Goal: Task Accomplishment & Management: Manage account settings

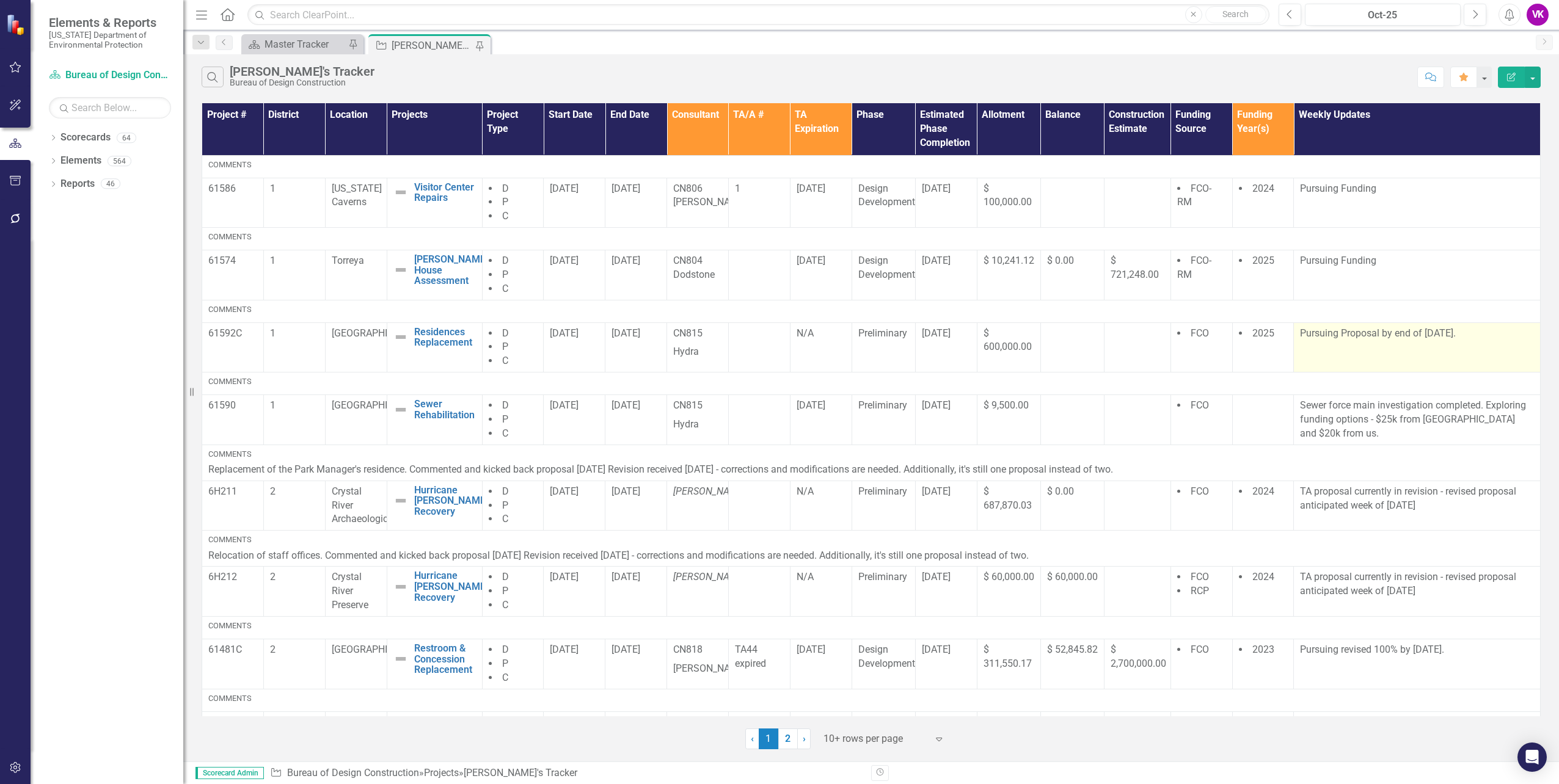
click at [1310, 333] on p "Pursuing Proposal by end of [DATE]." at bounding box center [1417, 333] width 234 height 14
click at [1310, 333] on p "Pursuing Proposal by end of [DATE]." at bounding box center [1417, 333] width 234 height 14
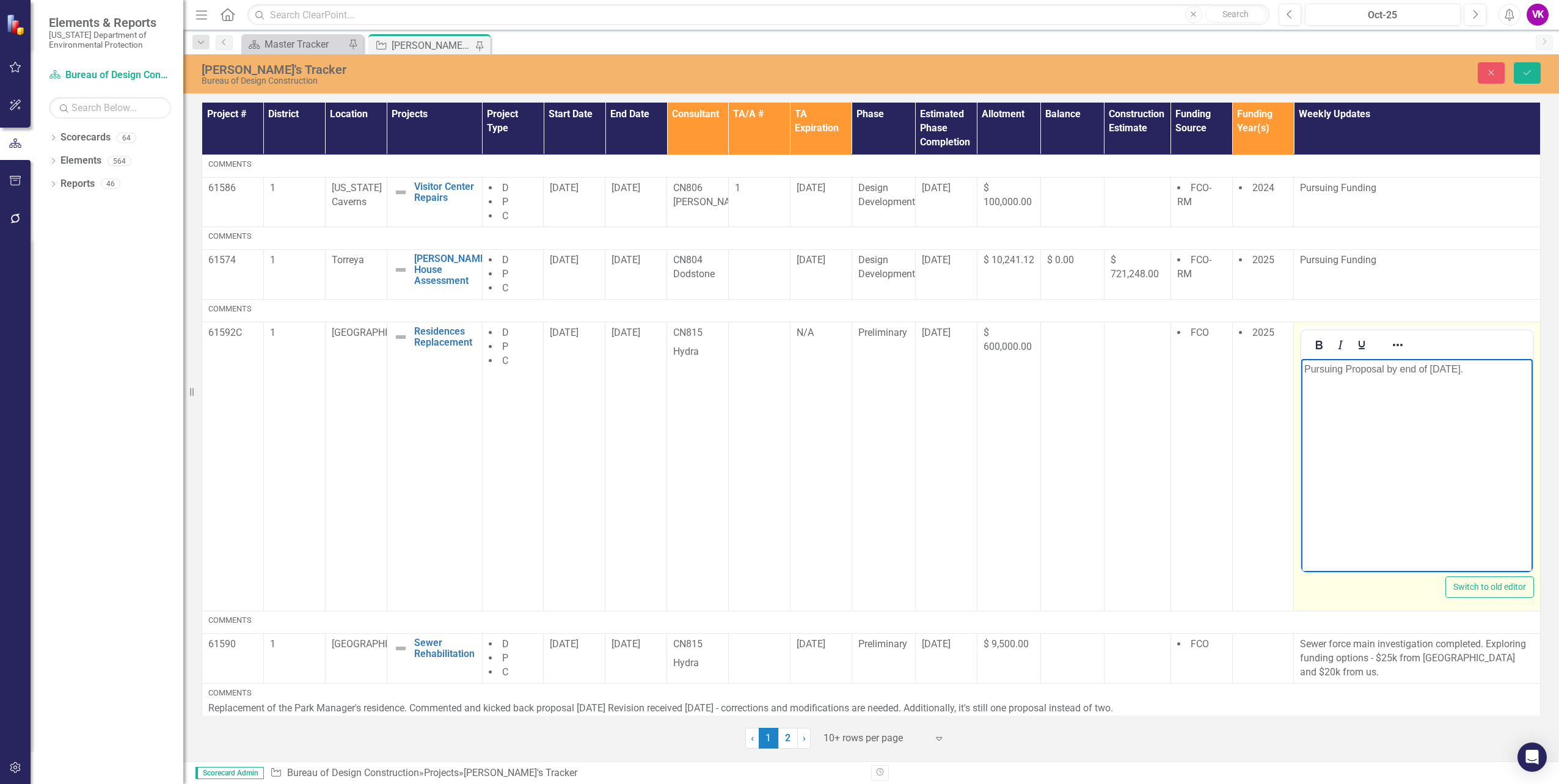
click at [1430, 369] on p "Pursuing Proposal by end of [DATE]." at bounding box center [1417, 368] width 225 height 15
click at [1399, 368] on p "Pursuing Proposal by end of [DATE]." at bounding box center [1417, 368] width 225 height 15
click at [1532, 72] on icon "Save" at bounding box center [1527, 72] width 11 height 9
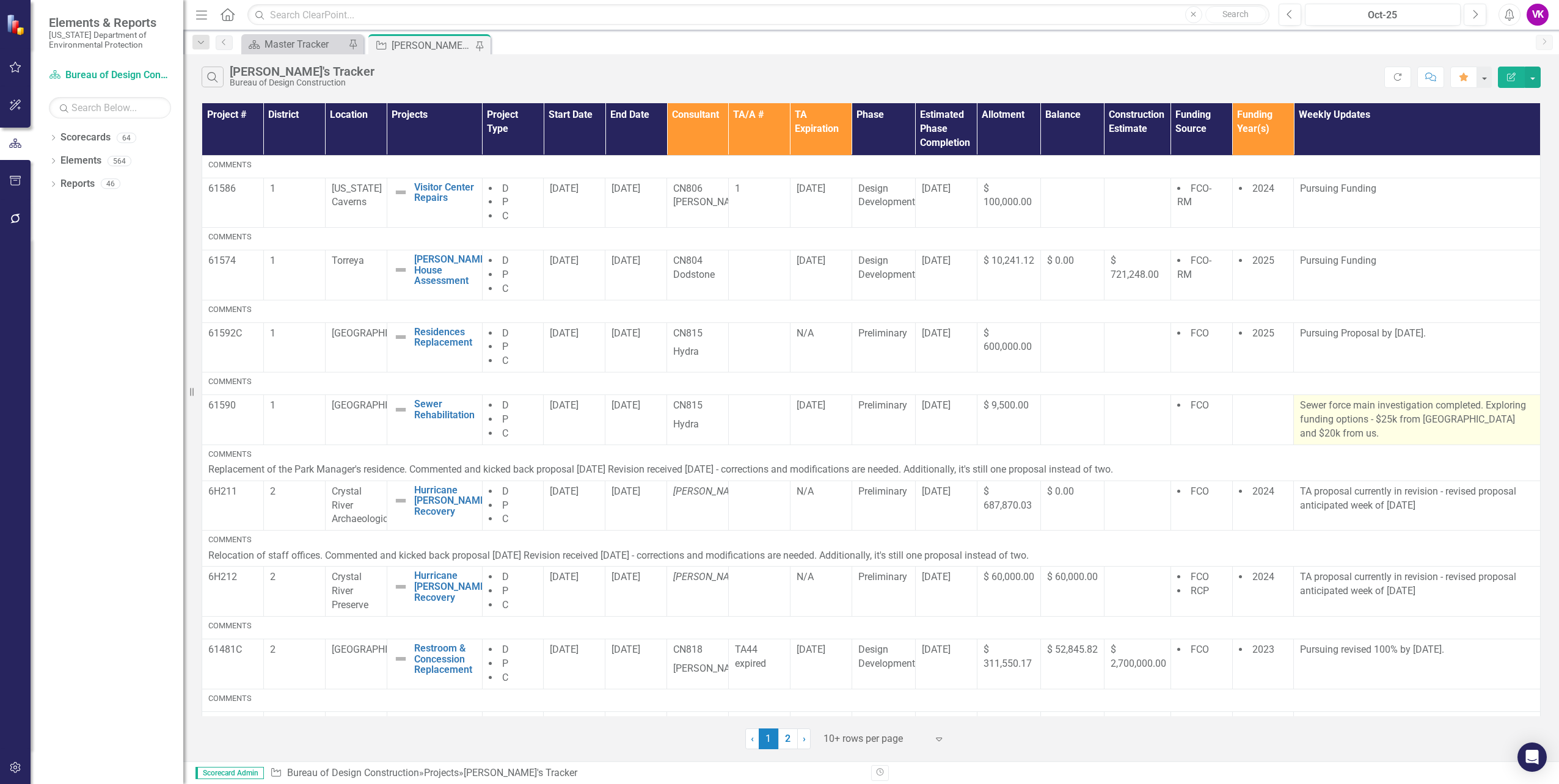
click at [1300, 407] on p "Sewer force main investigation completed. Exploring funding options - $25k from…" at bounding box center [1417, 420] width 234 height 42
click at [1300, 406] on p "Sewer force main investigation completed. Exploring funding options - $25k from…" at bounding box center [1417, 420] width 234 height 42
click at [1319, 406] on p "Sewer force main investigation completed. Exploring funding options - $25k from…" at bounding box center [1417, 420] width 234 height 42
click at [1320, 406] on p "Sewer force main investigation completed. Exploring funding options - $25k from…" at bounding box center [1417, 420] width 234 height 42
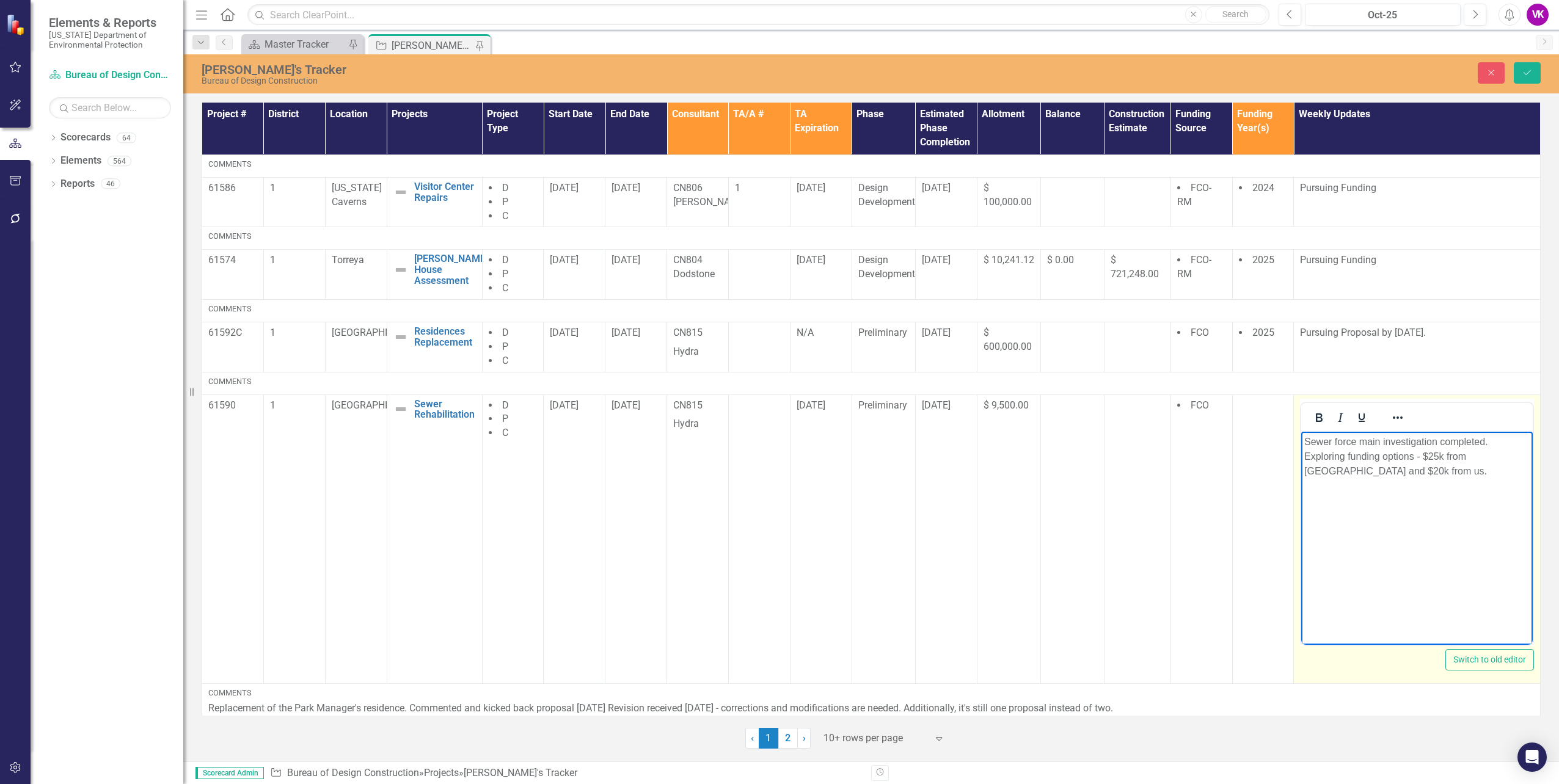
click at [1306, 440] on p "Sewer force main investigation completed. Exploring funding options - $25k from…" at bounding box center [1417, 456] width 225 height 44
click at [1373, 458] on p "Exploring funding options - $25k from [GEOGRAPHIC_DATA] and $20k from [GEOGRAPH…" at bounding box center [1417, 456] width 225 height 44
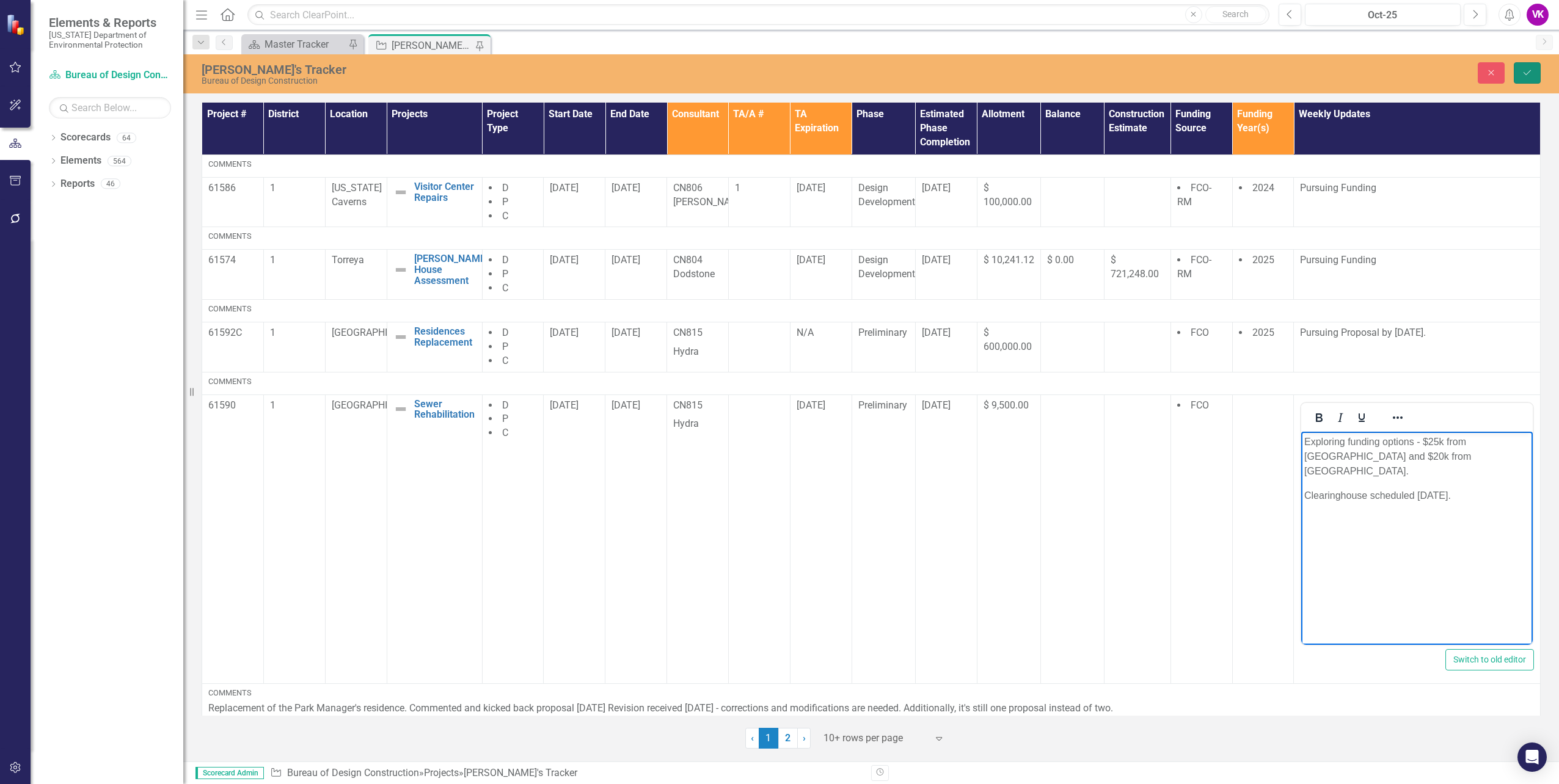
click at [1528, 74] on icon "Save" at bounding box center [1527, 72] width 11 height 9
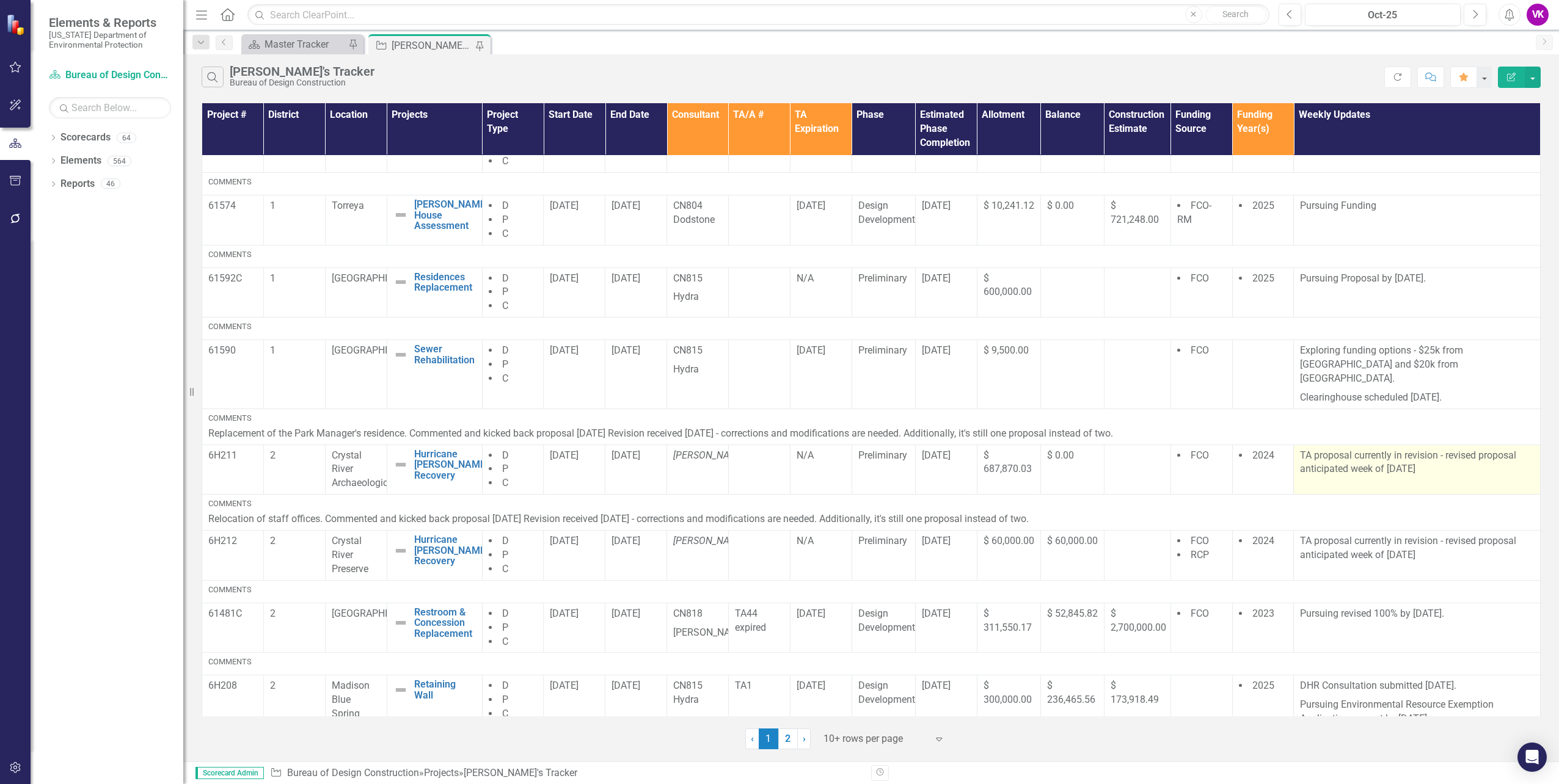
scroll to position [122, 0]
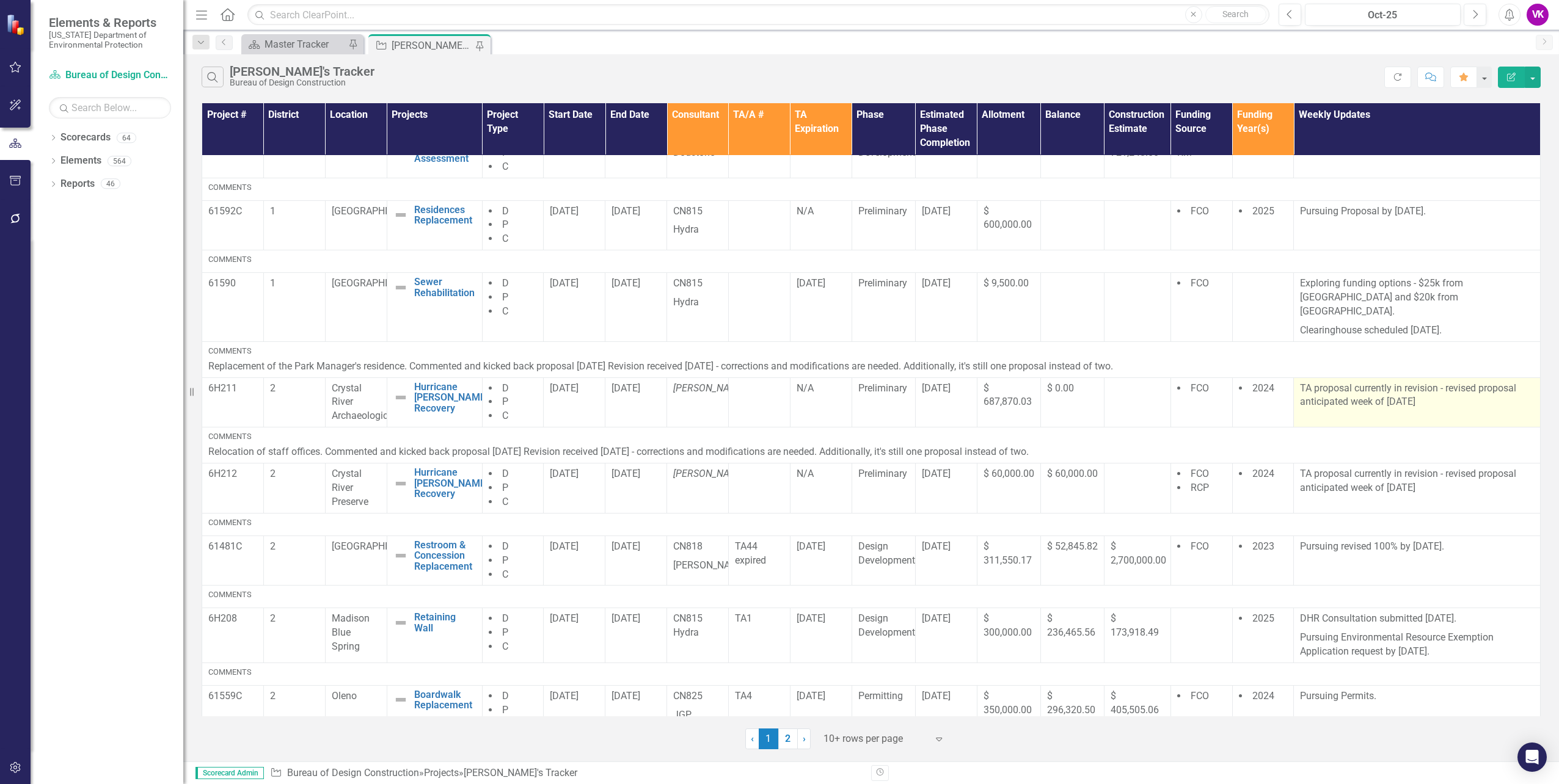
click at [1300, 382] on p "TA proposal currently in revision - revised proposal anticipated week of [DATE]" at bounding box center [1417, 396] width 234 height 28
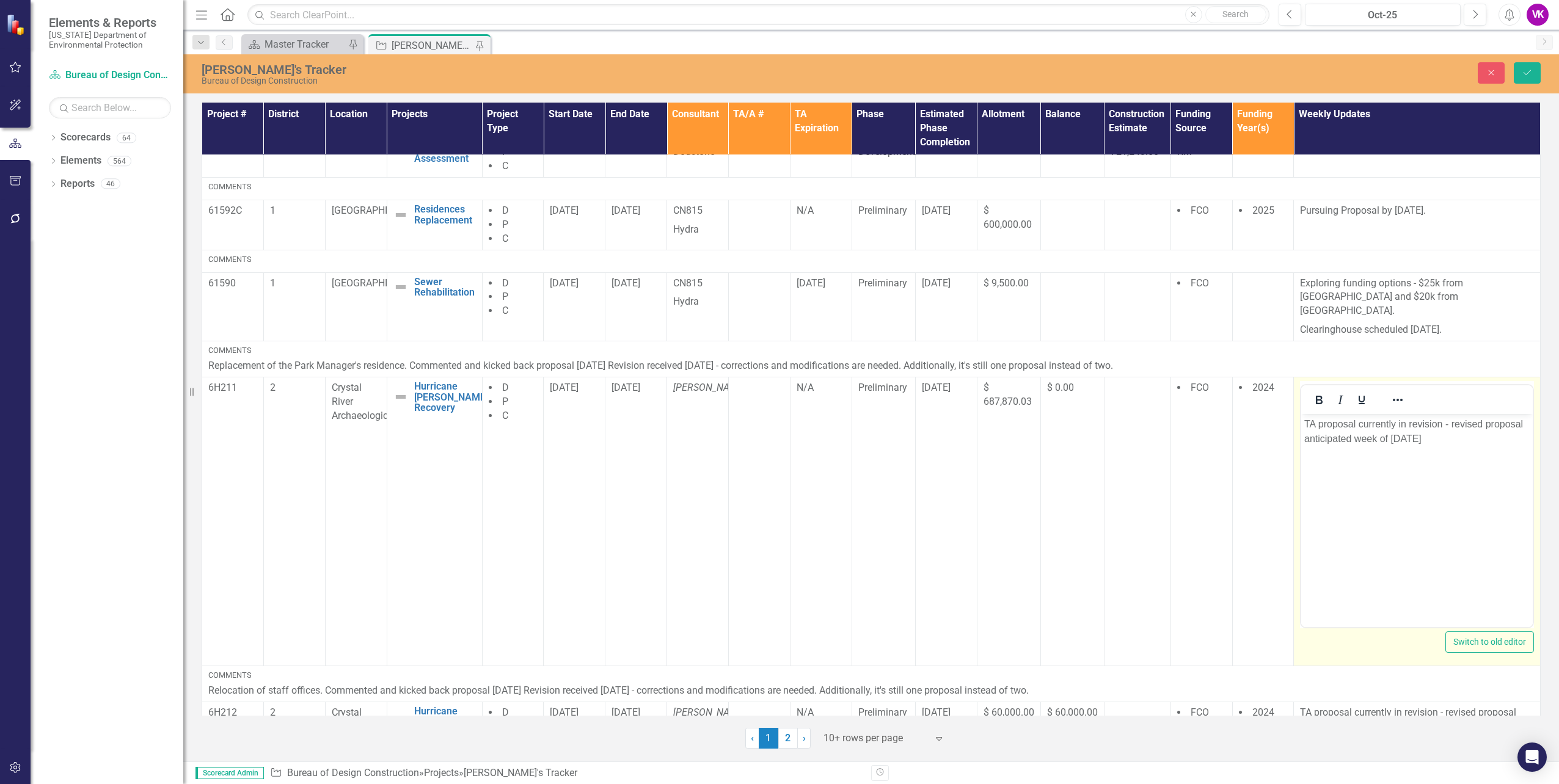
scroll to position [0, 0]
drag, startPoint x: 1391, startPoint y: 441, endPoint x: 1478, endPoint y: 442, distance: 87.0
click at [1392, 440] on p "TA proposal currently in revision - revised proposal anticipated week of [DATE]" at bounding box center [1417, 431] width 225 height 29
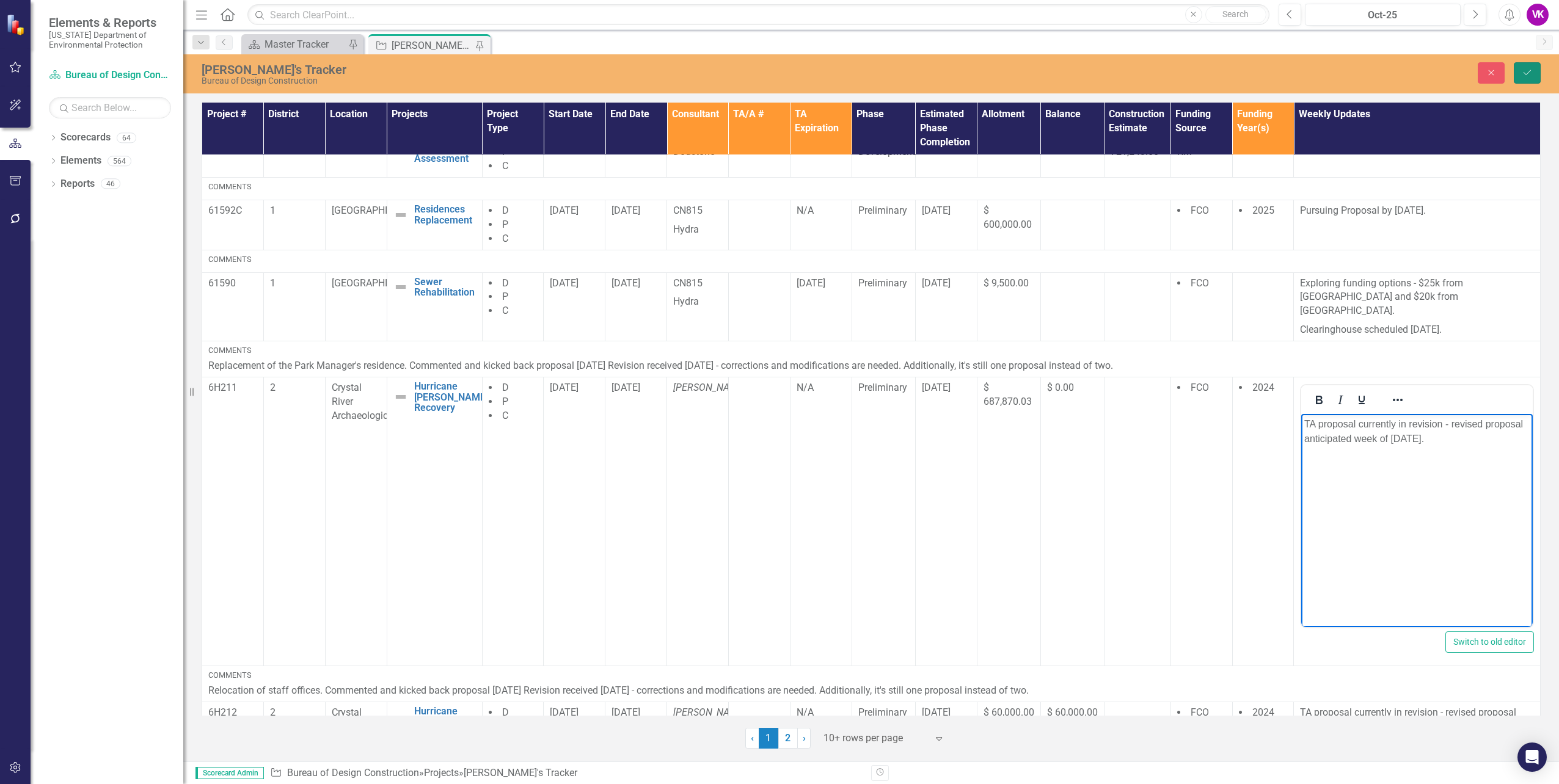
click at [1528, 74] on icon "Save" at bounding box center [1527, 72] width 11 height 9
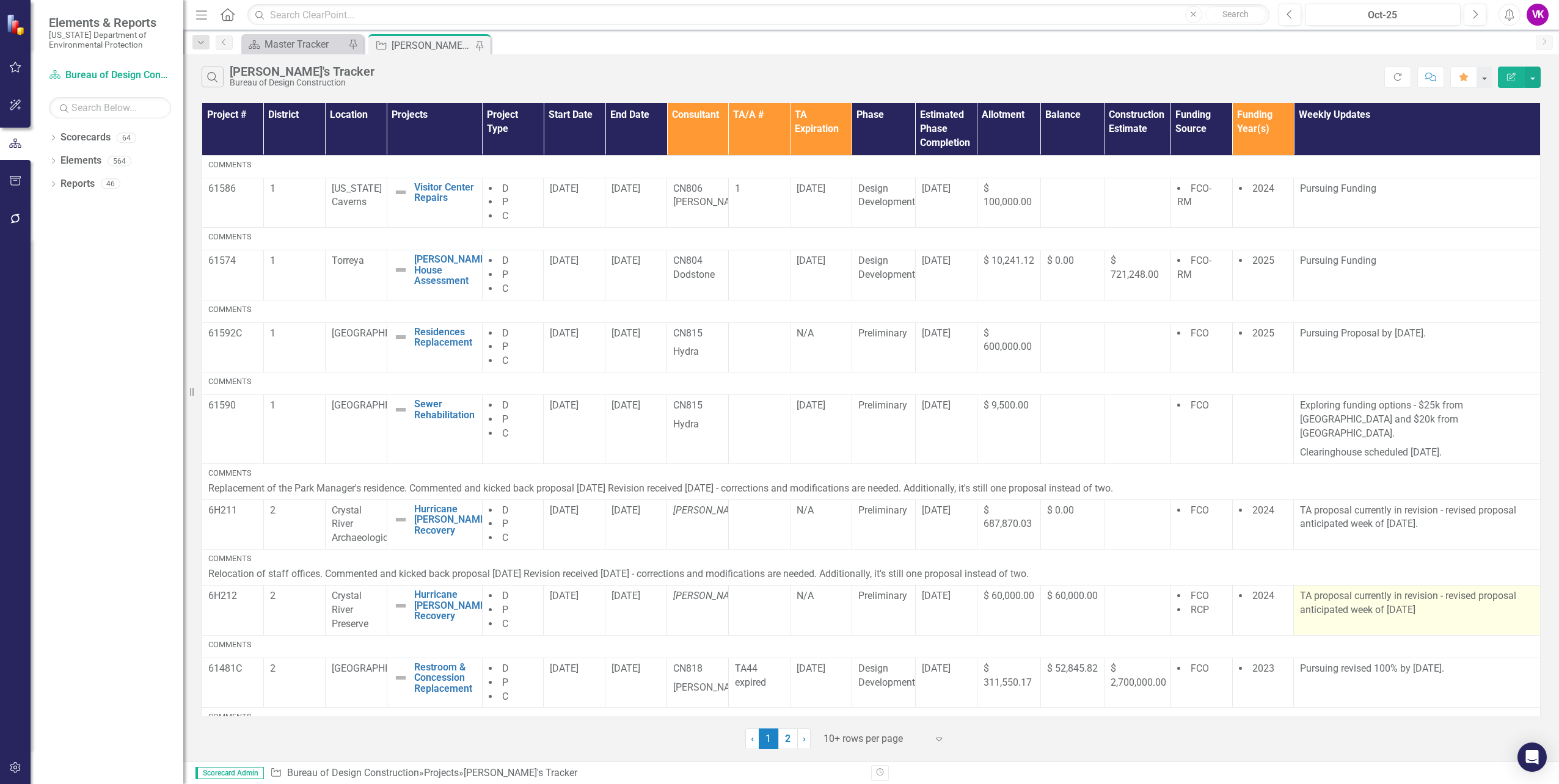
click at [1304, 589] on p "TA proposal currently in revision - revised proposal anticipated week of [DATE]" at bounding box center [1417, 603] width 234 height 28
click at [1305, 589] on p "TA proposal currently in revision - revised proposal anticipated week of [DATE]" at bounding box center [1417, 603] width 234 height 28
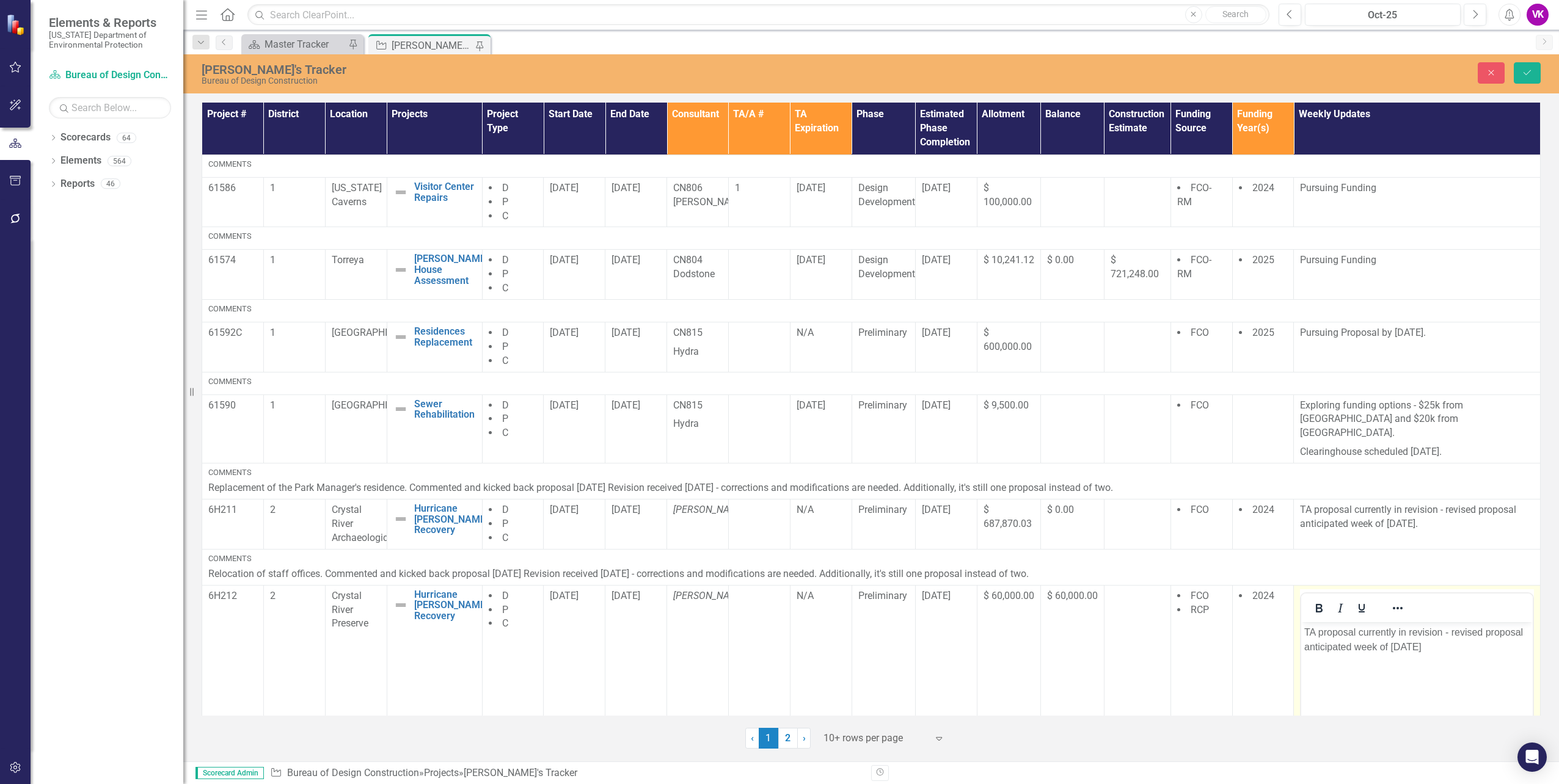
scroll to position [122, 0]
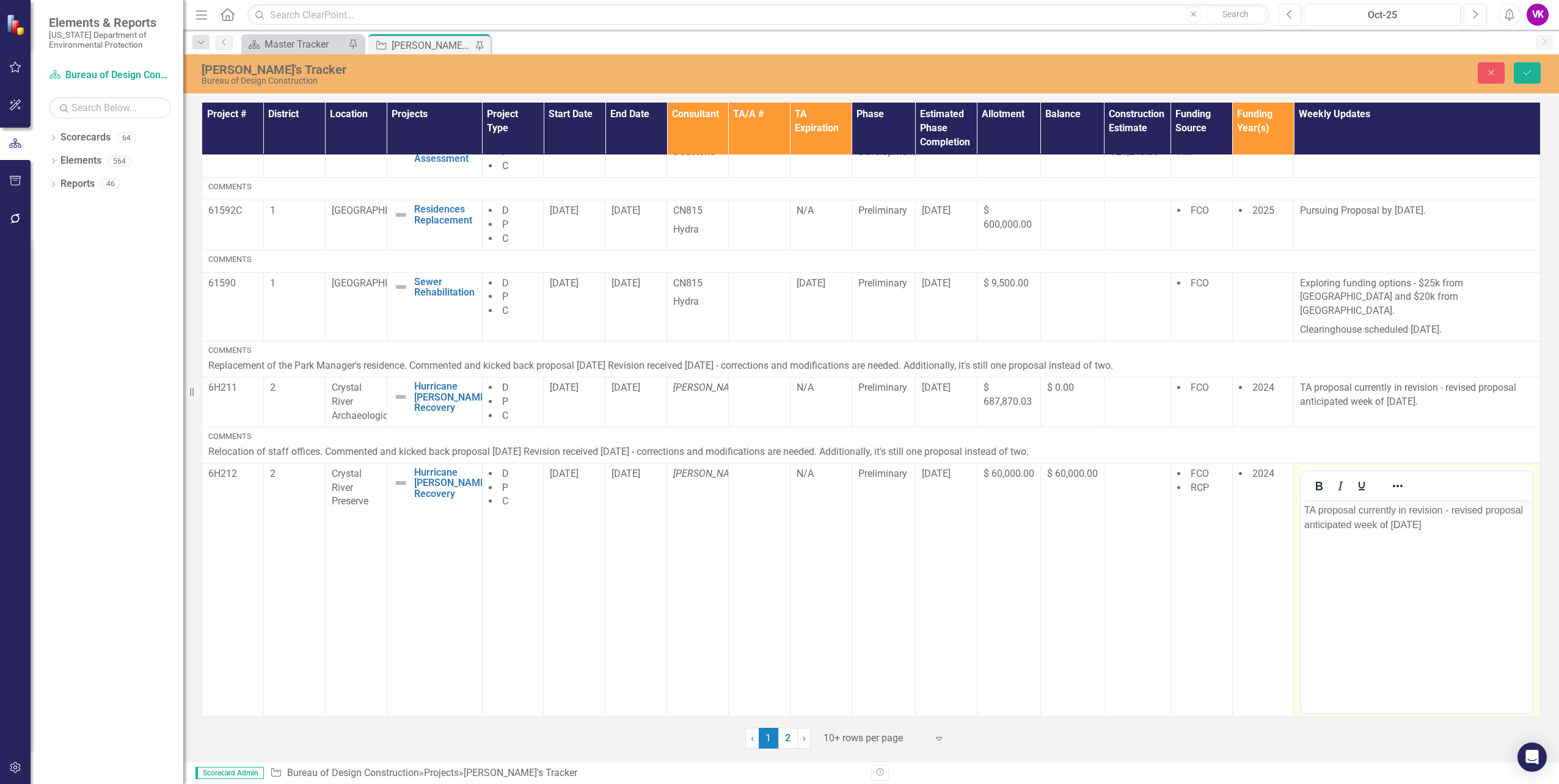
click at [1393, 524] on p "TA proposal currently in revision - revised proposal anticipated week of [DATE]" at bounding box center [1417, 517] width 225 height 29
click at [1528, 74] on icon "Save" at bounding box center [1527, 72] width 11 height 9
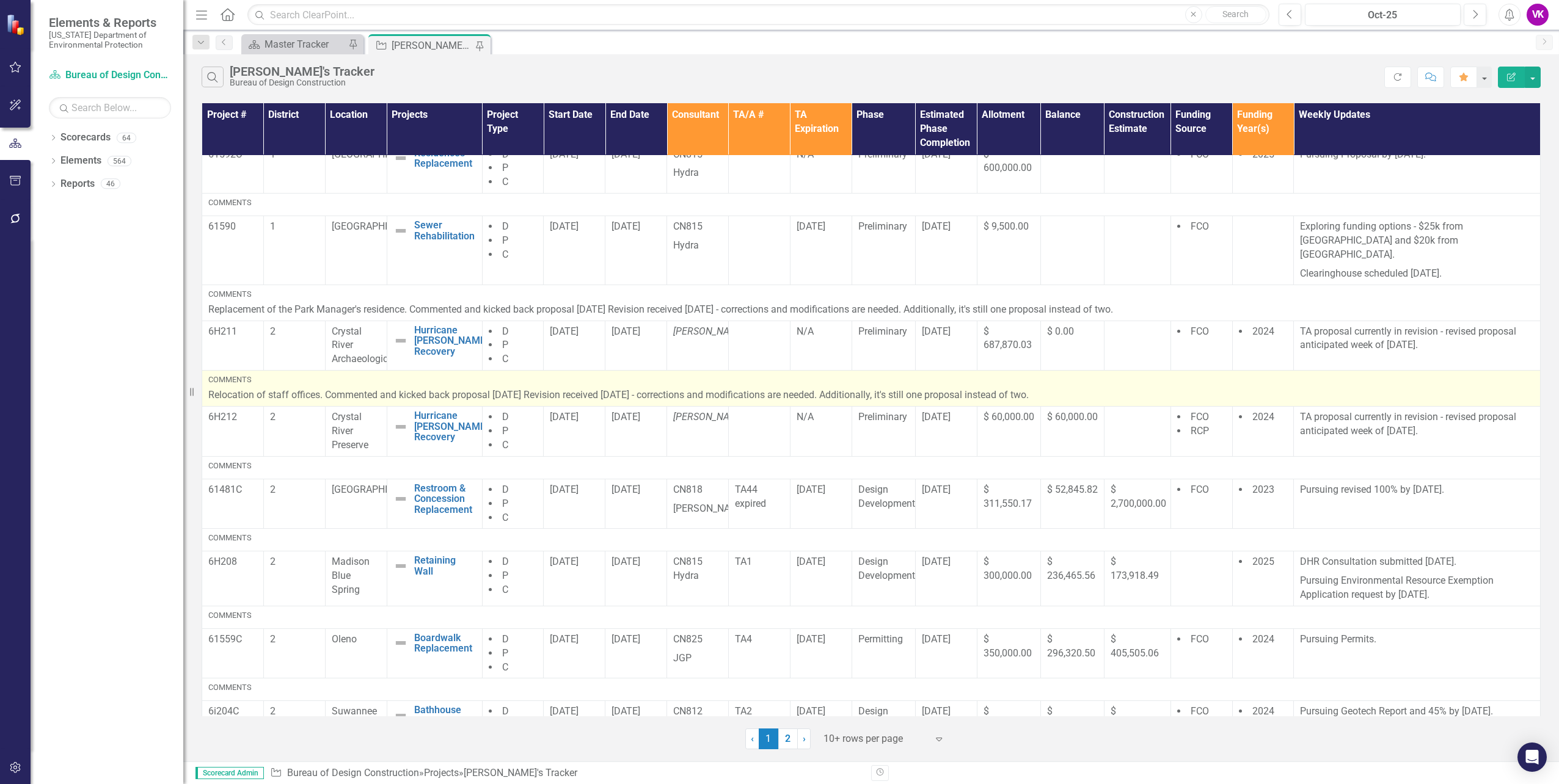
scroll to position [209, 0]
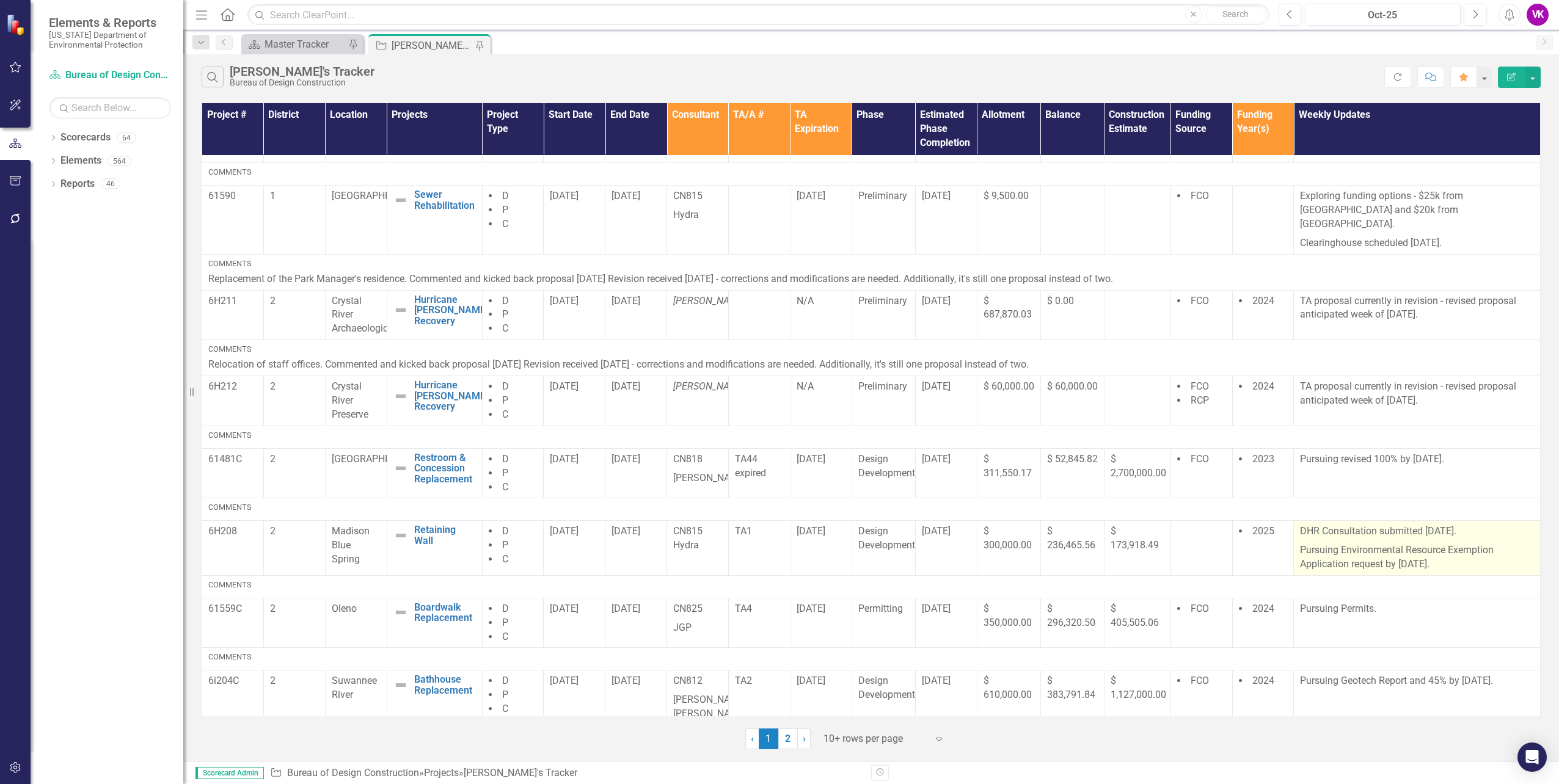
click at [1300, 524] on p "DHR Consultation submitted [DATE]." at bounding box center [1417, 532] width 234 height 17
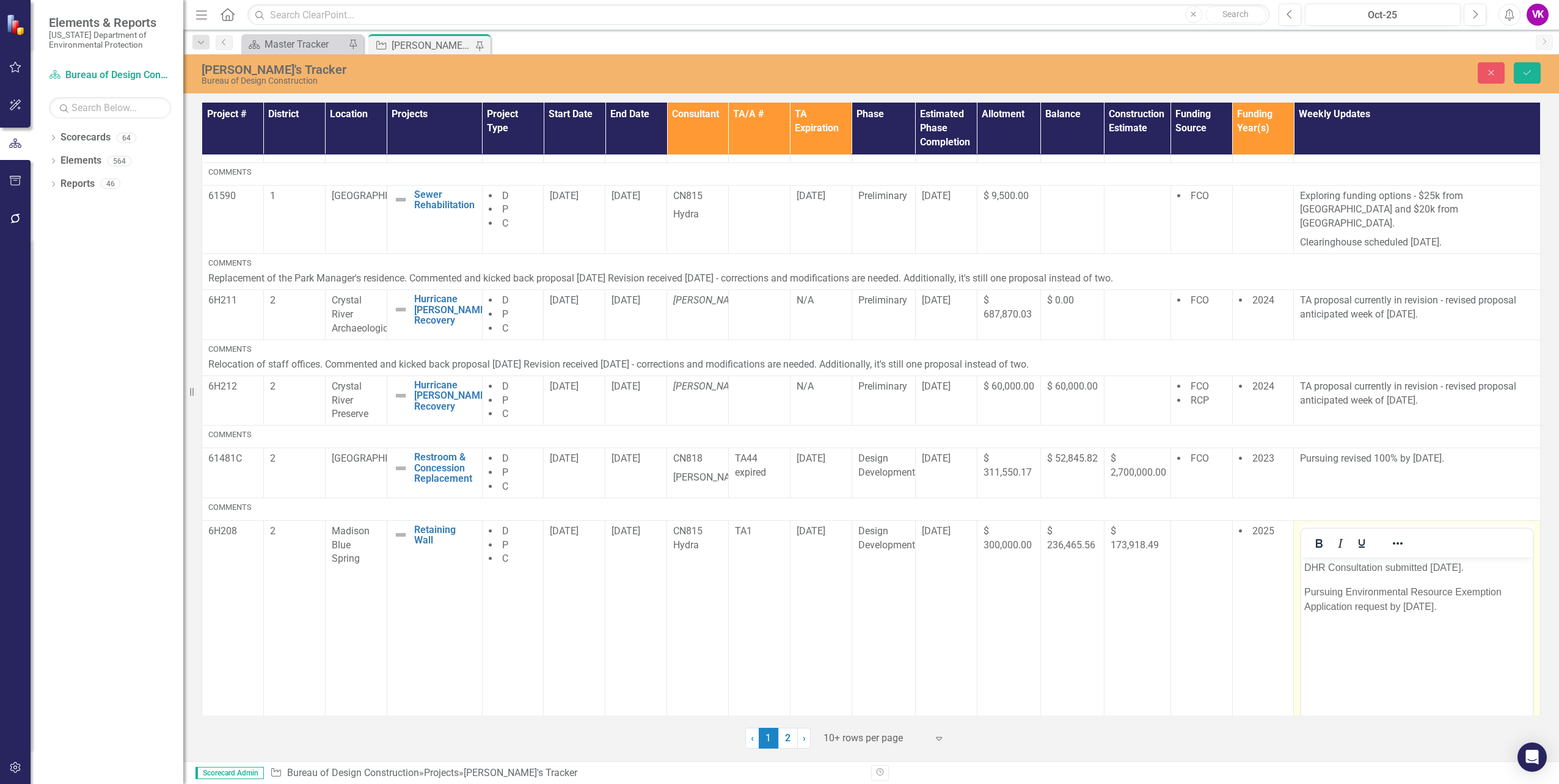
scroll to position [0, 0]
click at [1304, 591] on p "Pursuing Environmental Resource Exemption Application request by [DATE]." at bounding box center [1417, 599] width 225 height 29
click at [1527, 74] on icon "Save" at bounding box center [1527, 72] width 11 height 9
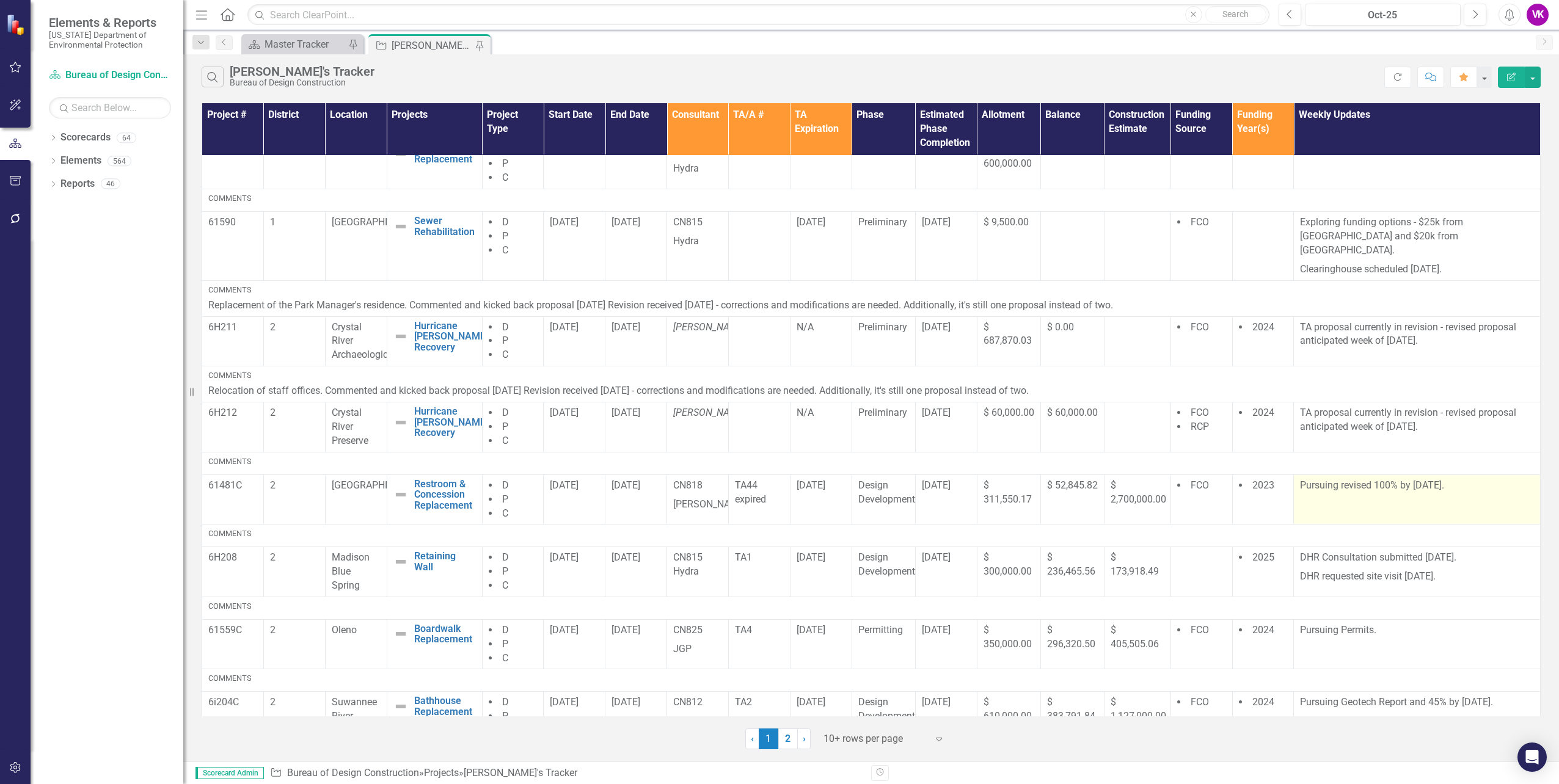
scroll to position [205, 0]
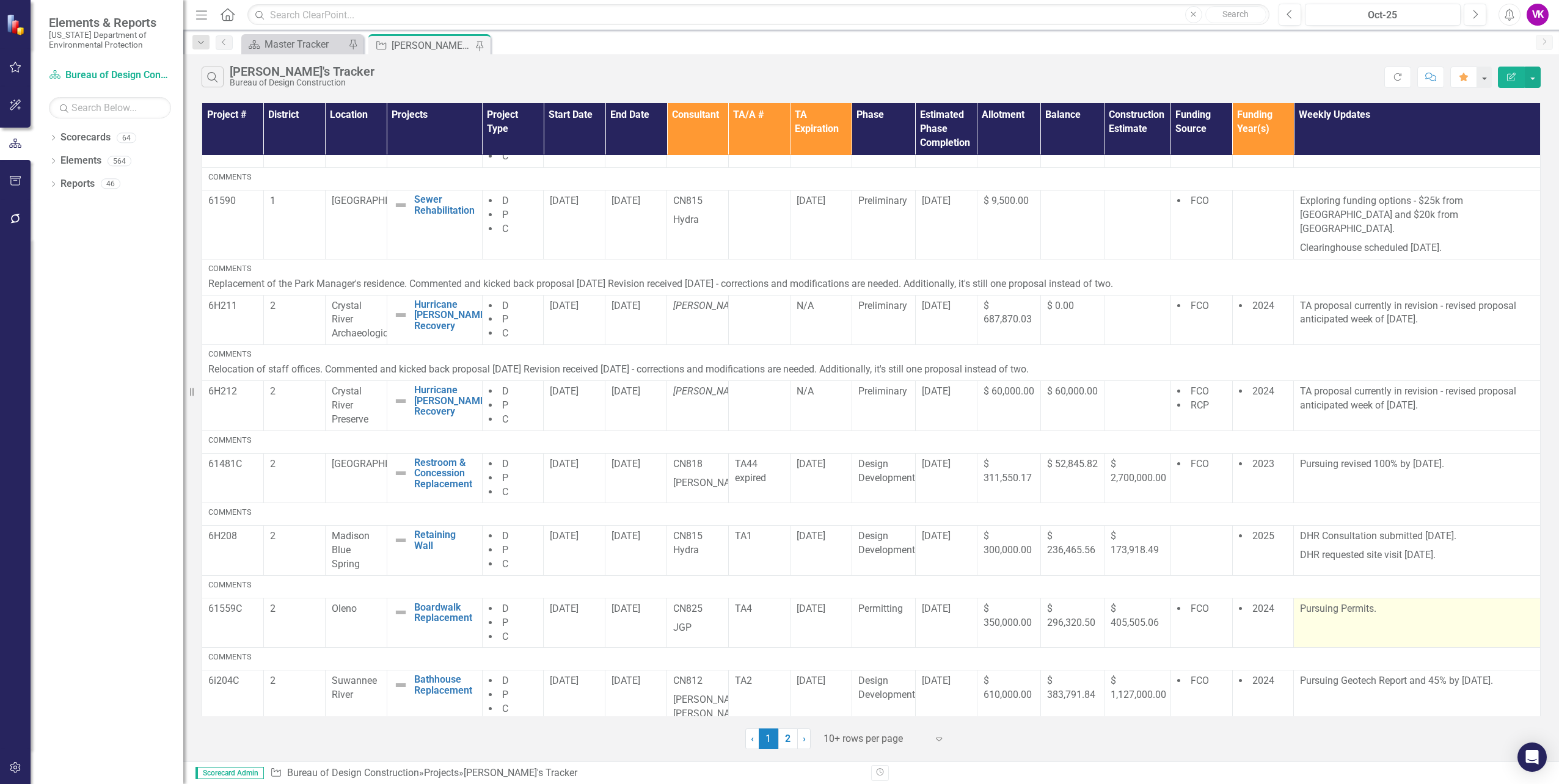
click at [1300, 602] on p "Pursuing Permits." at bounding box center [1417, 608] width 234 height 14
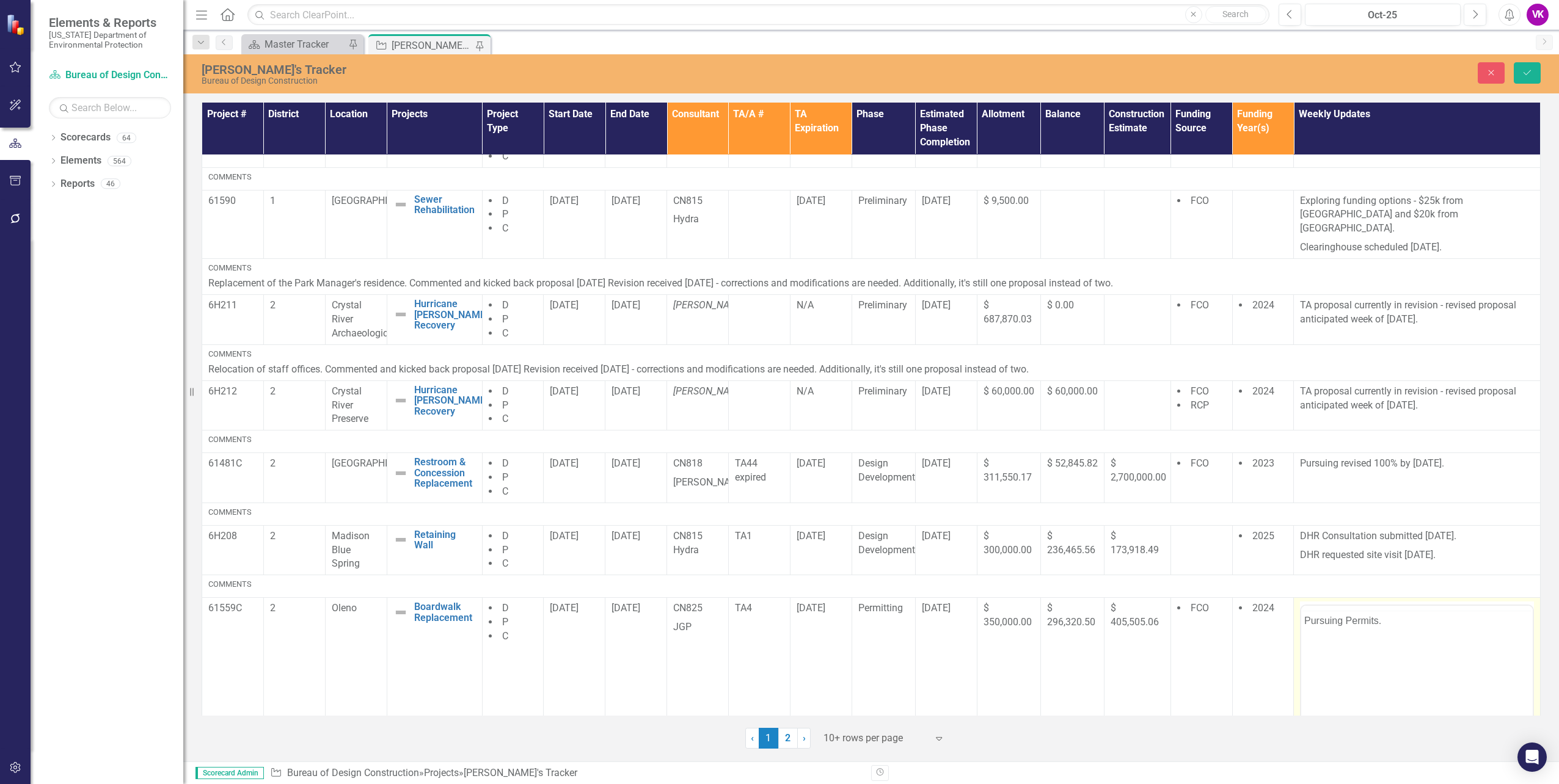
scroll to position [0, 0]
drag, startPoint x: 2597, startPoint y: 1231, endPoint x: 1391, endPoint y: 645, distance: 1340.8
click at [1391, 645] on p "Pursuing Permits." at bounding box center [1417, 645] width 225 height 15
click at [1529, 72] on icon "Save" at bounding box center [1527, 72] width 11 height 9
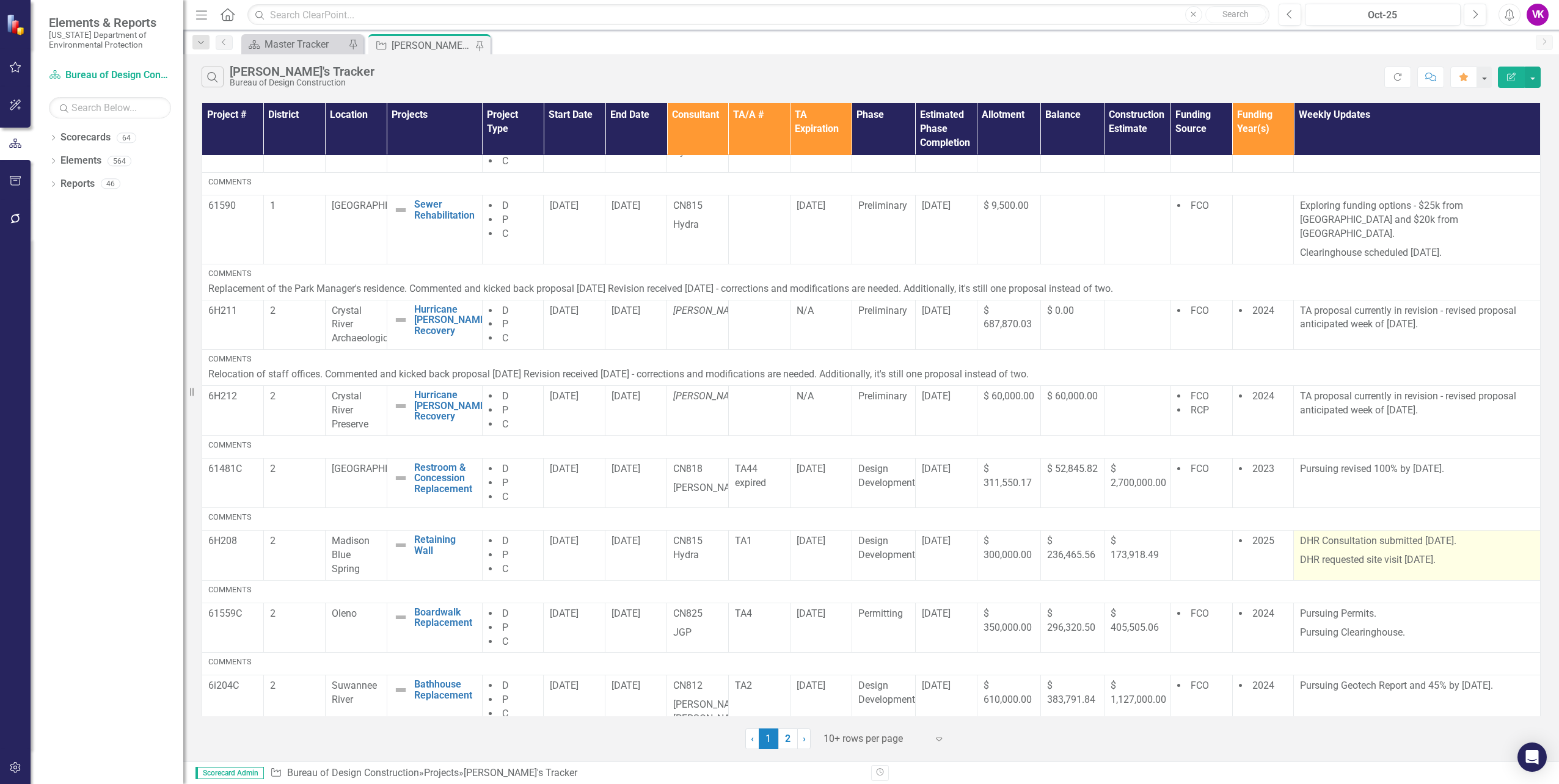
scroll to position [205, 0]
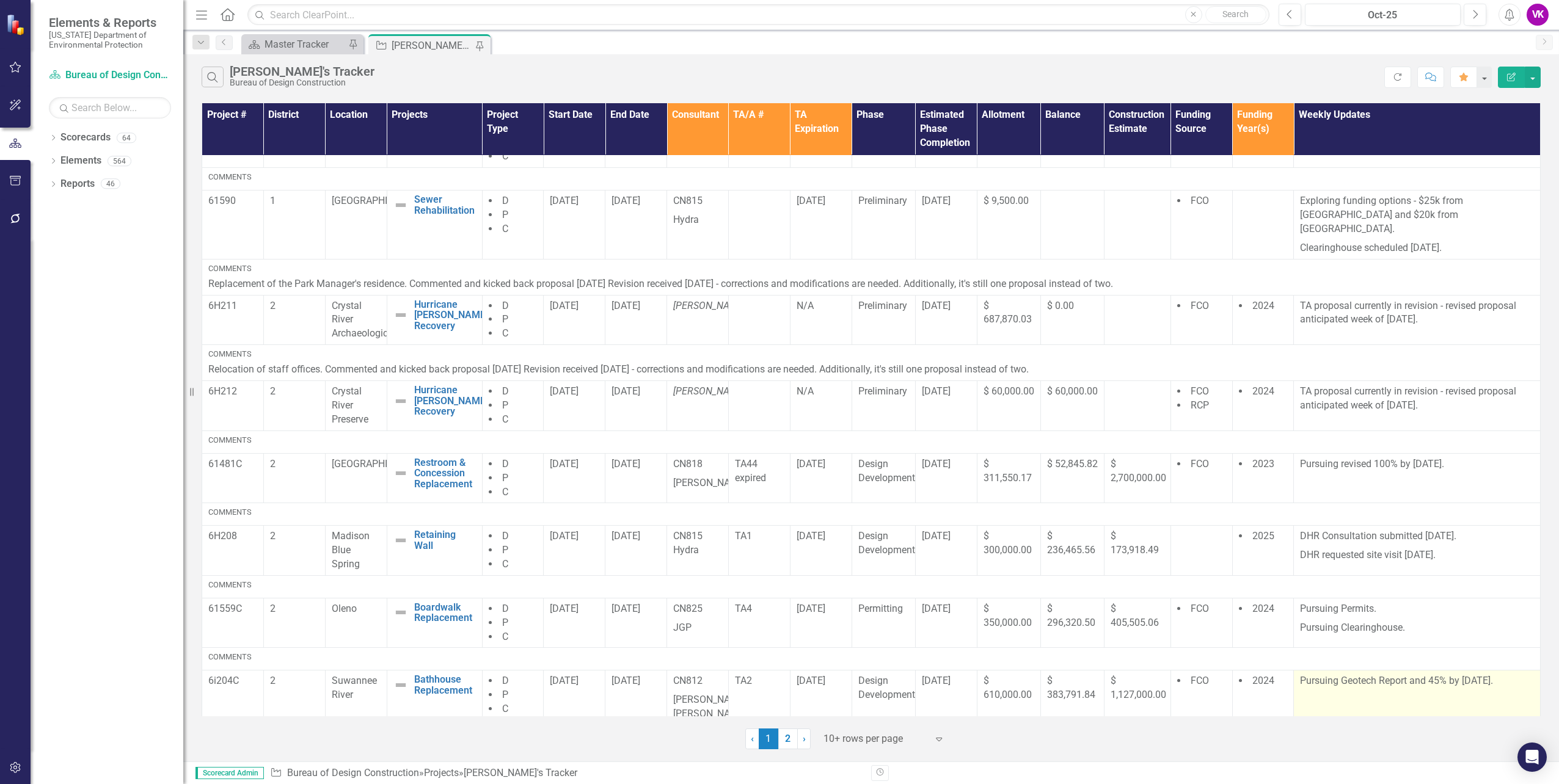
click at [1300, 674] on p "Pursuing Geotech Report and 45% by [DATE]." at bounding box center [1417, 681] width 234 height 14
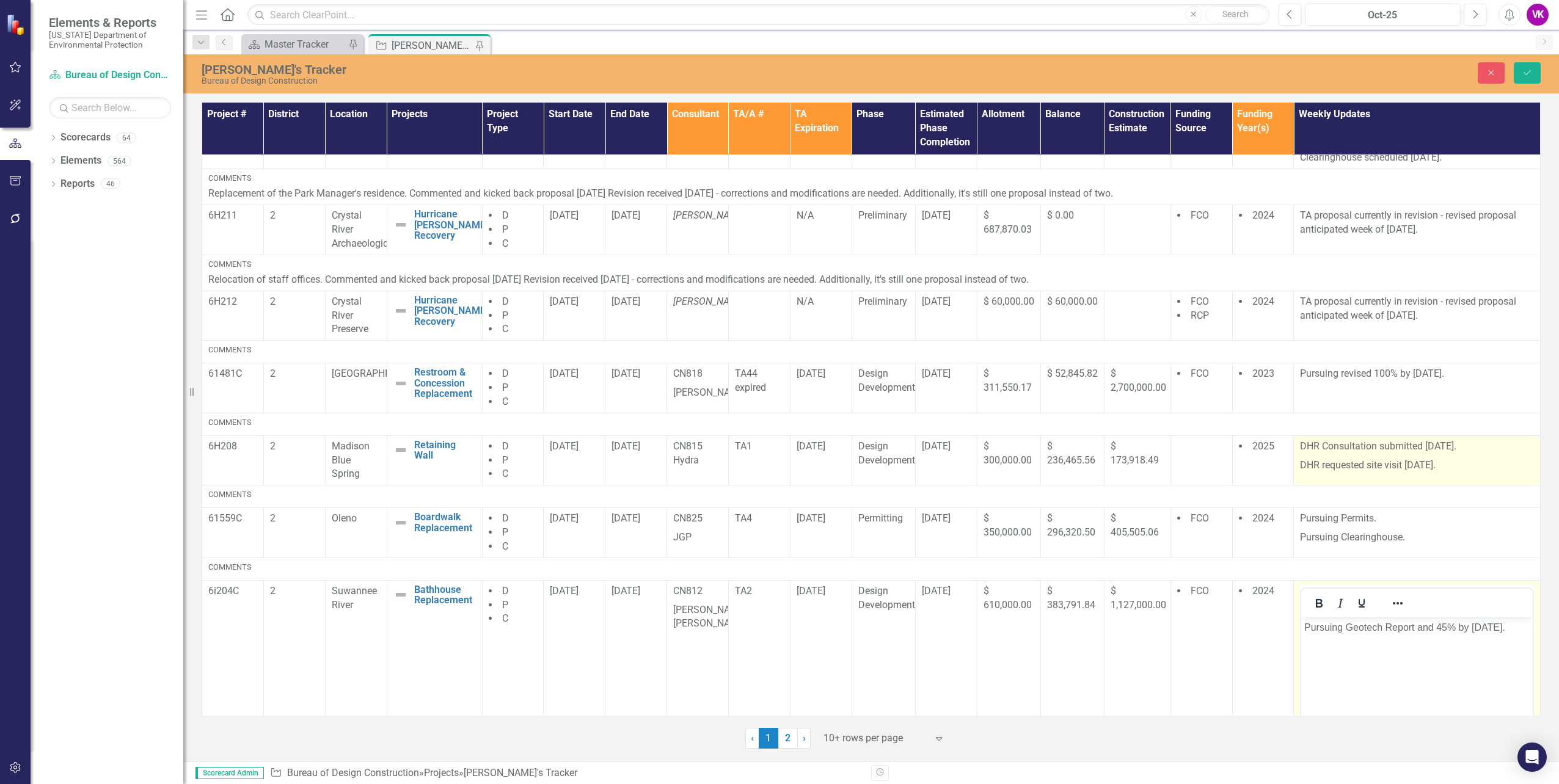
scroll to position [439, 0]
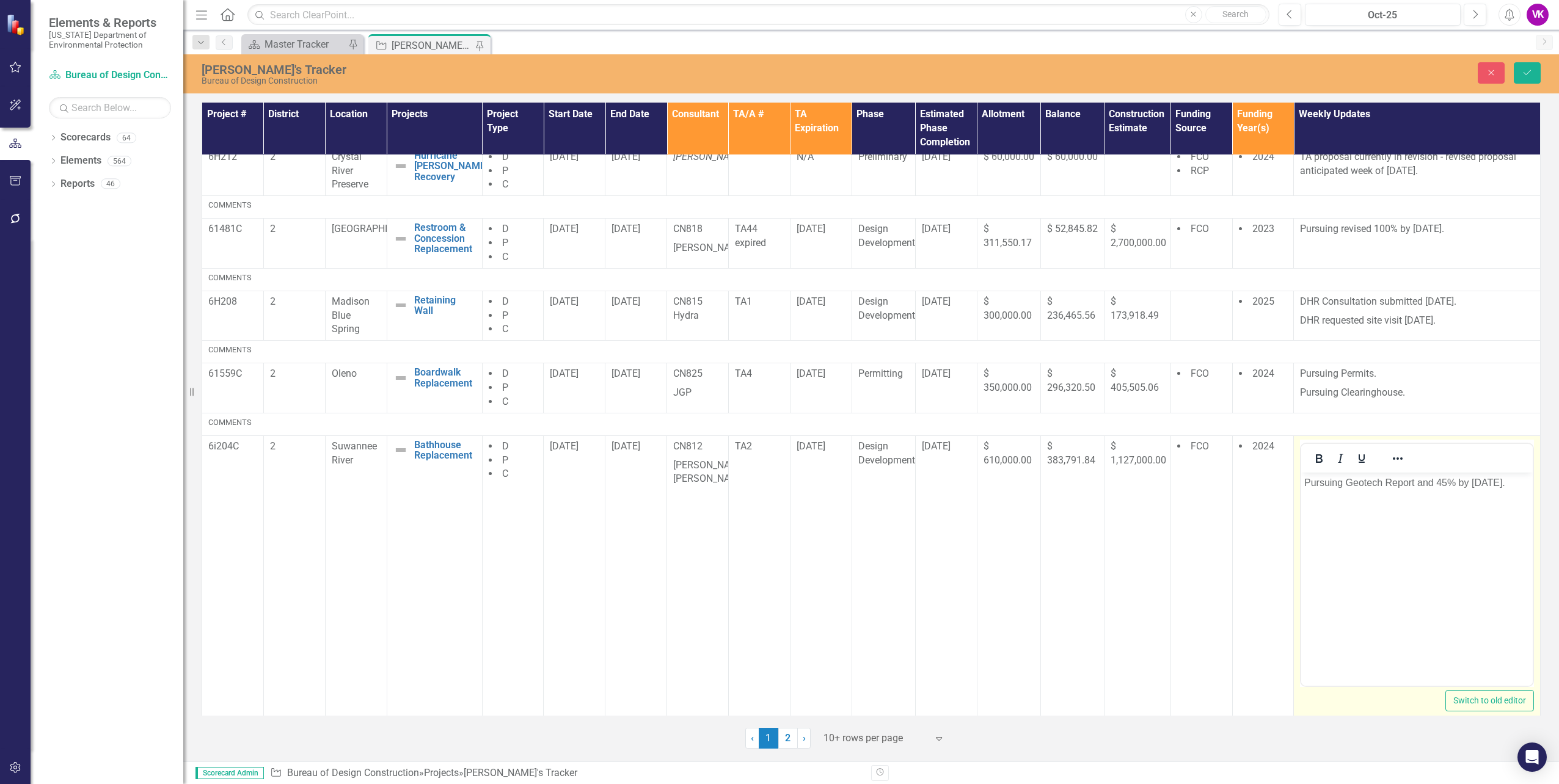
click at [1304, 482] on p "Pursuing Geotech Report and 45% by [DATE]." at bounding box center [1417, 482] width 225 height 15
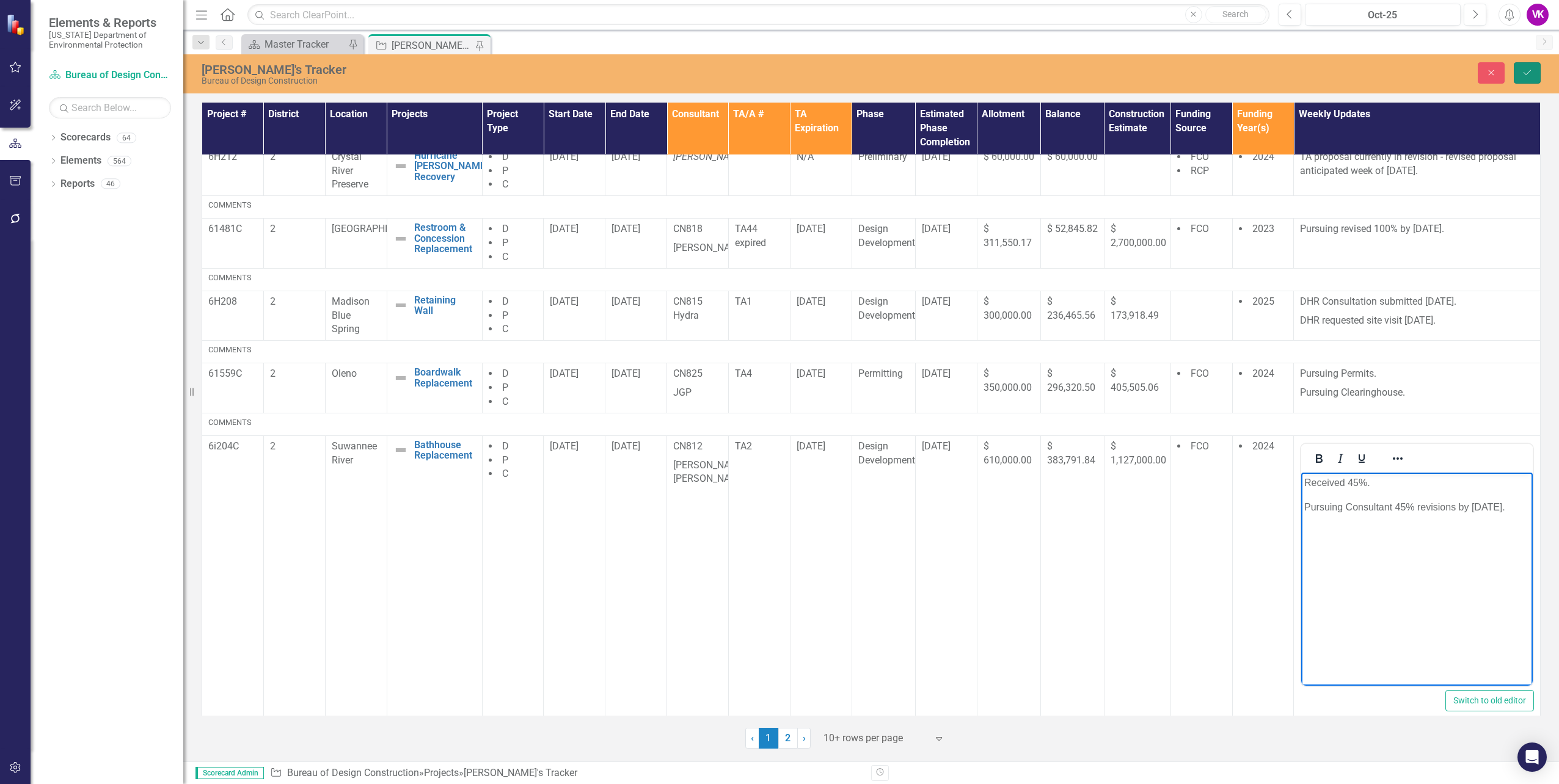
click at [1527, 74] on icon "Save" at bounding box center [1527, 72] width 11 height 9
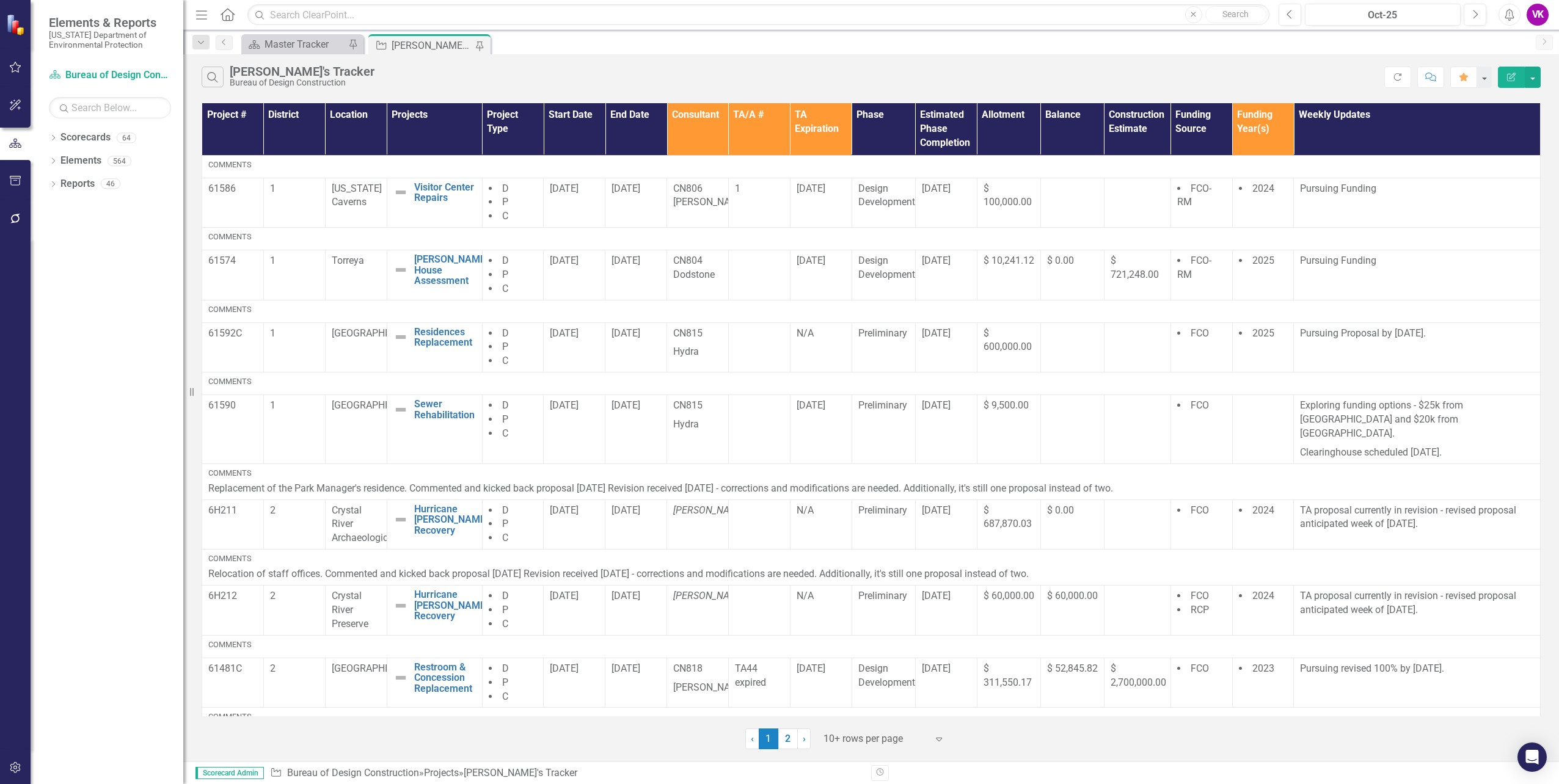
scroll to position [205, 0]
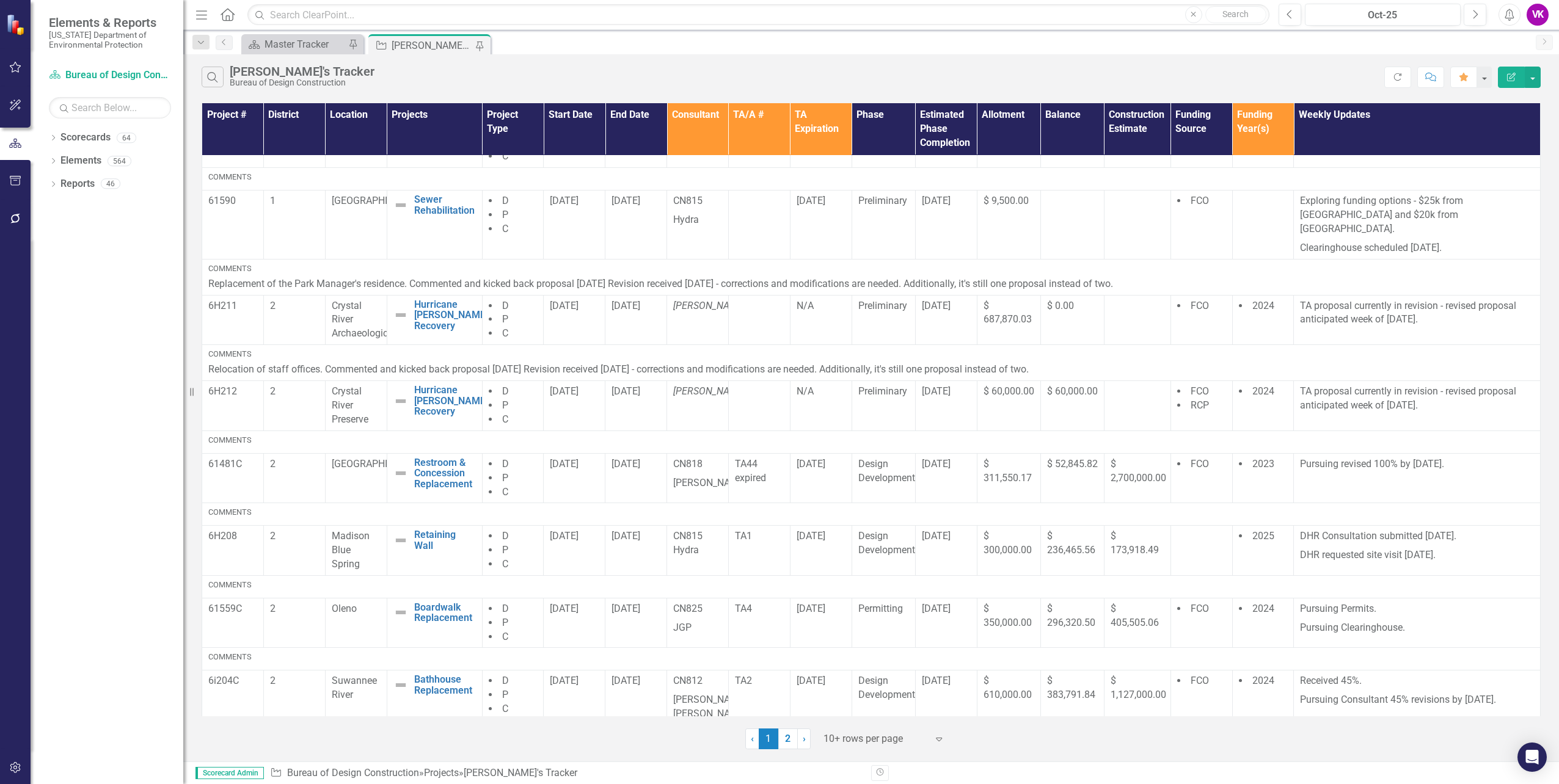
click at [786, 740] on link "2" at bounding box center [788, 738] width 19 height 21
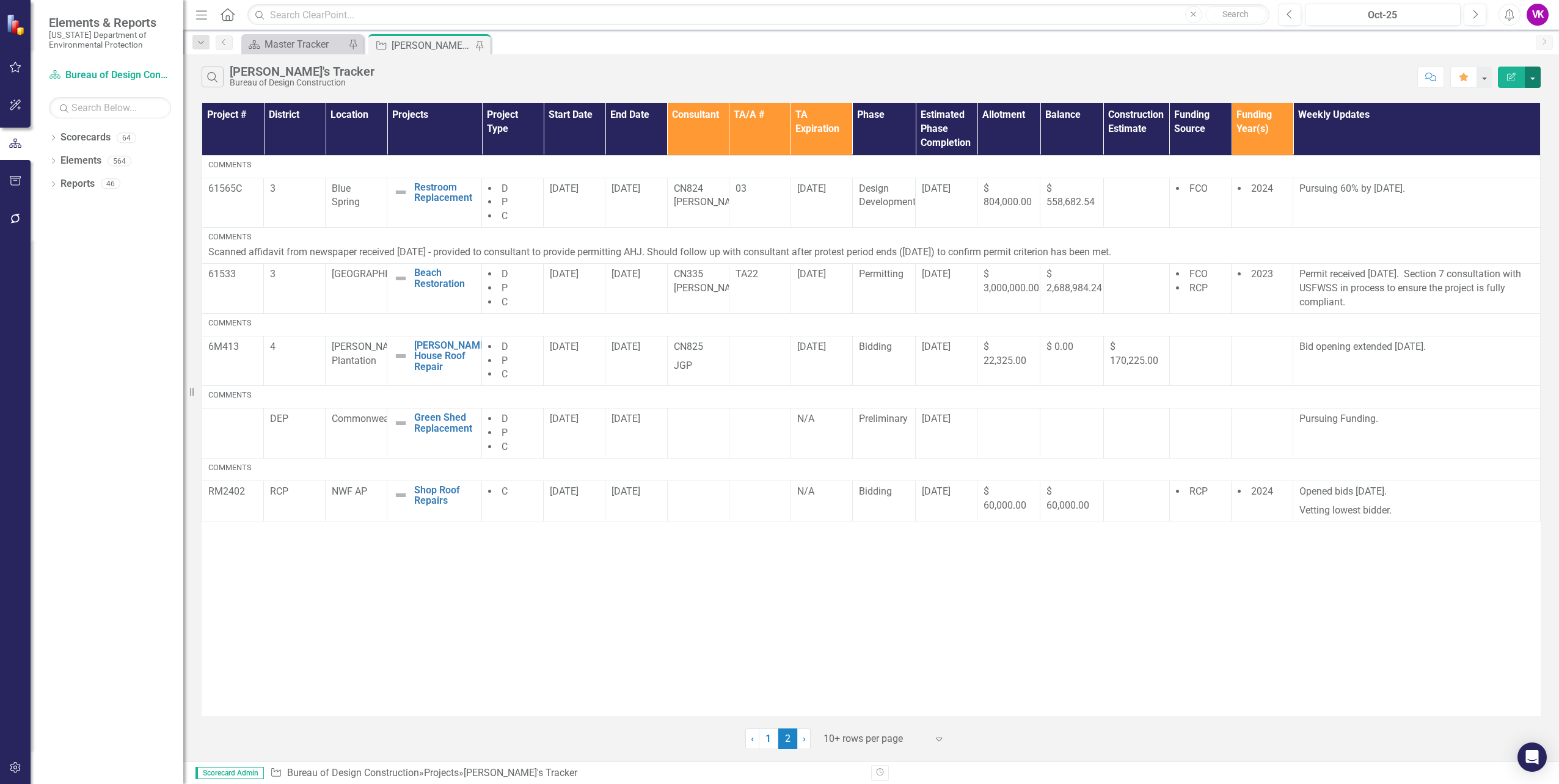
click at [1533, 75] on button "button" at bounding box center [1533, 77] width 16 height 21
click at [1495, 124] on link "PDF Export to PDF" at bounding box center [1492, 124] width 97 height 23
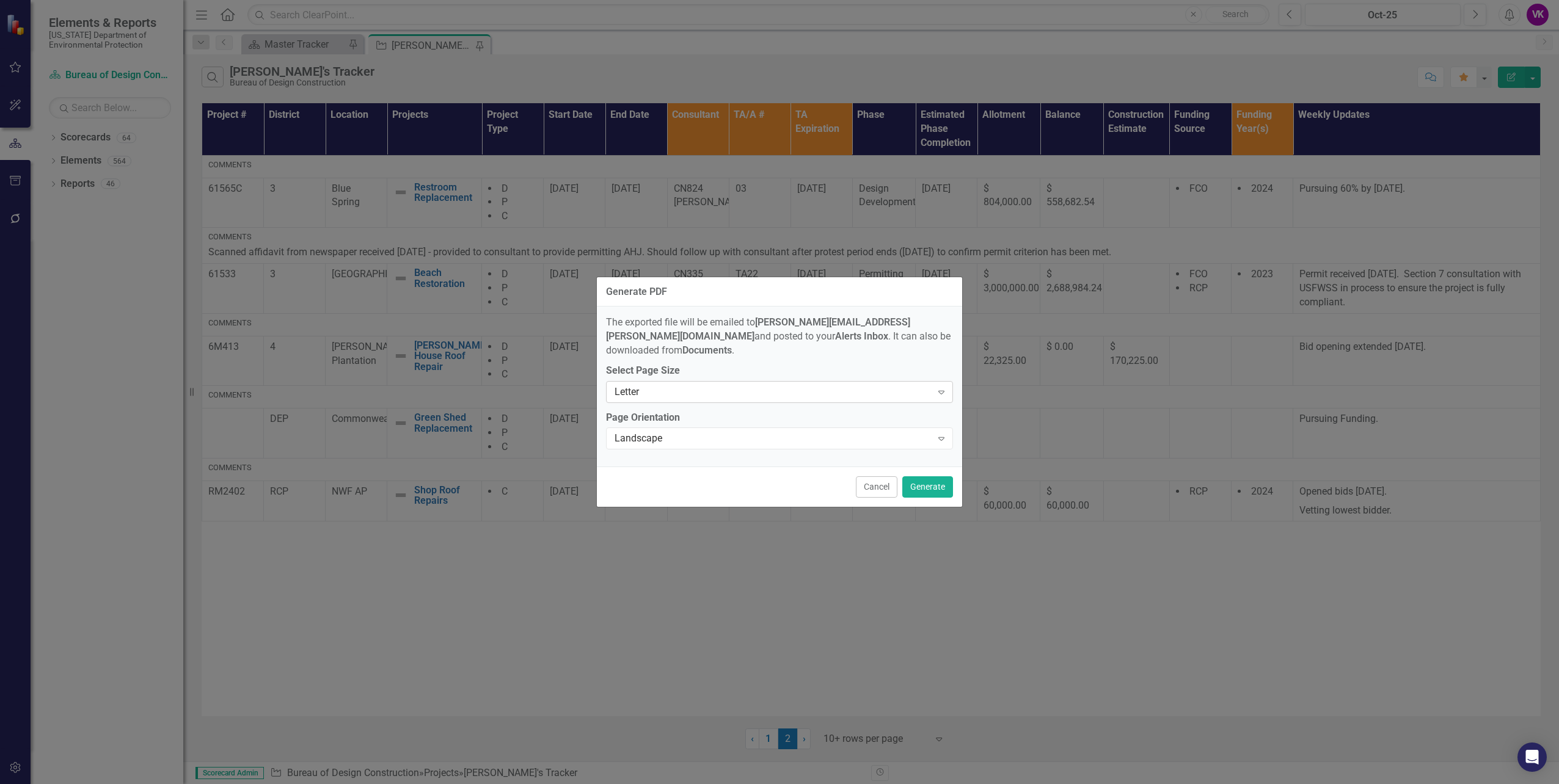
click at [942, 388] on icon "Expand" at bounding box center [942, 392] width 12 height 10
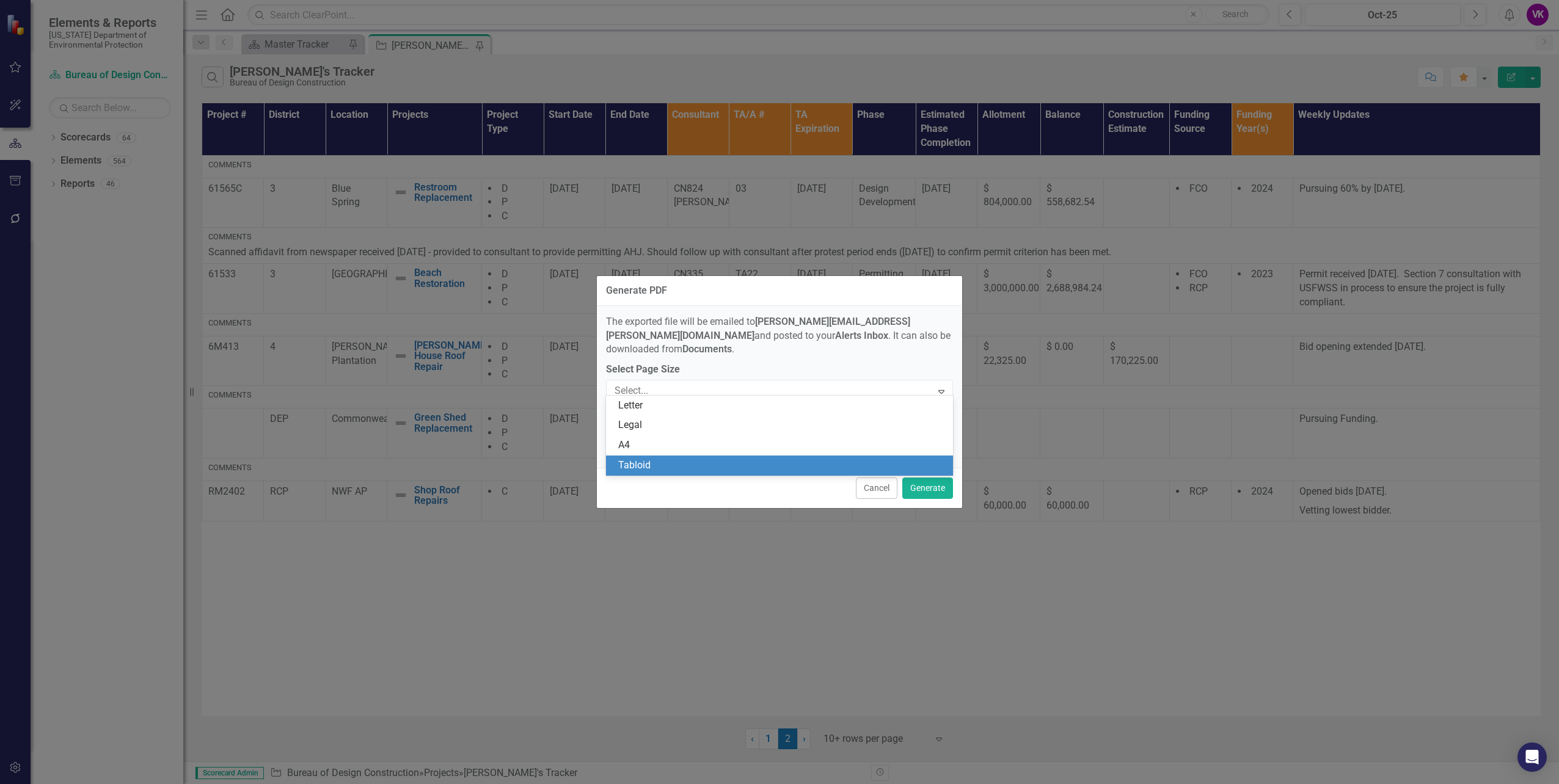
click at [678, 466] on div "Tabloid" at bounding box center [782, 465] width 328 height 14
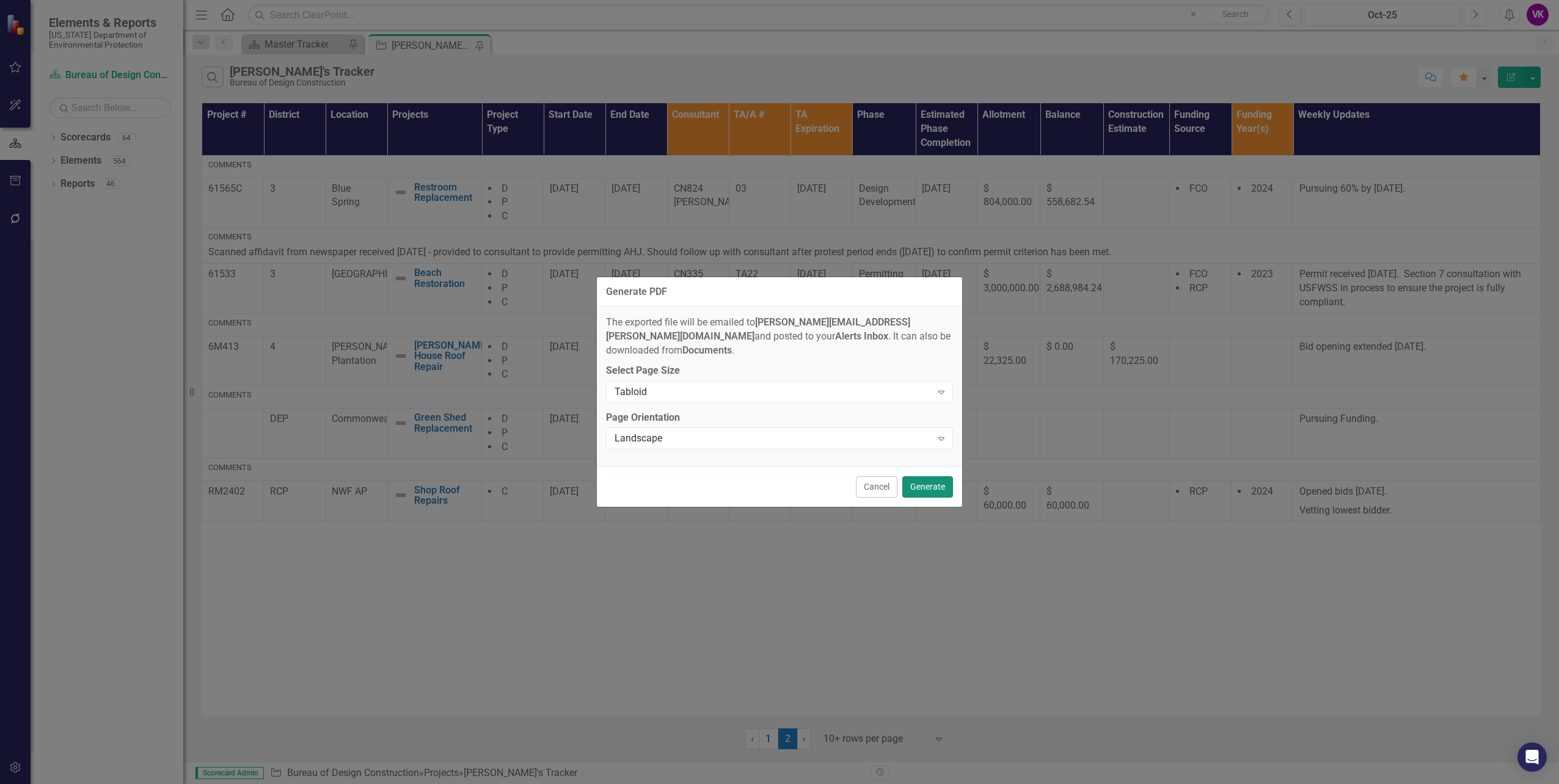
click at [932, 482] on button "Generate" at bounding box center [928, 487] width 50 height 21
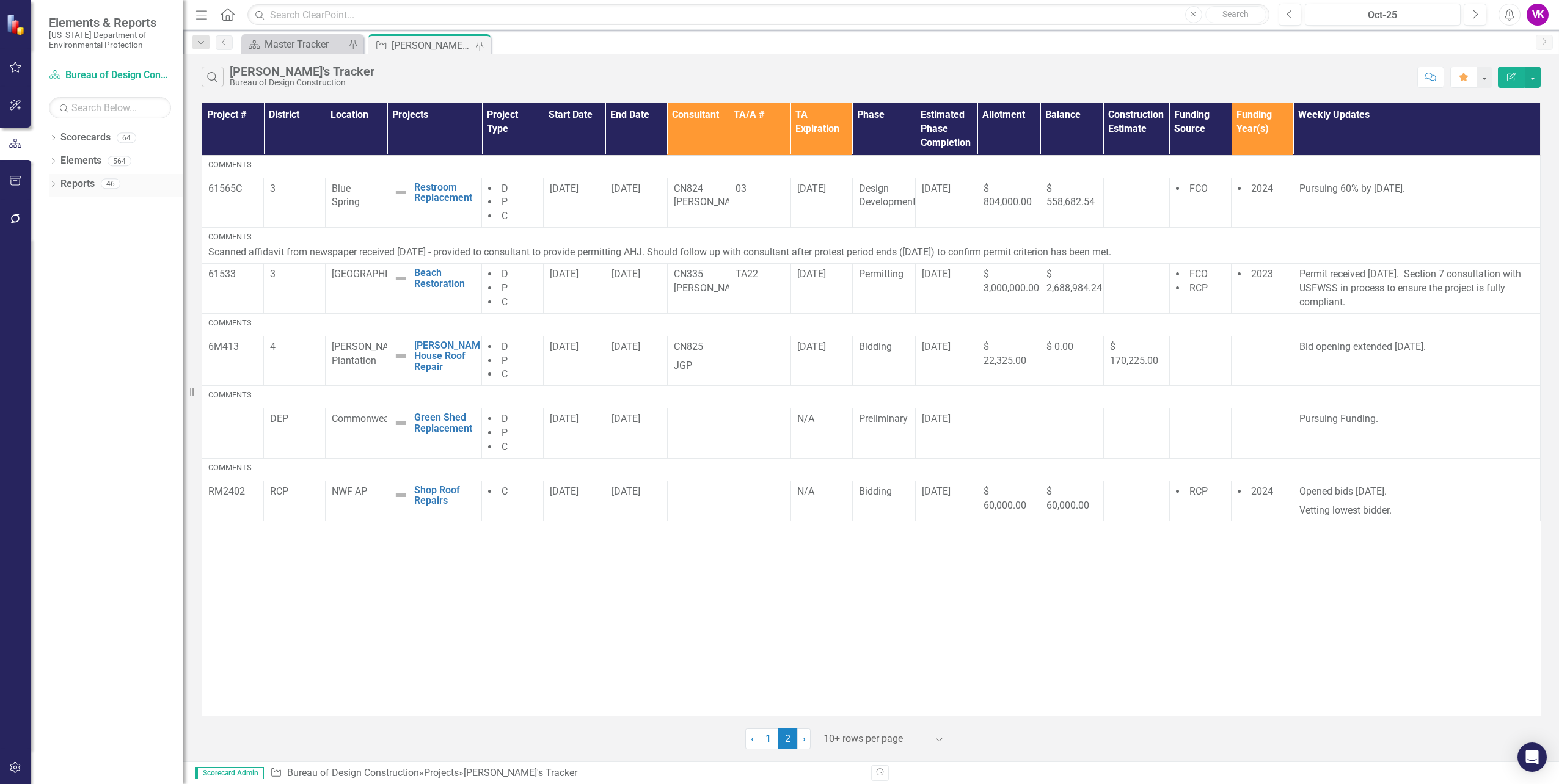
click at [82, 183] on link "Reports" at bounding box center [78, 184] width 34 height 14
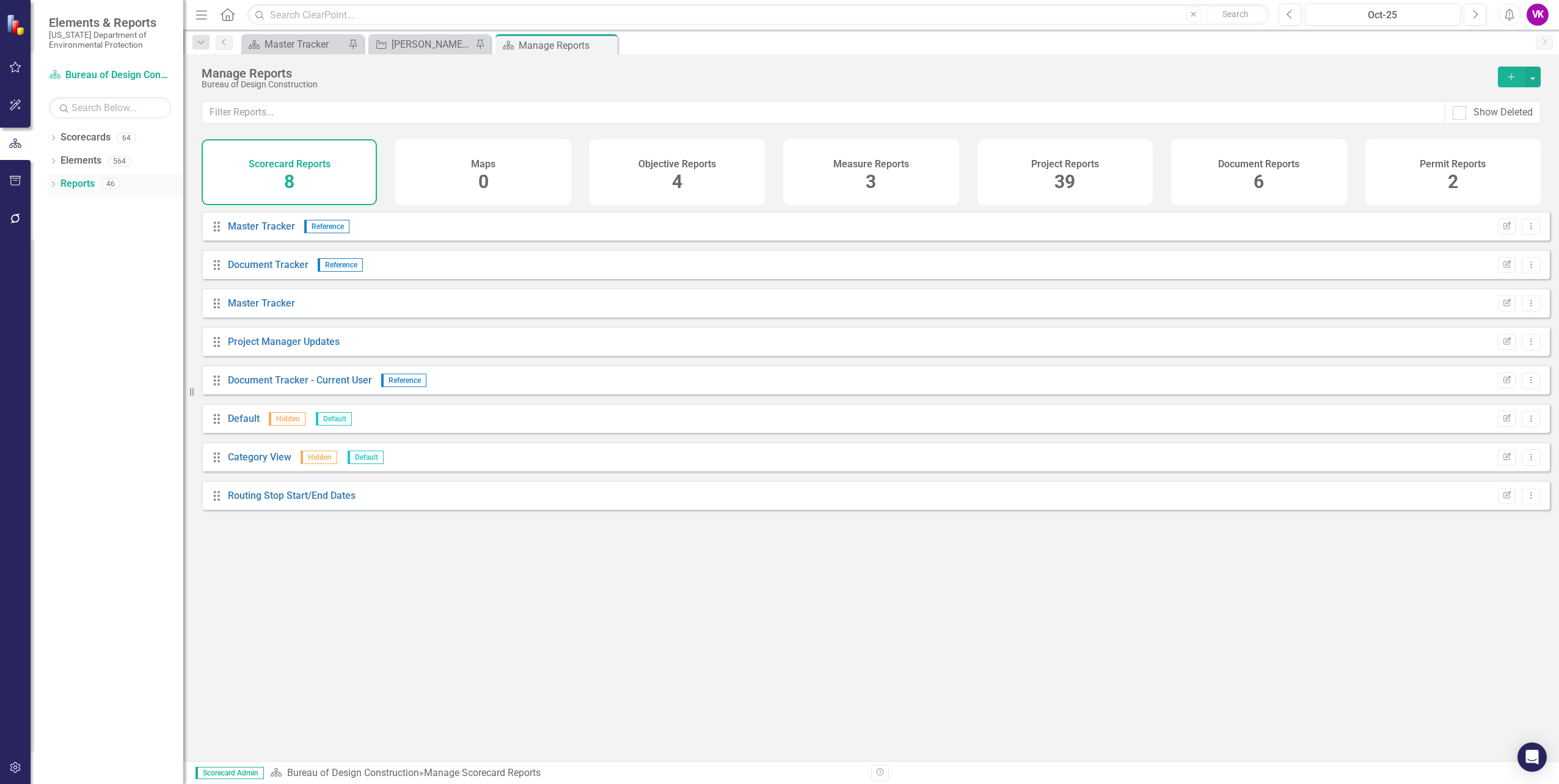
click at [52, 184] on icon "Dropdown" at bounding box center [53, 186] width 9 height 7
click at [1070, 182] on span "39" at bounding box center [1064, 182] width 21 height 21
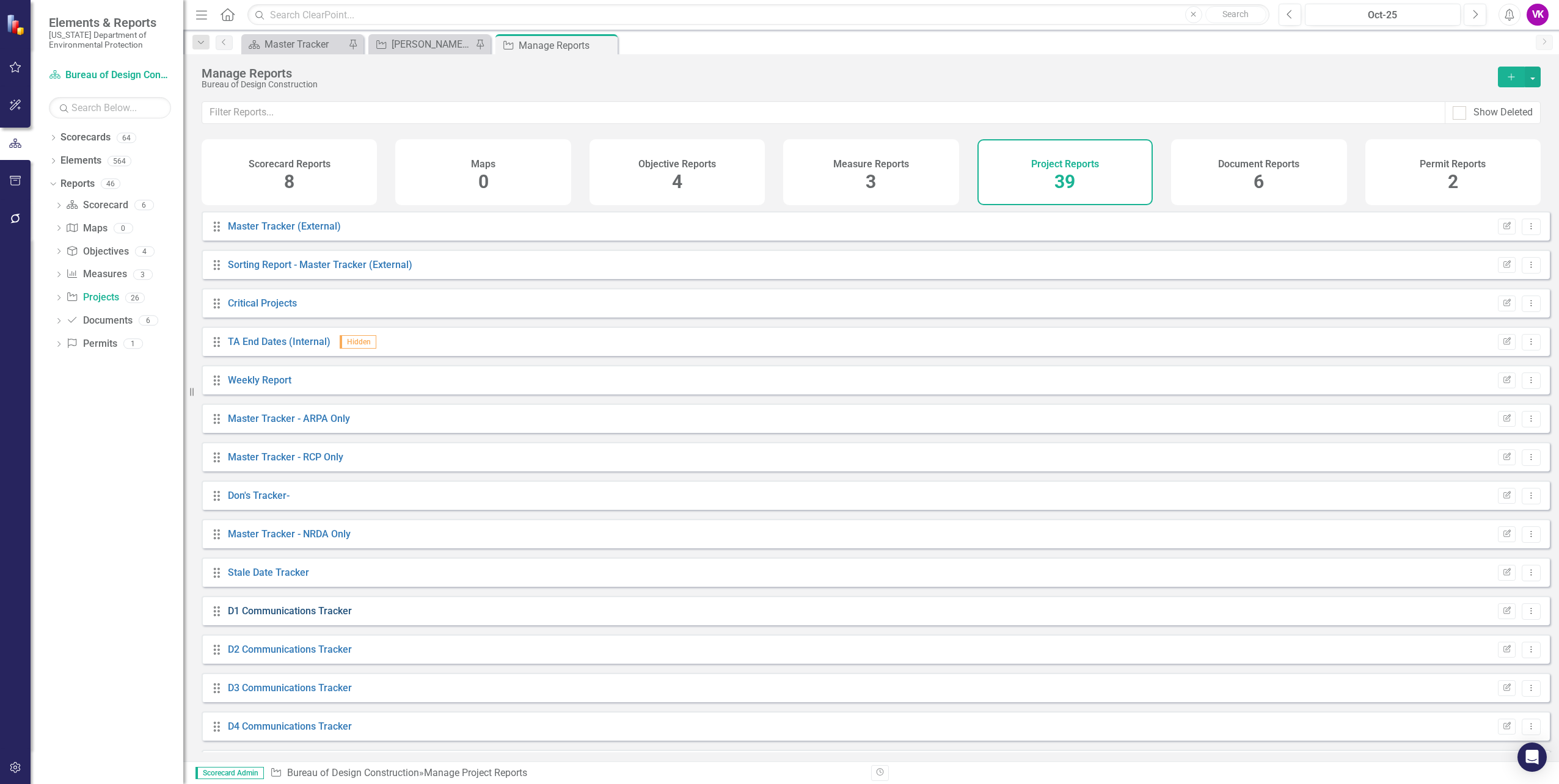
click at [271, 617] on link "D1 Communications Tracker" at bounding box center [290, 611] width 124 height 12
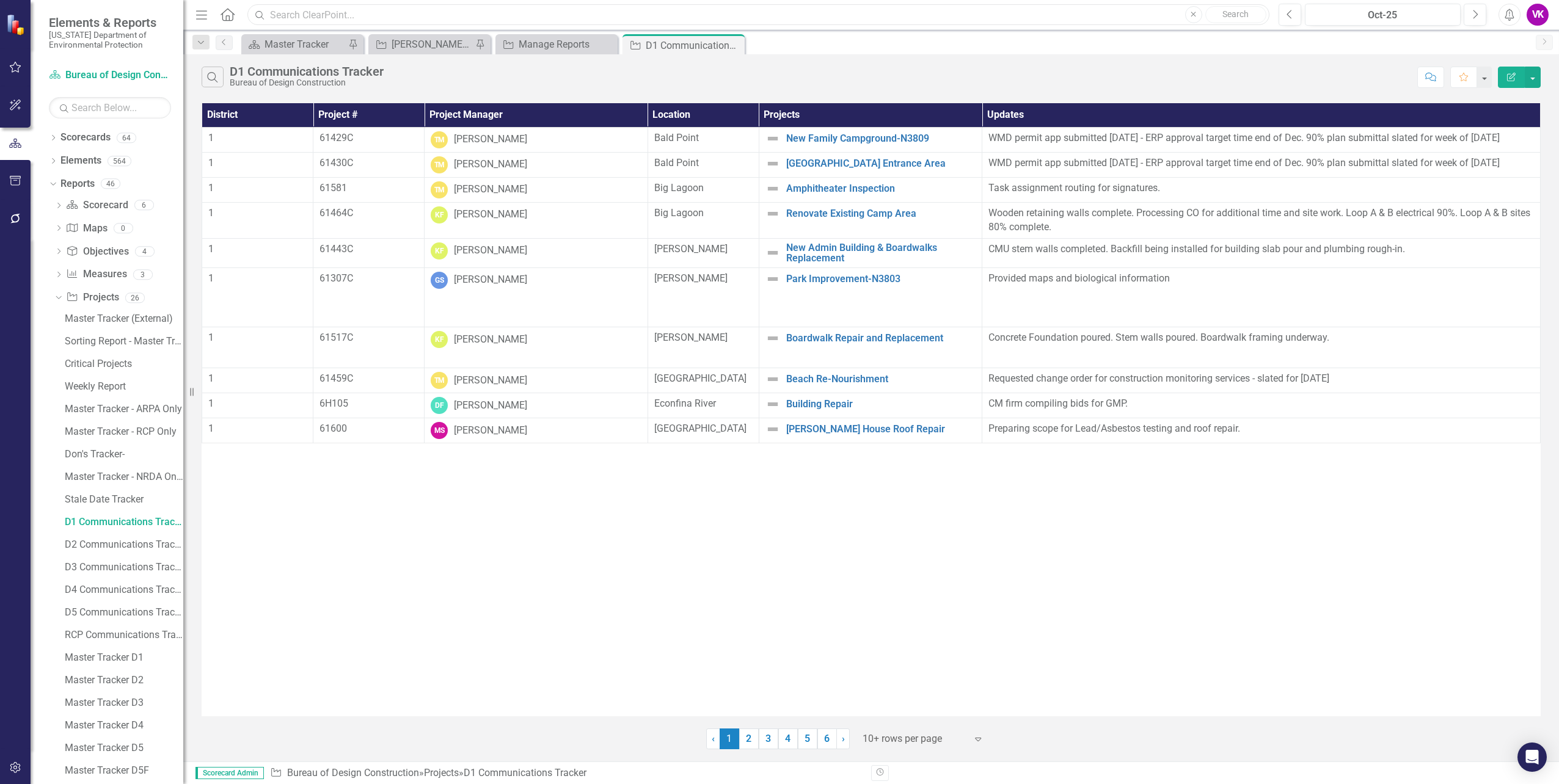
click at [290, 16] on input "text" at bounding box center [758, 15] width 1022 height 21
type input "v"
click at [276, 14] on input "text" at bounding box center [758, 15] width 1022 height 21
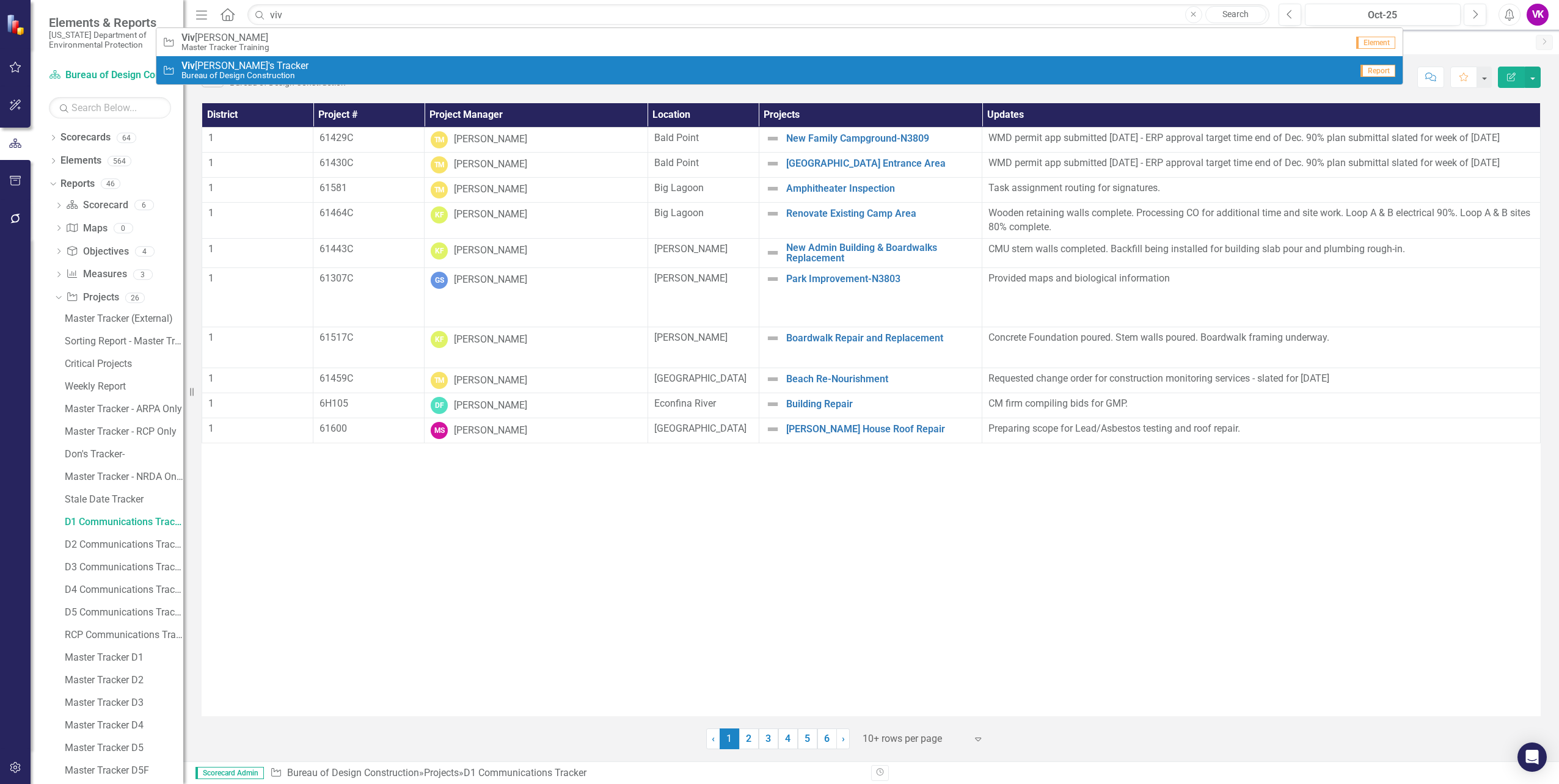
click at [235, 67] on span "[PERSON_NAME]'s Tracker" at bounding box center [245, 66] width 127 height 11
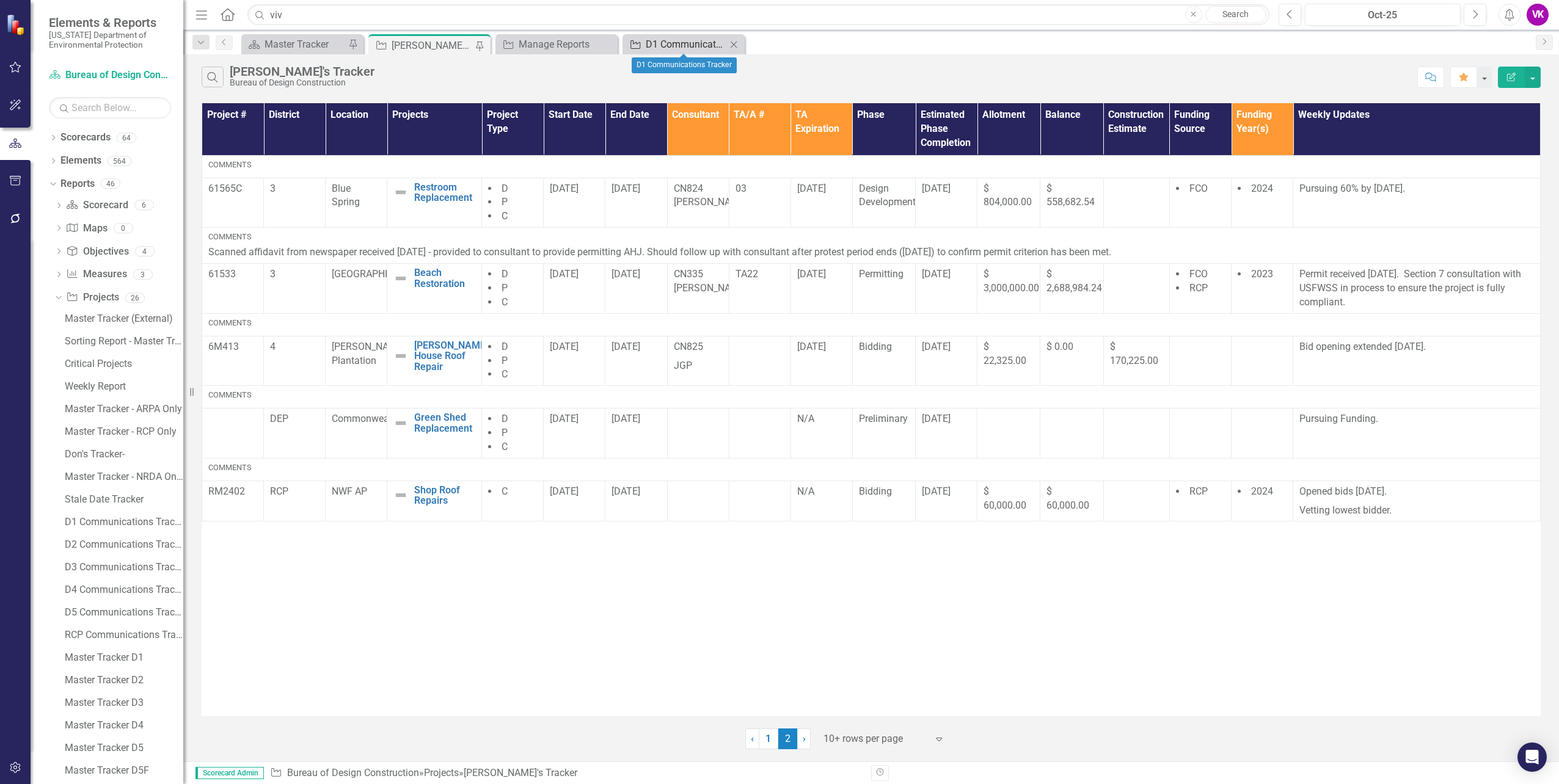
click at [680, 44] on div "D1 Communications Tracker" at bounding box center [686, 44] width 81 height 15
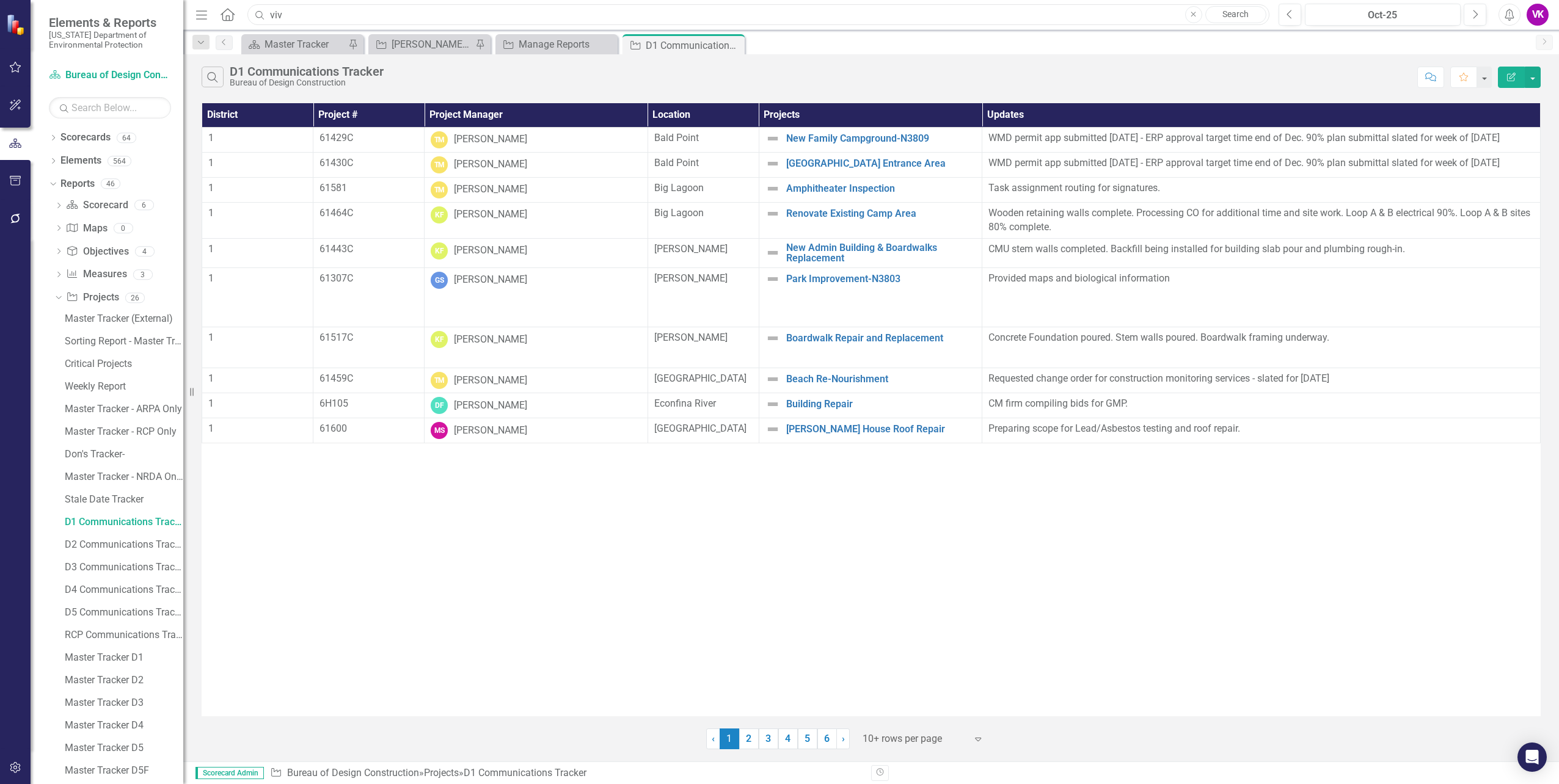
click at [290, 13] on input "viv" at bounding box center [758, 15] width 1022 height 21
type input "v"
click at [286, 78] on div "D1 Communications Tracker Bureau of Design Construction" at bounding box center [306, 76] width 154 height 23
click at [329, 636] on div "District Project # Project Manager Location Projects Updates 1 61429C TM [PERSO…" at bounding box center [871, 410] width 1340 height 613
click at [216, 78] on icon "Search" at bounding box center [213, 77] width 13 height 11
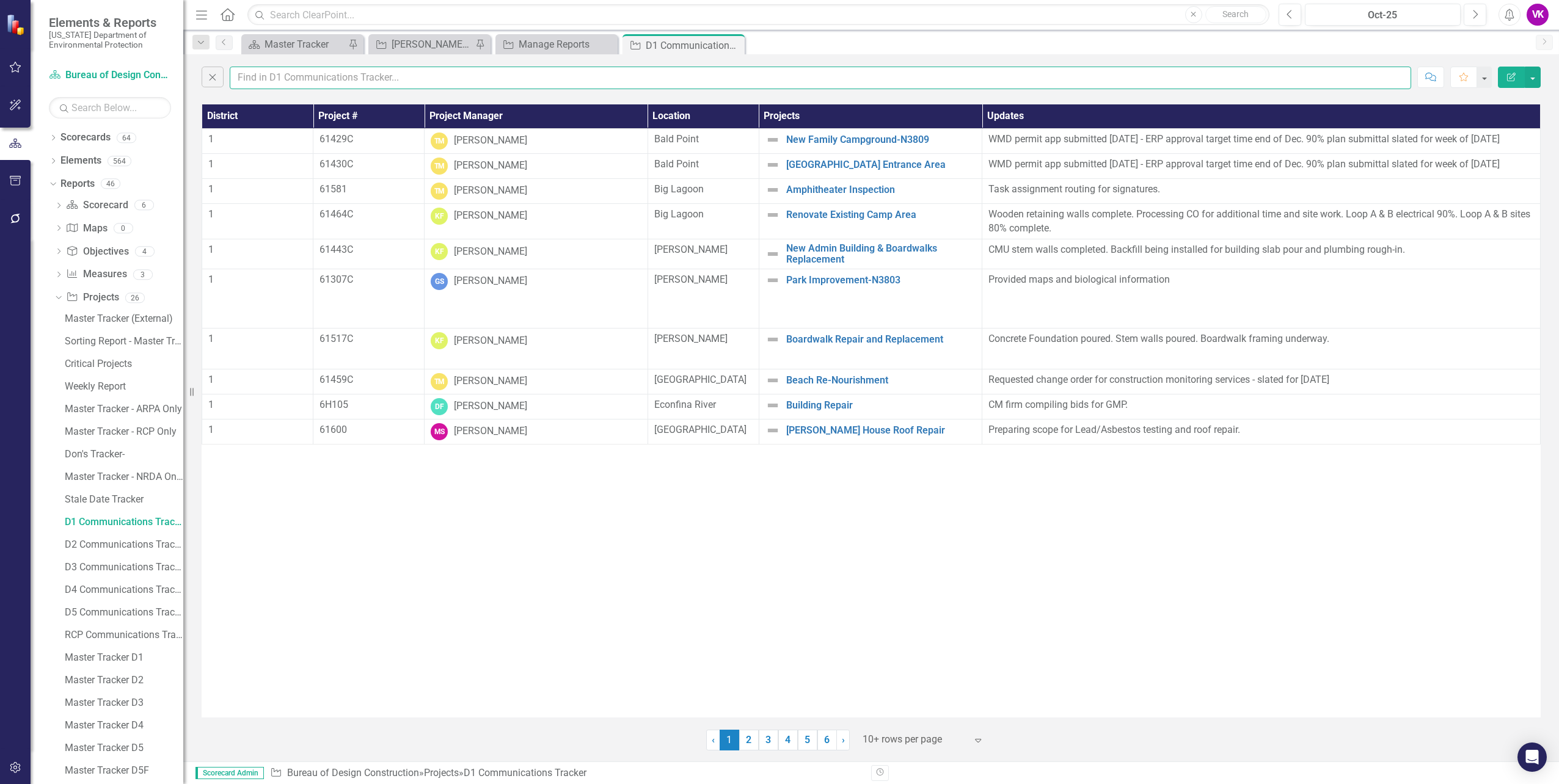
click at [250, 74] on input "text" at bounding box center [820, 78] width 1182 height 23
type input "[PERSON_NAME]"
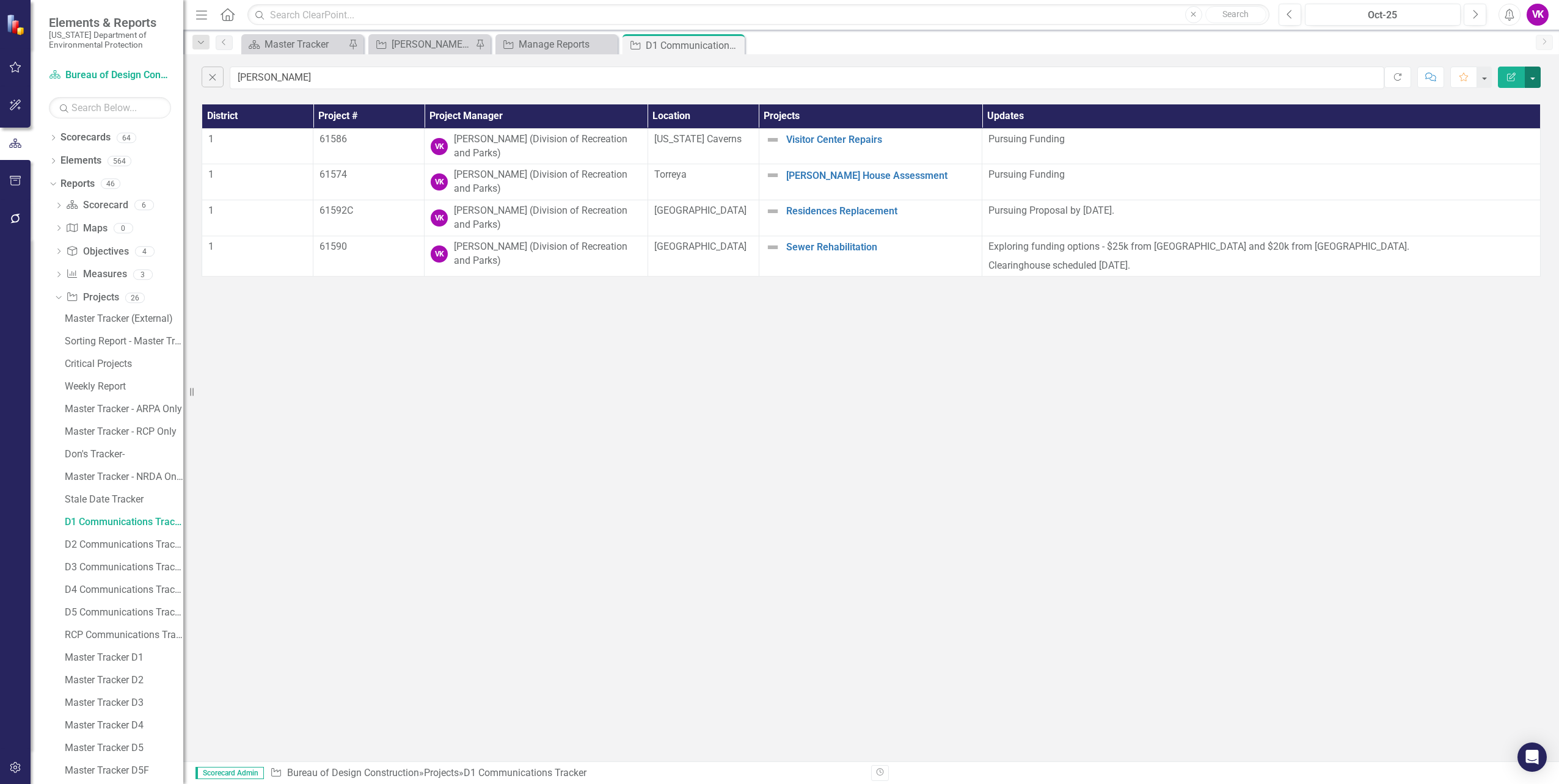
click at [1534, 81] on button "button" at bounding box center [1533, 77] width 16 height 21
click at [1506, 125] on link "PDF Export to PDF" at bounding box center [1492, 124] width 97 height 23
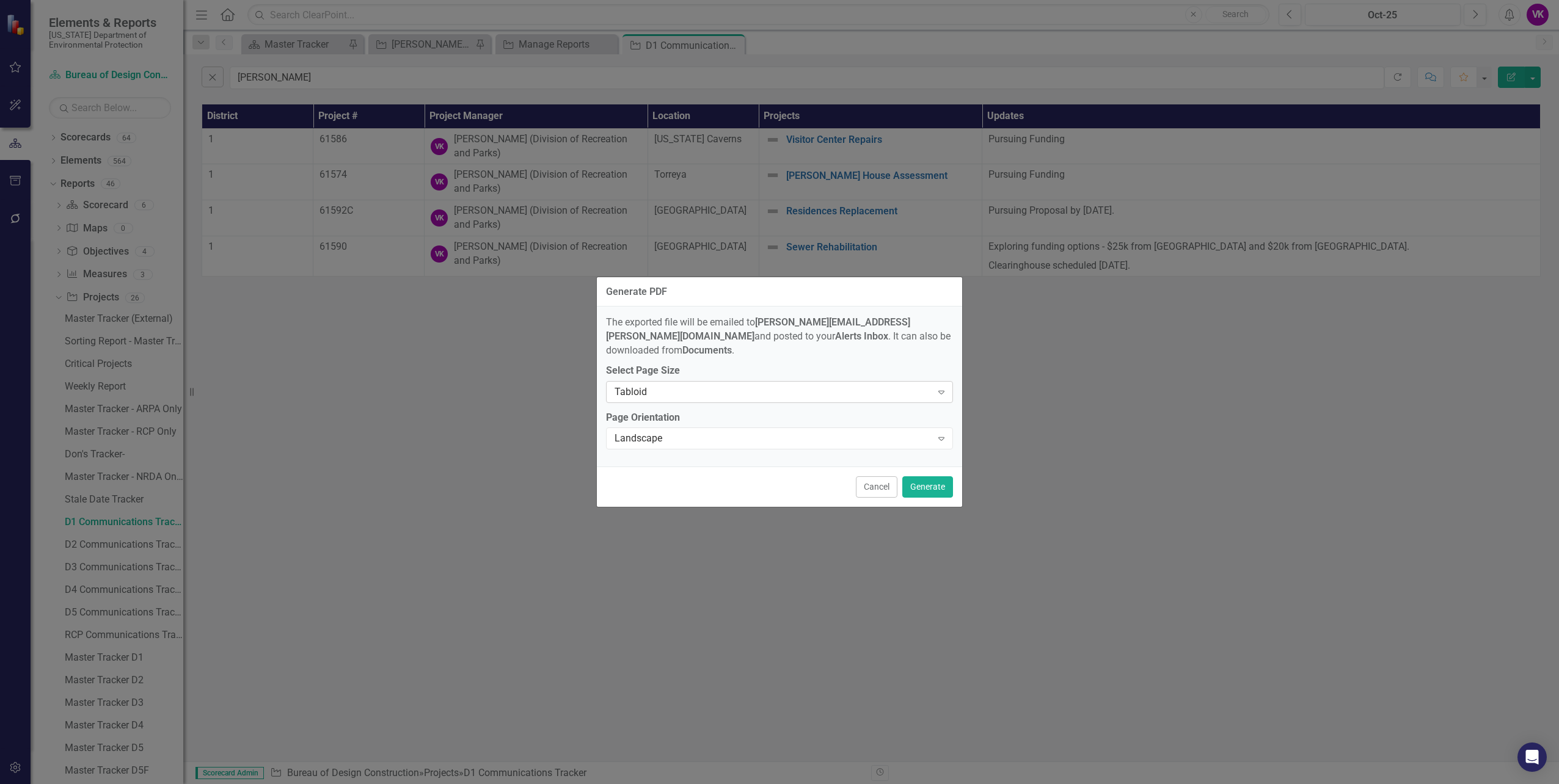
click at [941, 387] on icon "Expand" at bounding box center [942, 392] width 12 height 10
click at [660, 402] on div "Letter" at bounding box center [782, 406] width 328 height 14
click at [942, 437] on icon at bounding box center [941, 439] width 6 height 4
click at [674, 471] on div "Portrait" at bounding box center [782, 472] width 328 height 14
click at [932, 480] on button "Generate" at bounding box center [928, 487] width 50 height 21
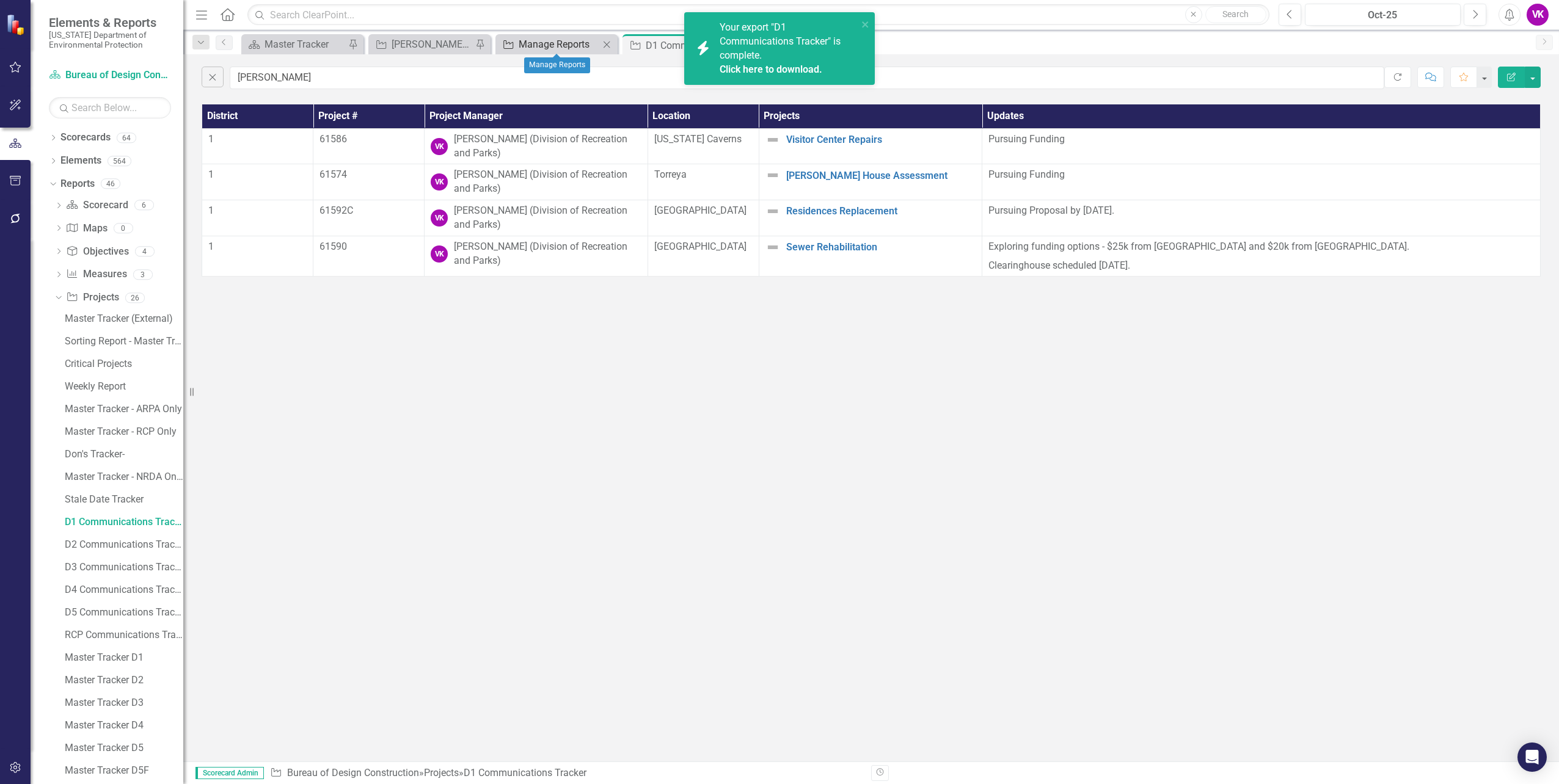
click at [543, 45] on div "Manage Reports" at bounding box center [559, 44] width 81 height 15
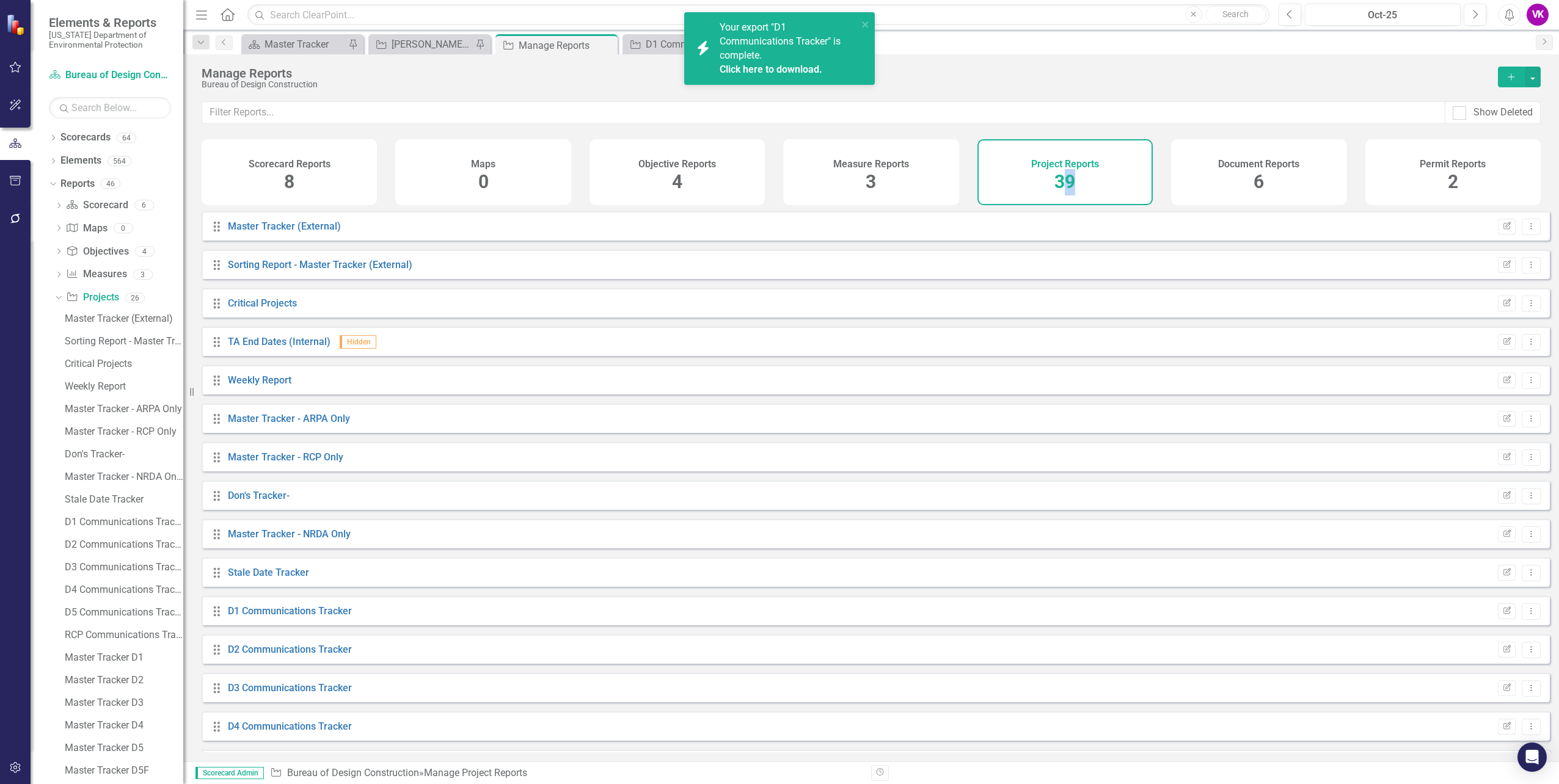
click at [1071, 183] on span "39" at bounding box center [1064, 182] width 21 height 21
click at [1071, 182] on span "39" at bounding box center [1064, 182] width 21 height 21
click at [863, 21] on icon "close" at bounding box center [865, 24] width 9 height 10
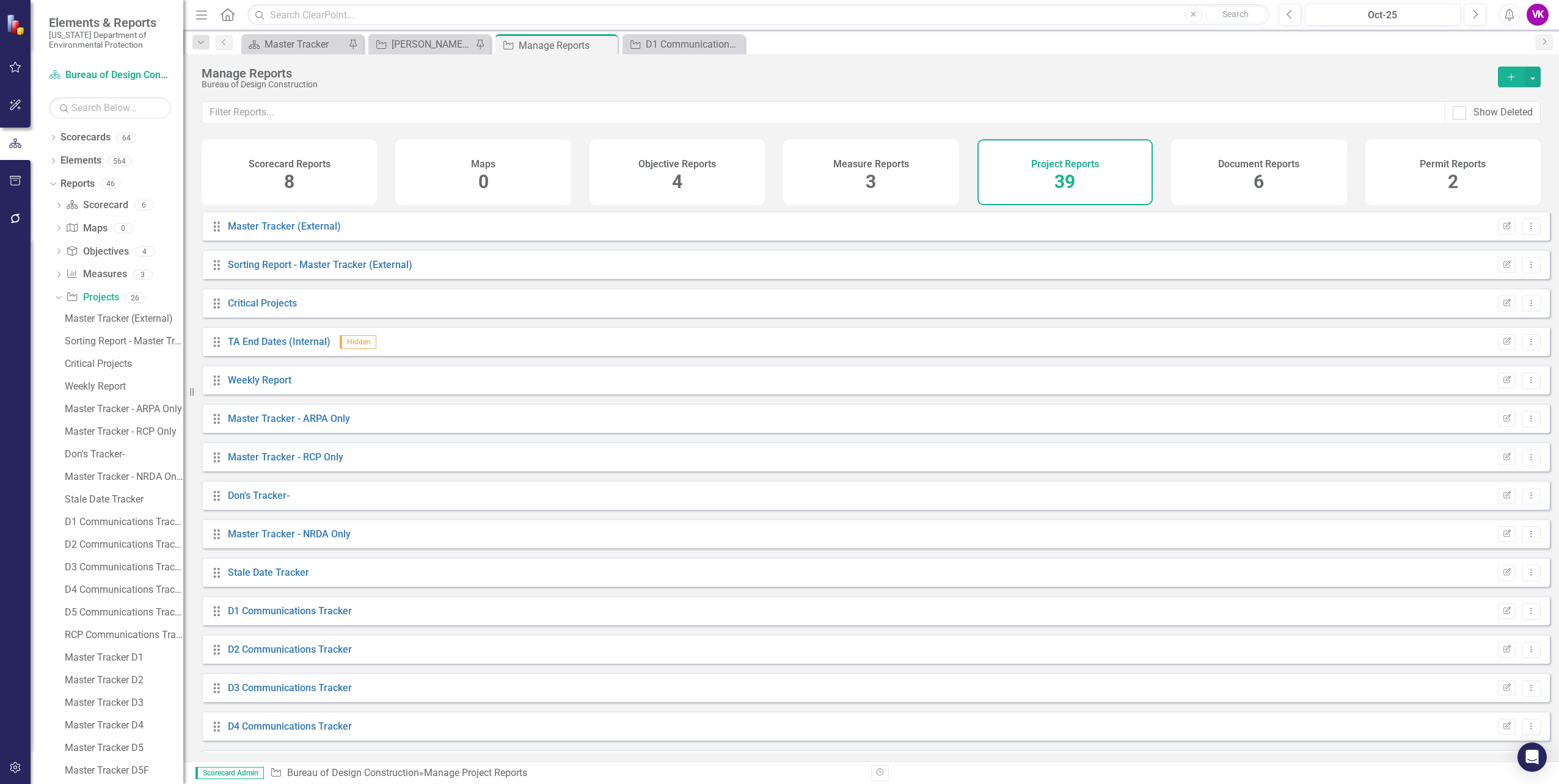
click at [918, 164] on div "Measure Reports 3" at bounding box center [871, 172] width 175 height 66
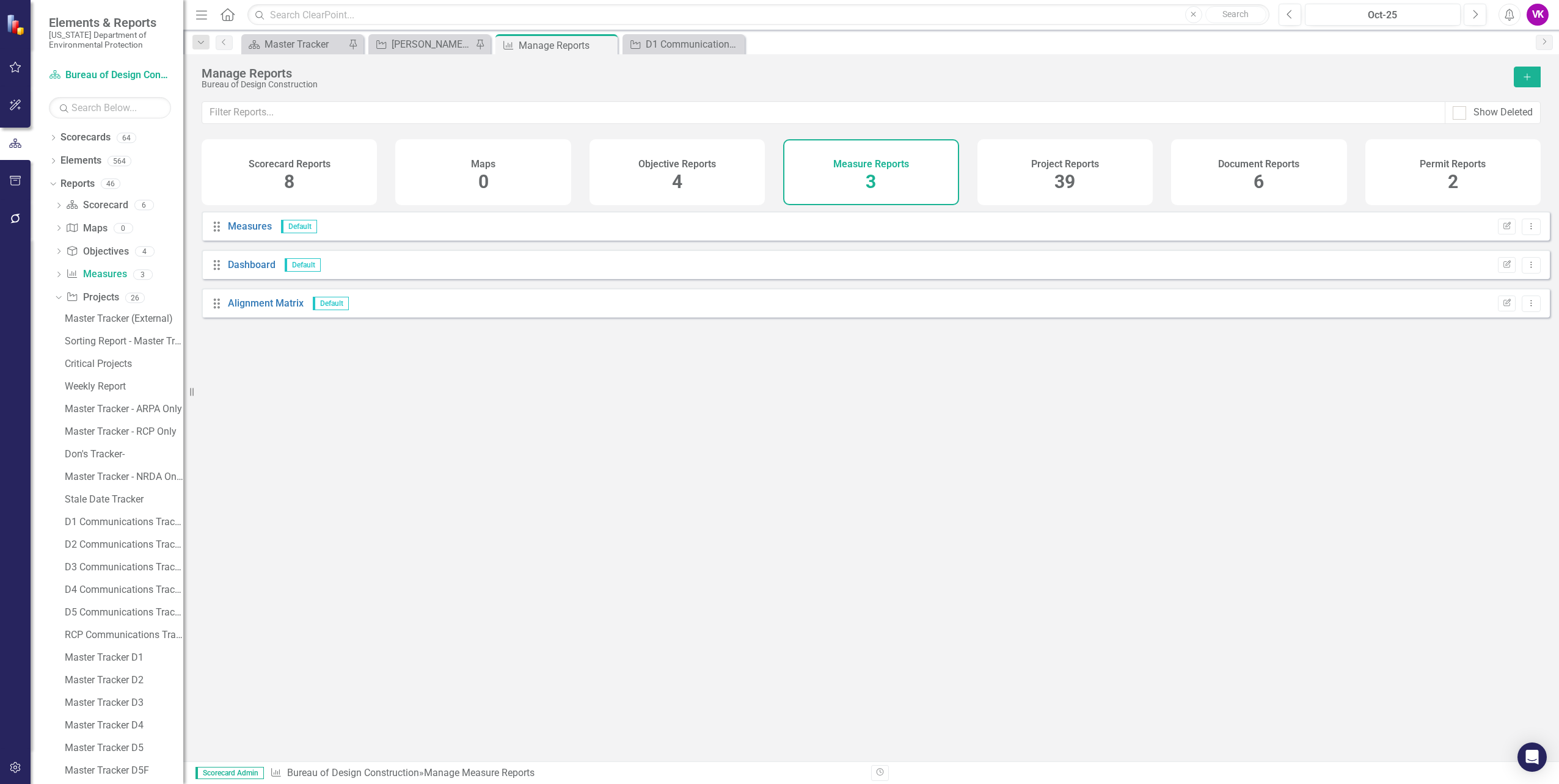
click at [1027, 178] on div "Project Reports 39" at bounding box center [1065, 172] width 175 height 66
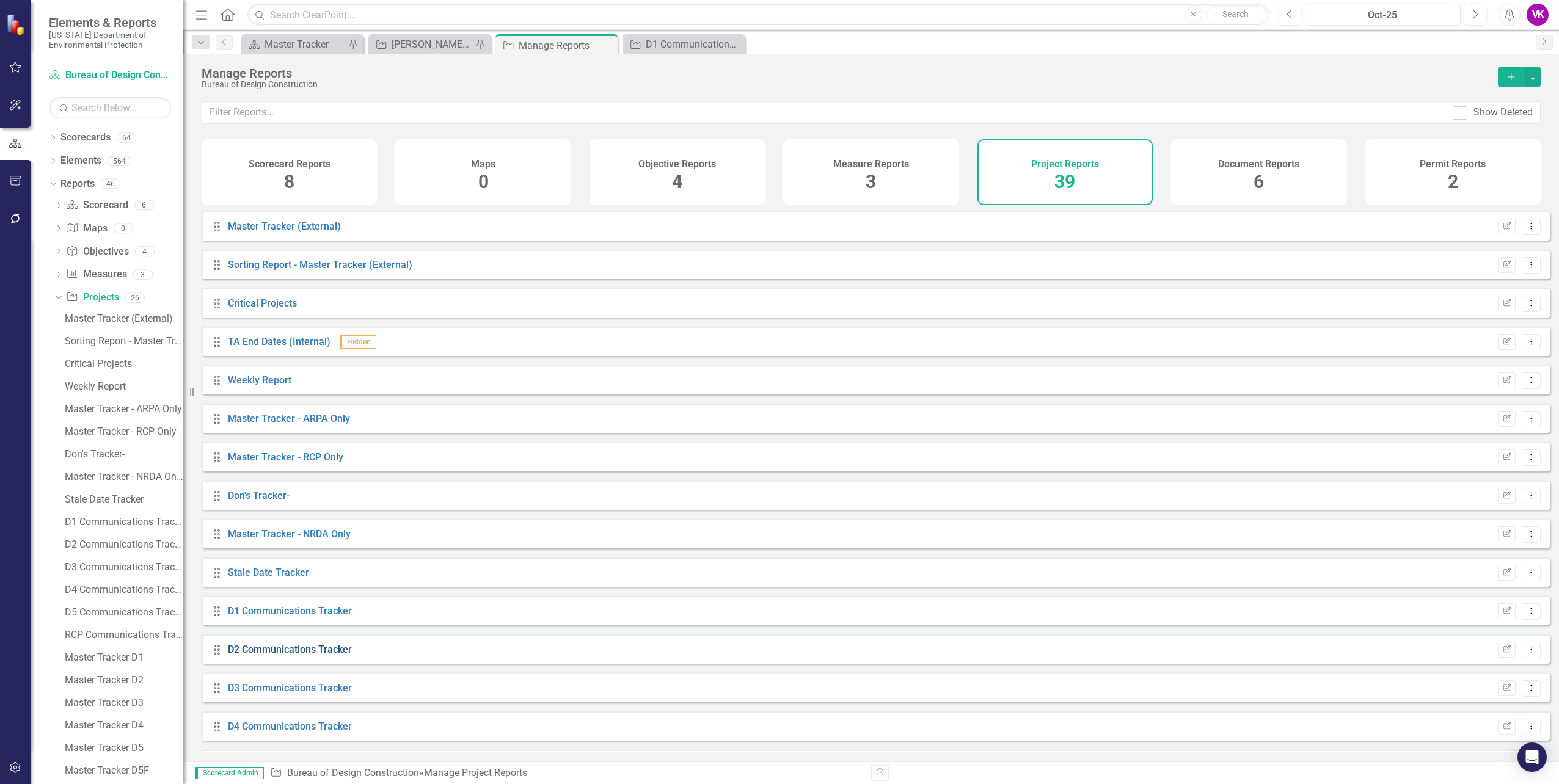
click at [299, 655] on link "D2 Communications Tracker" at bounding box center [290, 649] width 124 height 12
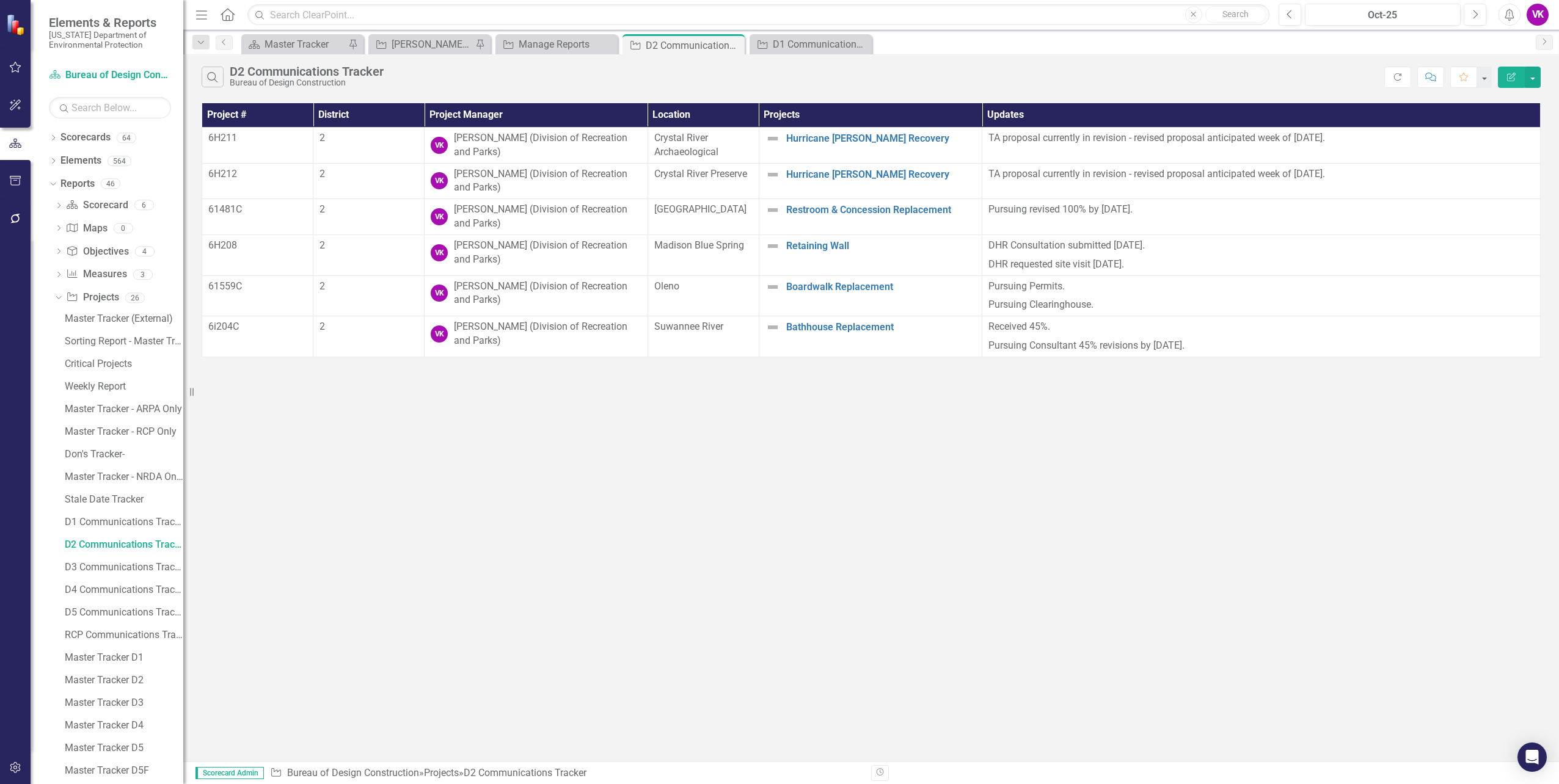
click at [230, 70] on div "D2 Communications Tracker" at bounding box center [306, 72] width 154 height 13
click at [237, 80] on div "Bureau of Design Construction" at bounding box center [306, 83] width 154 height 9
click at [229, 81] on div "Bureau of Design Construction" at bounding box center [306, 83] width 154 height 9
click at [214, 77] on icon "Search" at bounding box center [213, 77] width 13 height 11
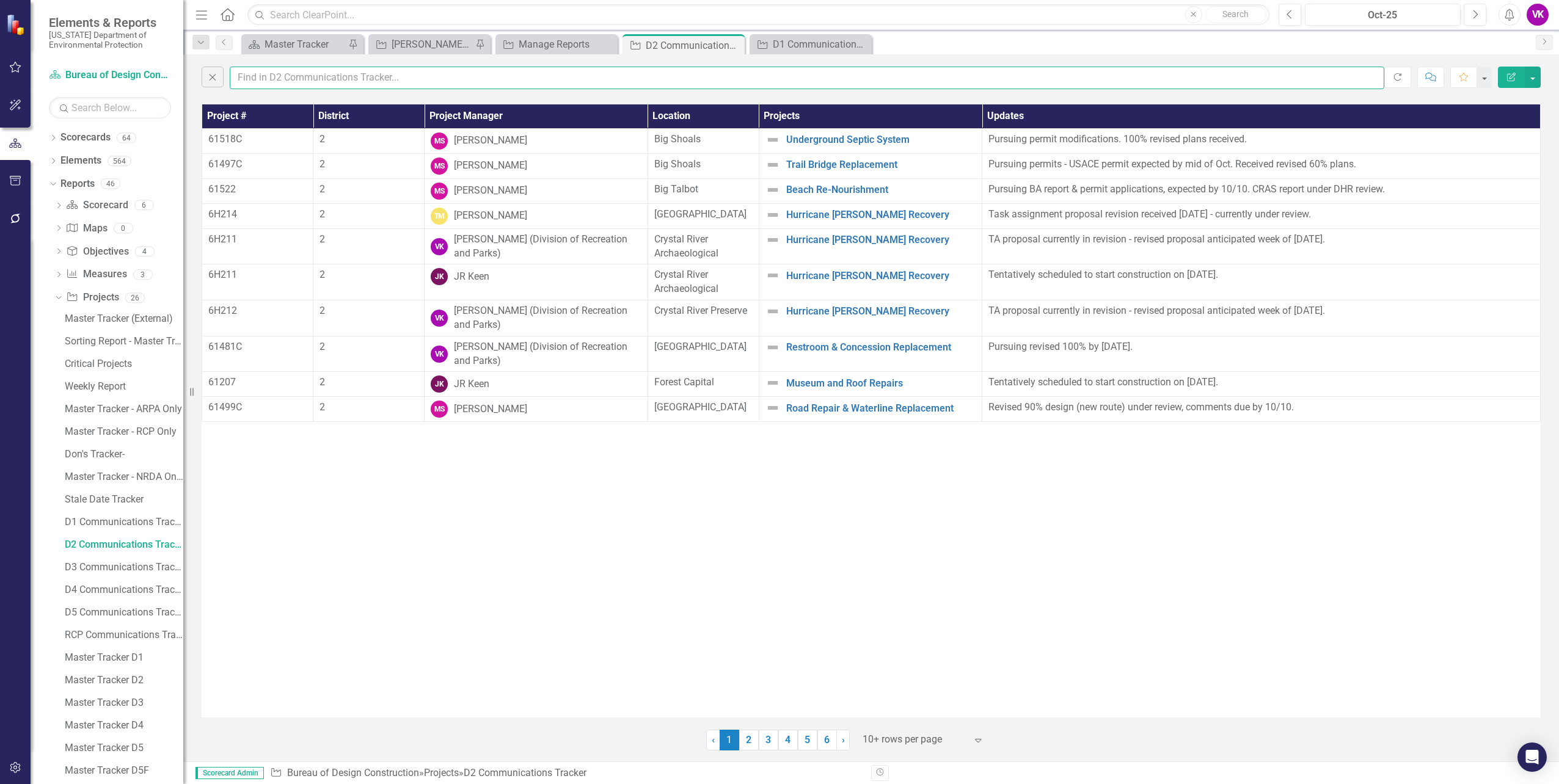
click at [236, 75] on input "text" at bounding box center [806, 78] width 1154 height 23
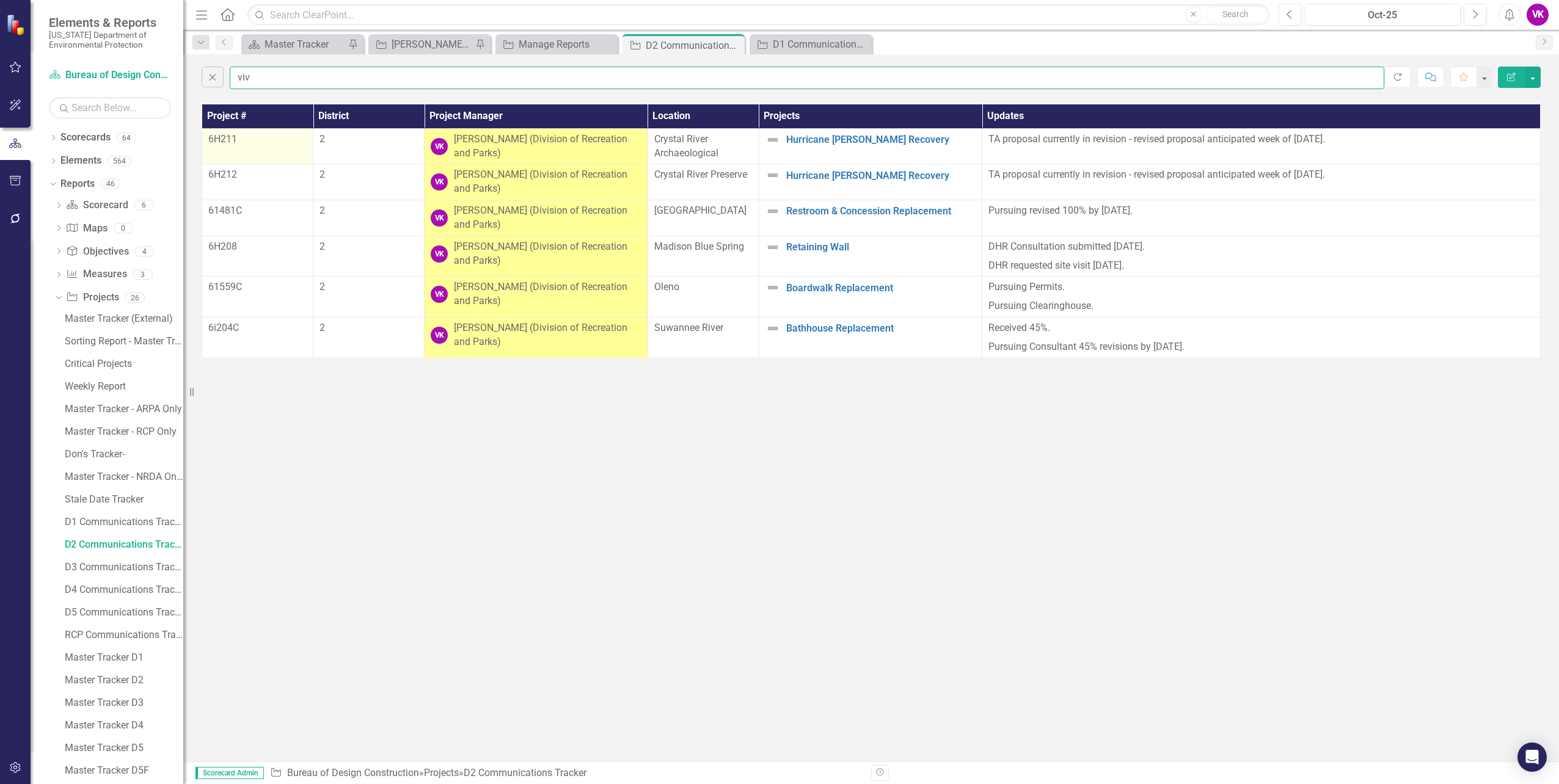
type input "[PERSON_NAME]"
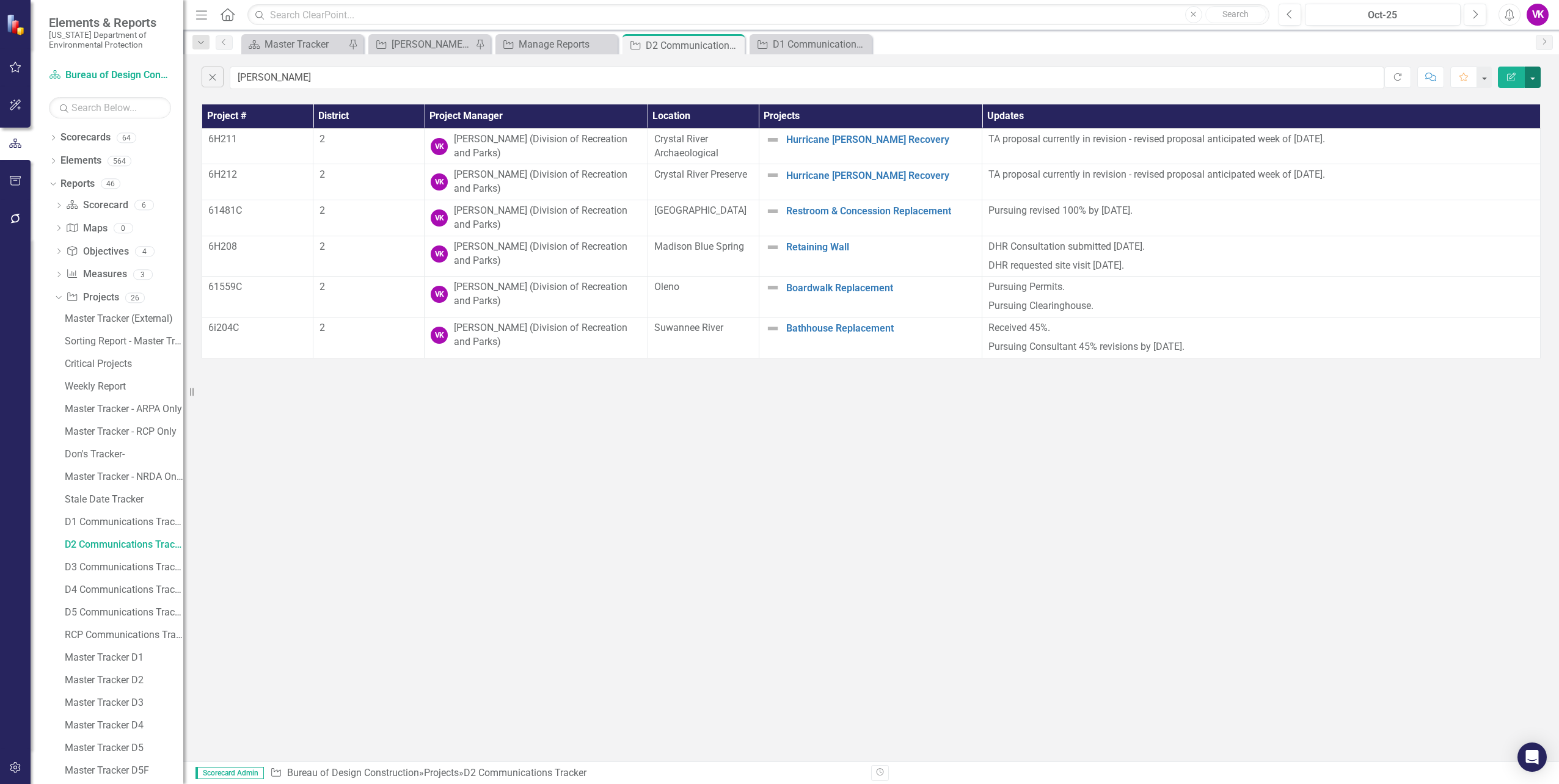
click at [1533, 79] on button "button" at bounding box center [1533, 77] width 16 height 21
click at [1505, 124] on link "PDF Export to PDF" at bounding box center [1492, 124] width 97 height 23
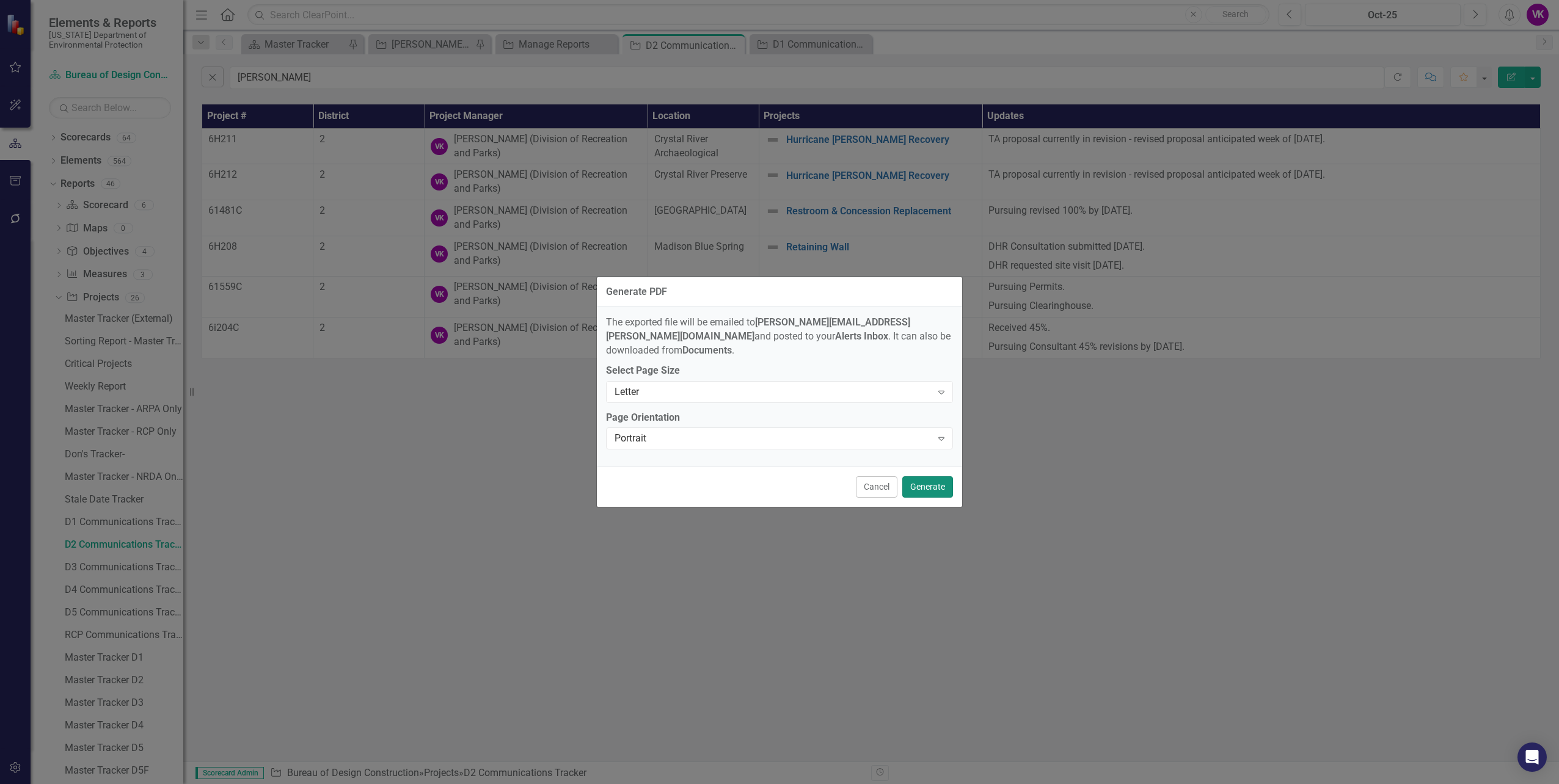
click at [929, 482] on button "Generate" at bounding box center [928, 487] width 50 height 21
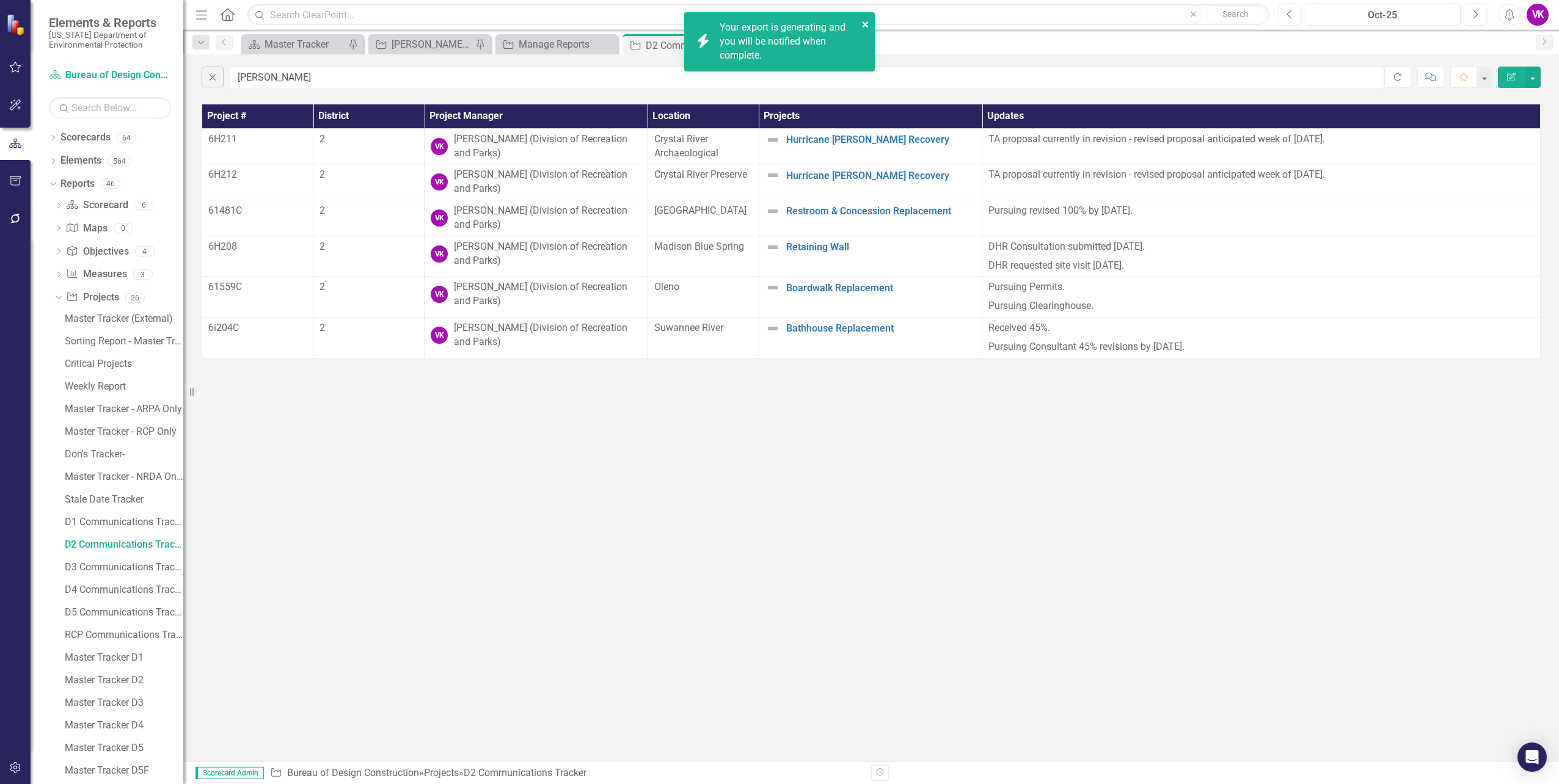
click at [865, 23] on icon "close" at bounding box center [865, 24] width 9 height 10
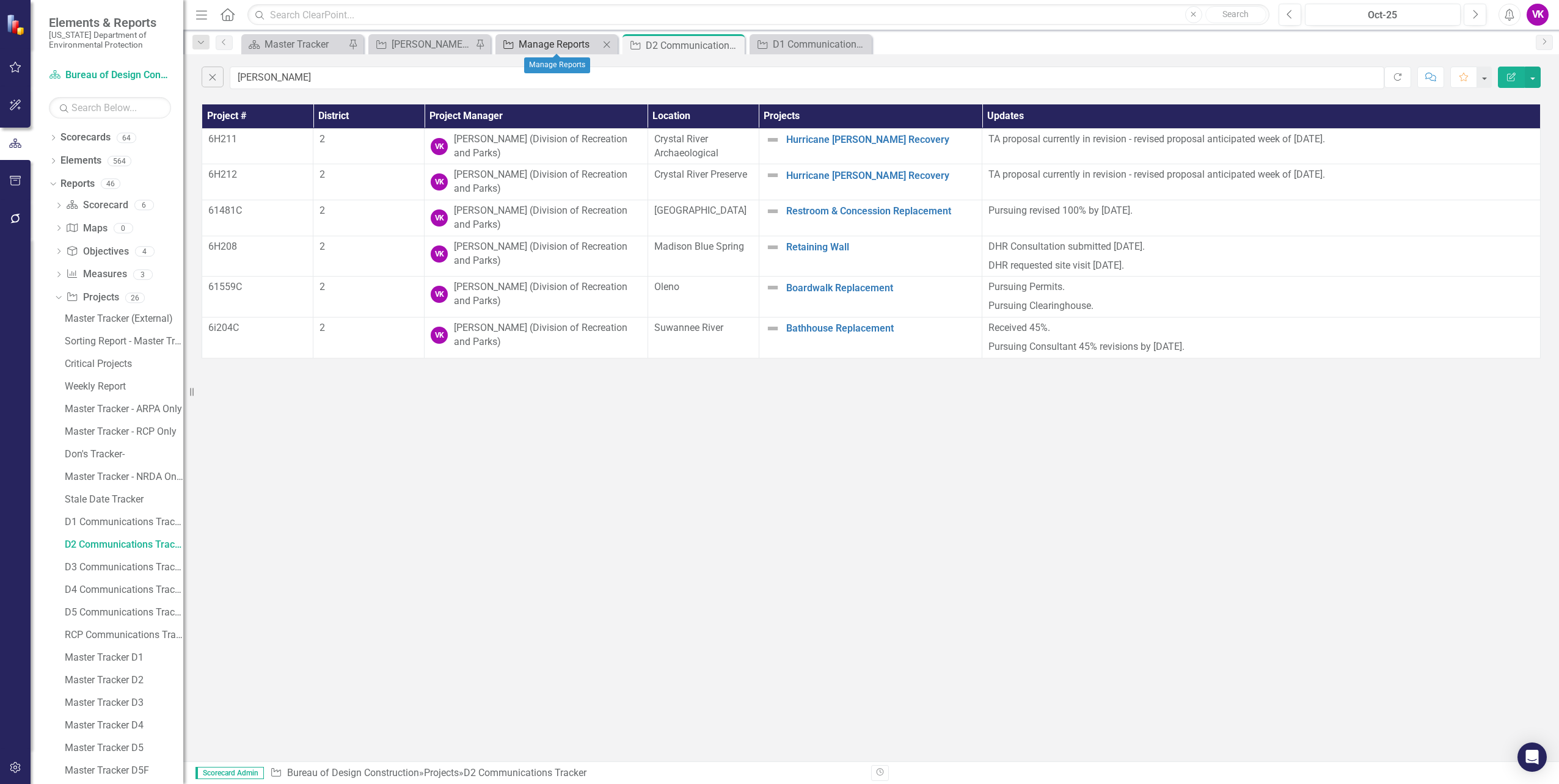
click at [556, 44] on div "Manage Reports" at bounding box center [559, 44] width 81 height 15
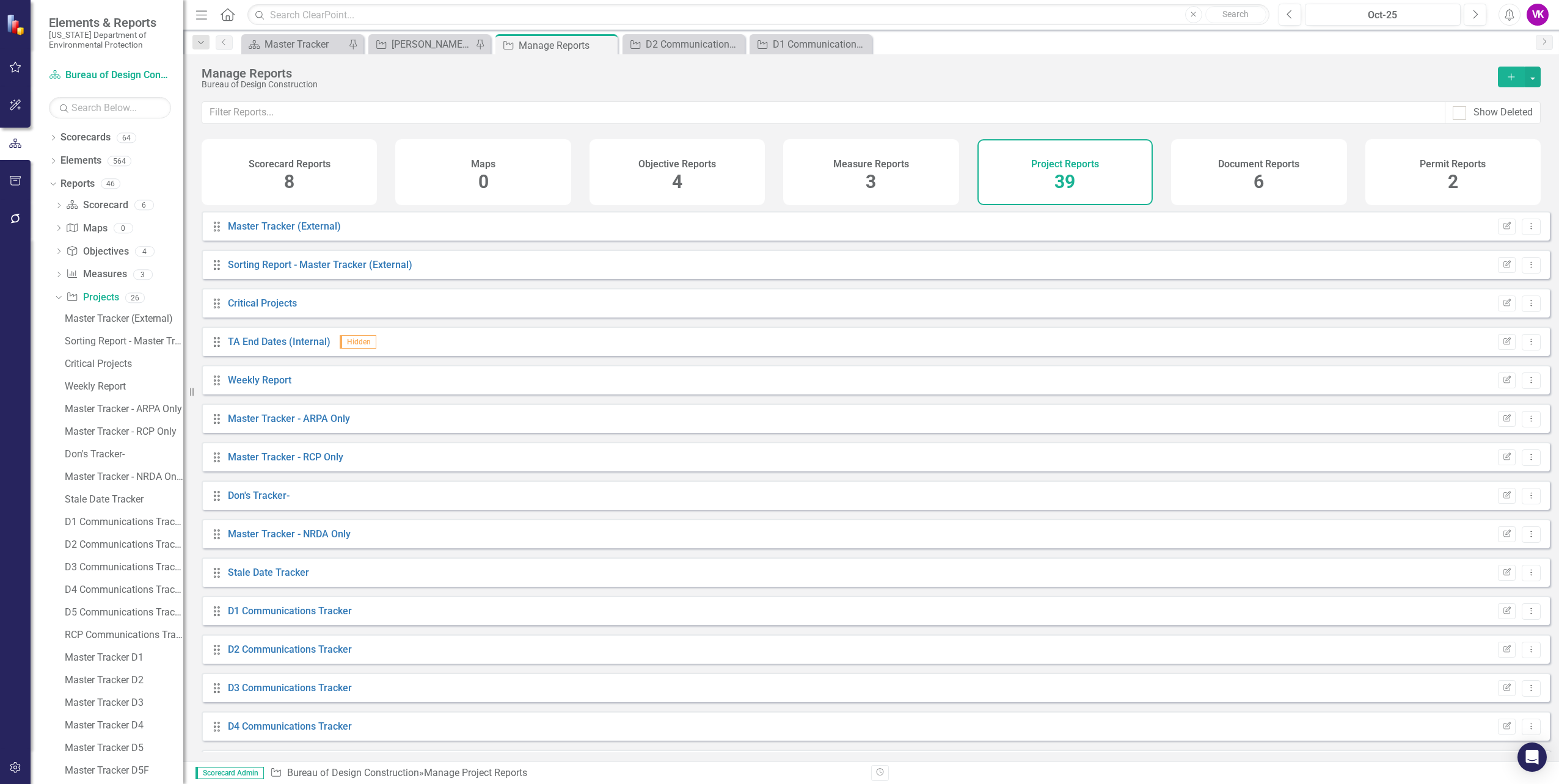
click at [1095, 182] on div "Project Reports 39" at bounding box center [1065, 172] width 175 height 66
click at [1086, 175] on div "Project Reports 39" at bounding box center [1065, 172] width 175 height 66
drag, startPoint x: 1086, startPoint y: 175, endPoint x: 1216, endPoint y: 191, distance: 131.0
click at [1221, 188] on div "Document Reports 6" at bounding box center [1259, 172] width 175 height 66
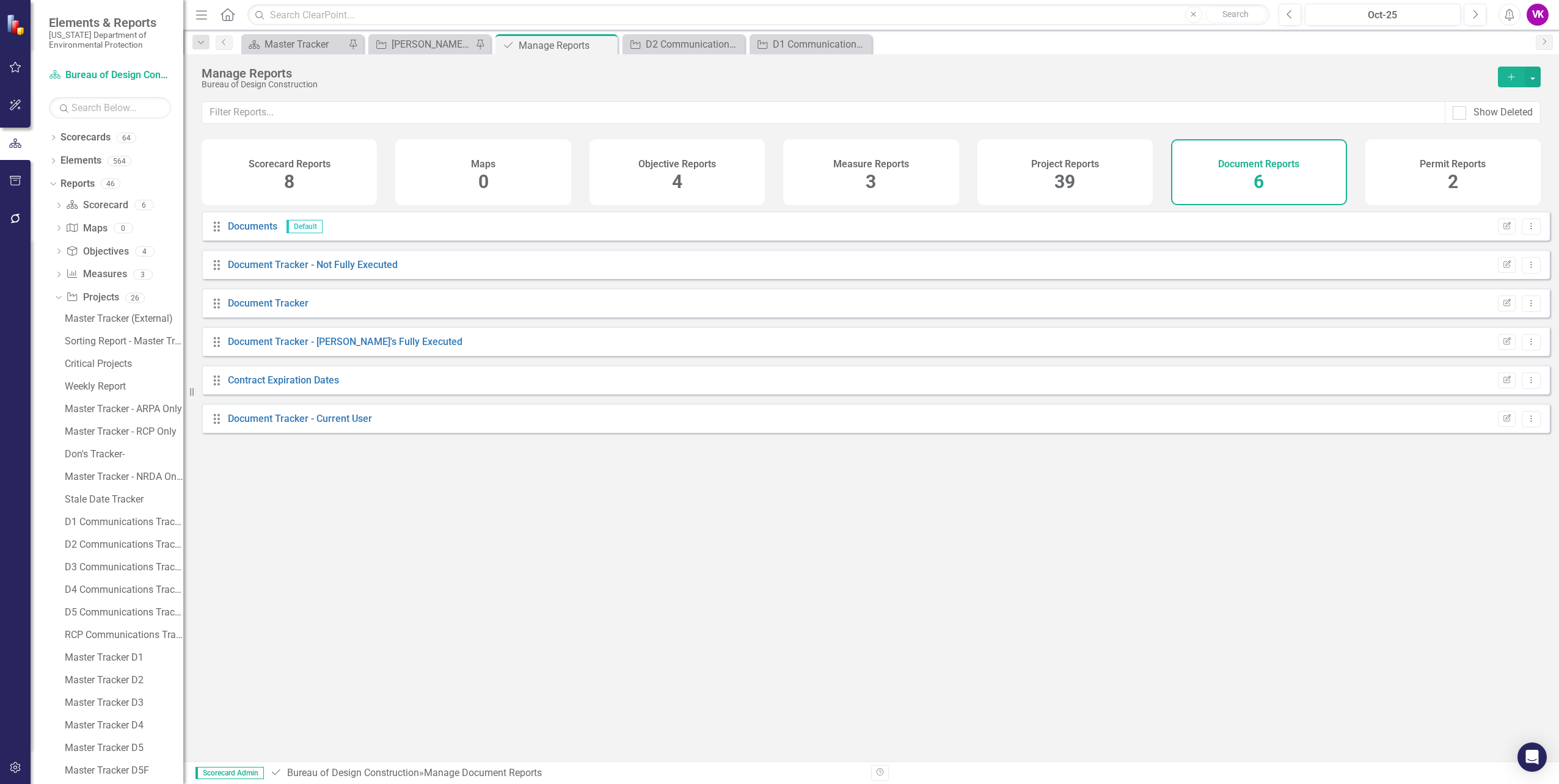
click at [1095, 182] on div "Project Reports 39" at bounding box center [1065, 172] width 175 height 66
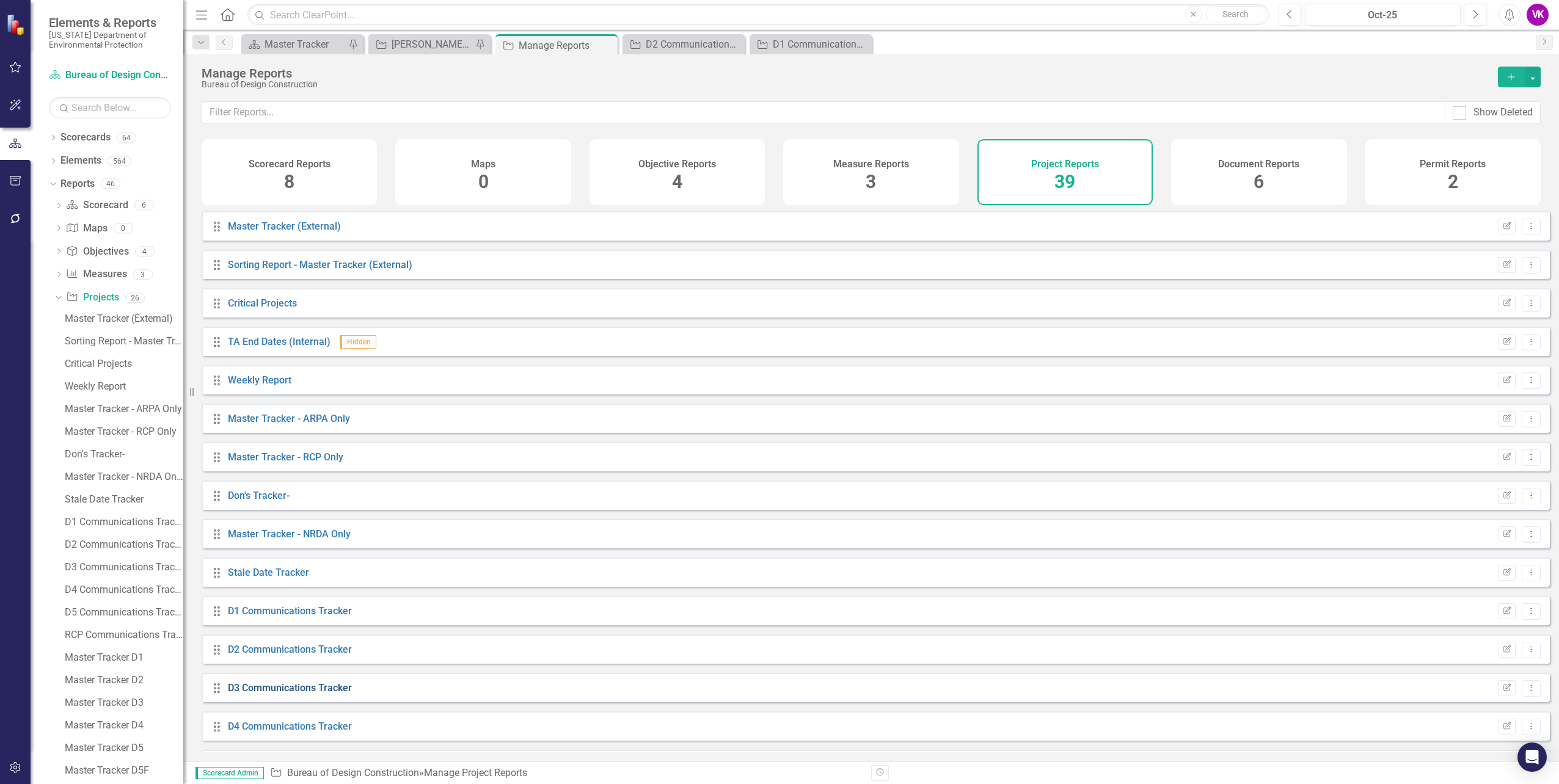
click at [298, 694] on link "D3 Communications Tracker" at bounding box center [290, 688] width 124 height 12
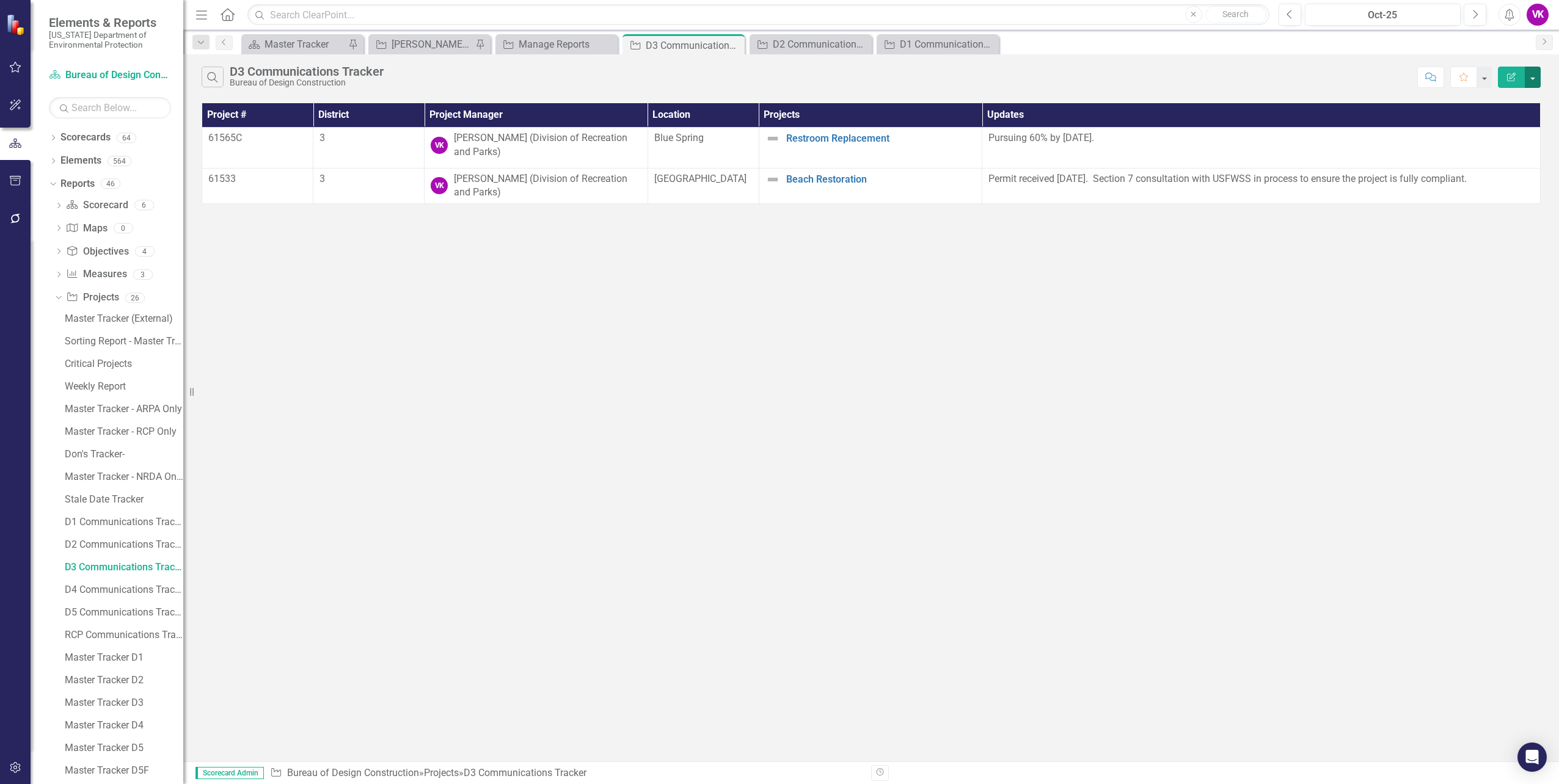
click at [1534, 78] on button "button" at bounding box center [1533, 77] width 16 height 21
click at [1495, 123] on link "PDF Export to PDF" at bounding box center [1492, 124] width 97 height 23
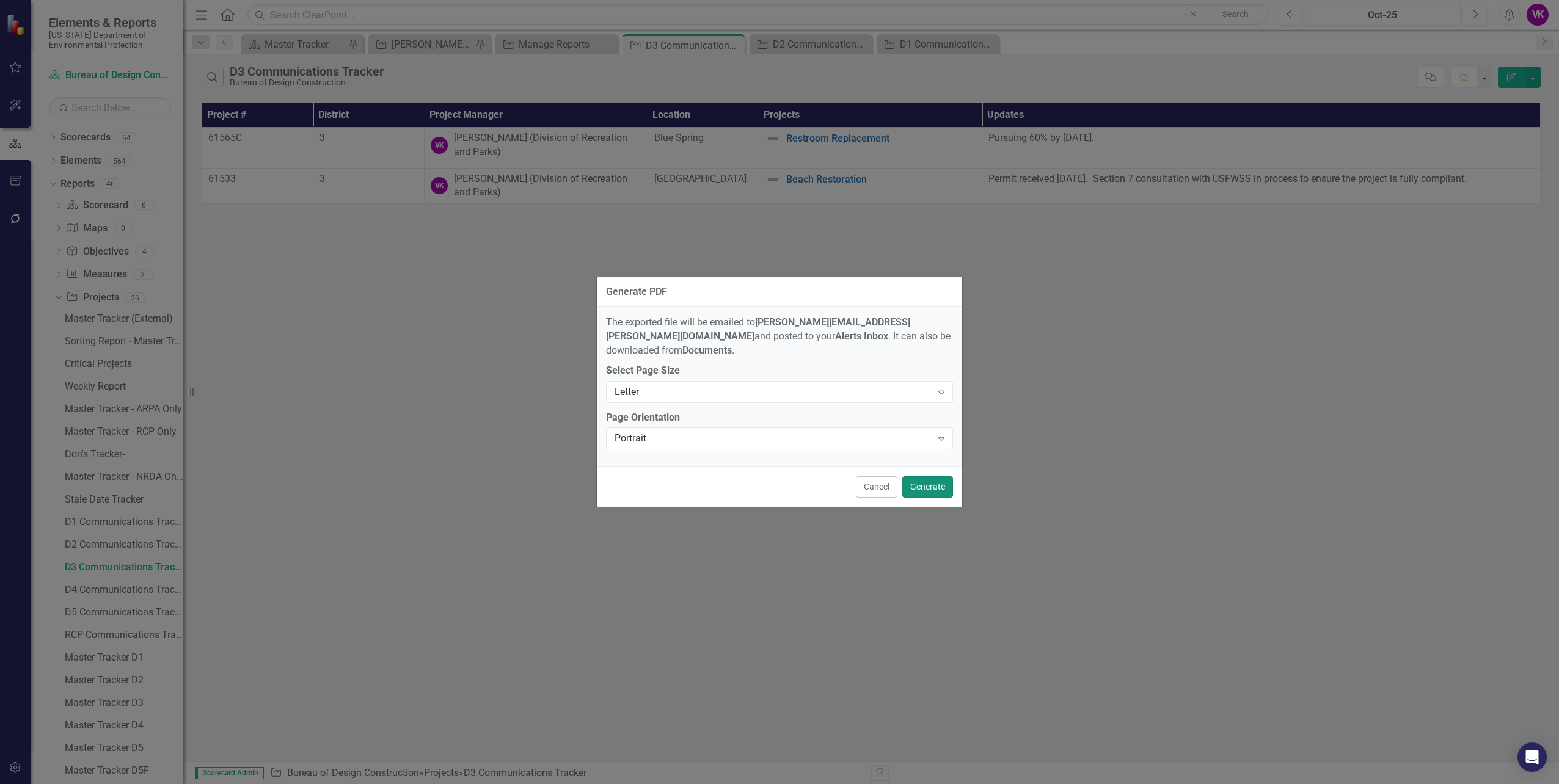
click at [926, 483] on button "Generate" at bounding box center [928, 487] width 50 height 21
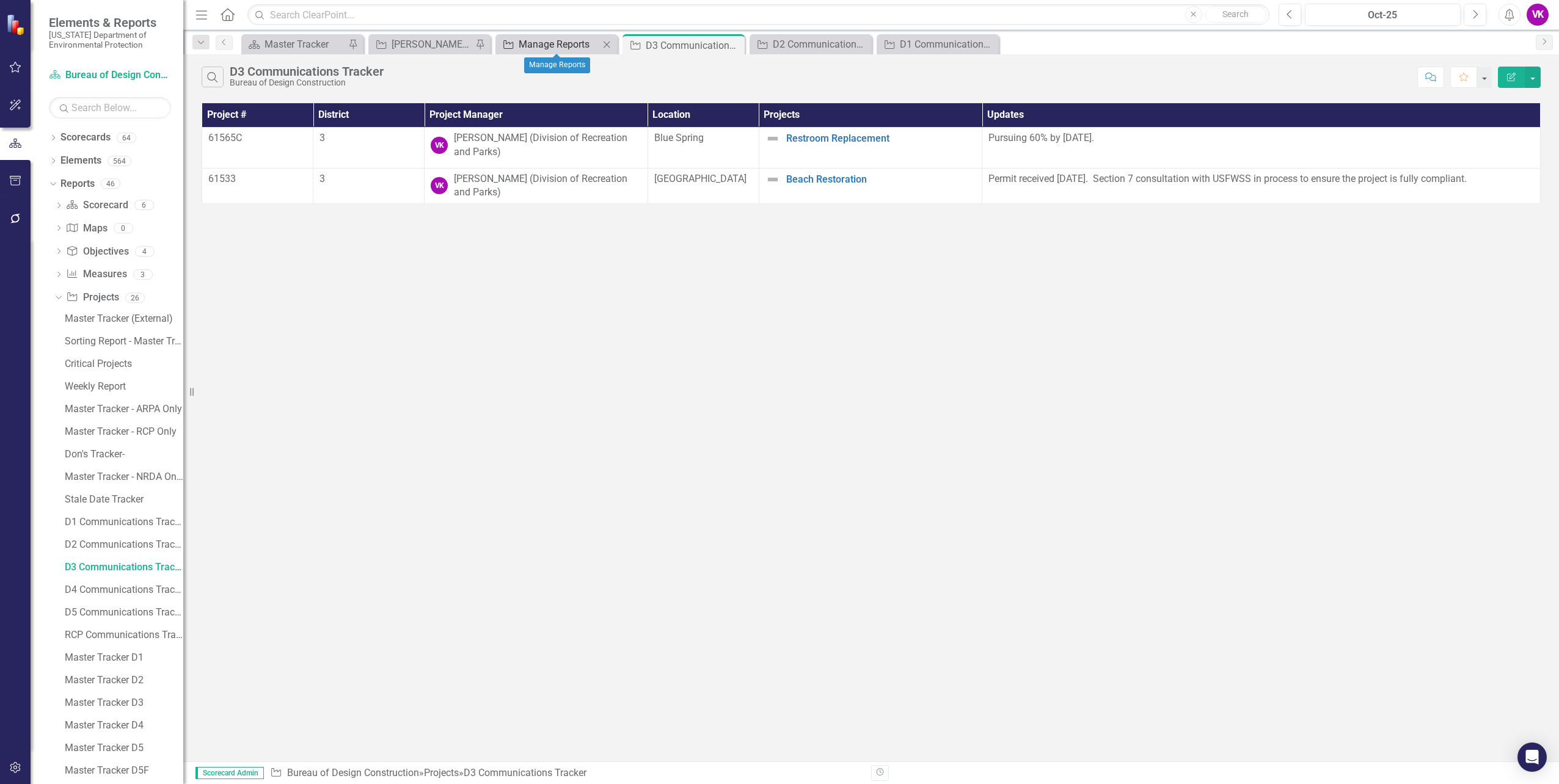
click at [551, 45] on div "Manage Reports" at bounding box center [559, 44] width 81 height 15
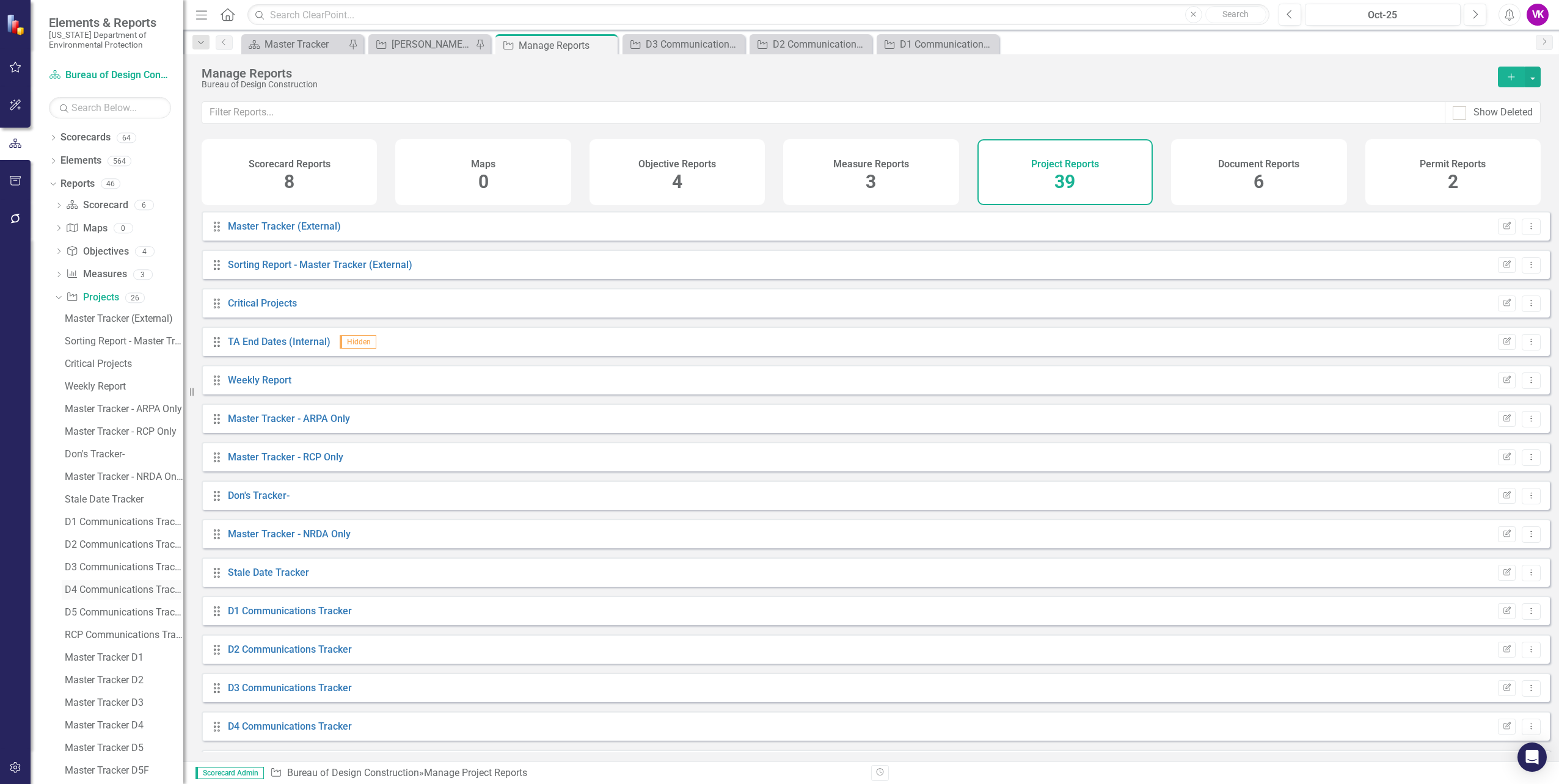
click at [108, 588] on div "D4 Communications Tracker" at bounding box center [124, 590] width 119 height 11
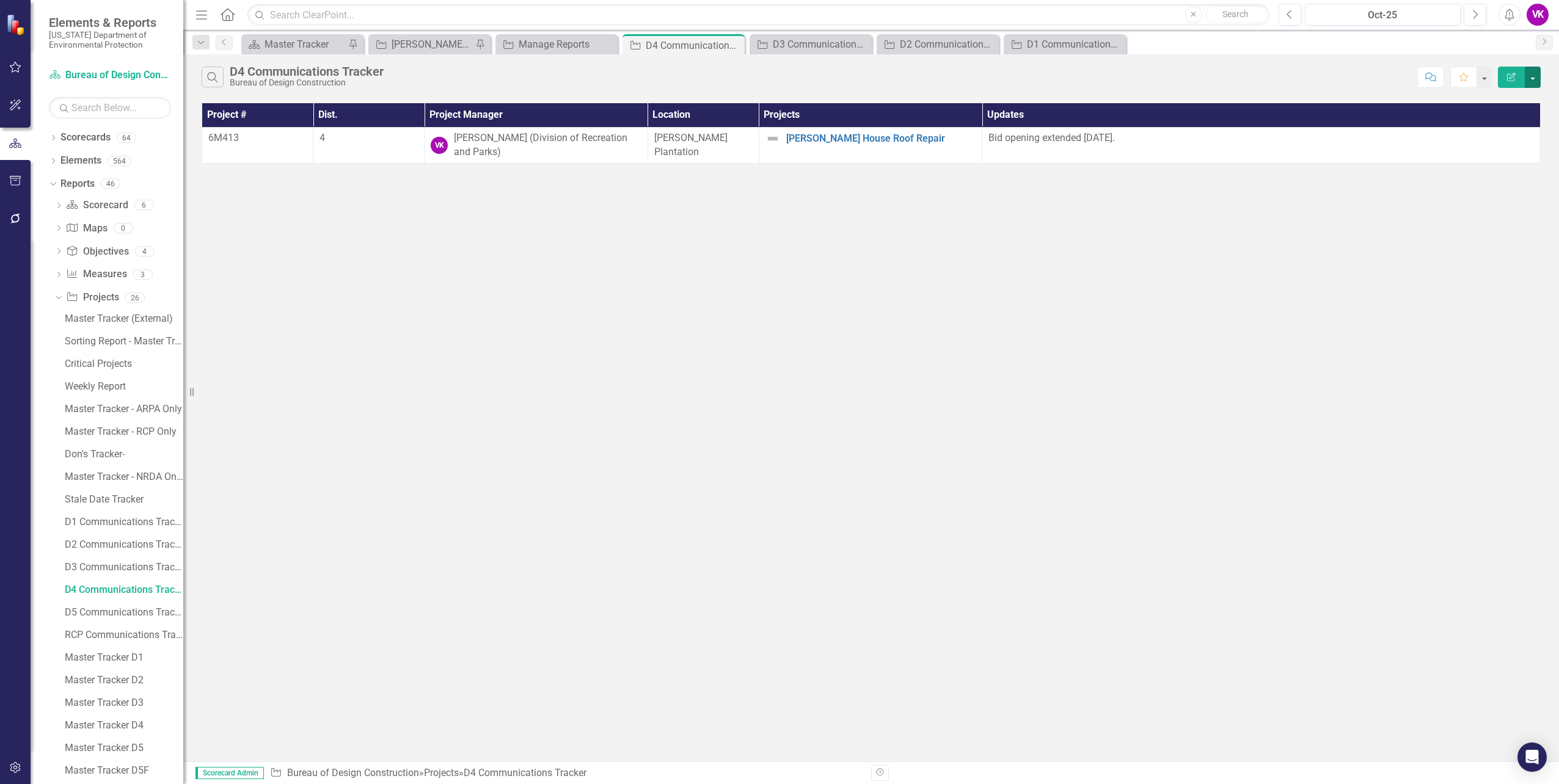
click at [1534, 80] on button "button" at bounding box center [1533, 77] width 16 height 21
click at [1511, 123] on link "PDF Export to PDF" at bounding box center [1492, 124] width 97 height 23
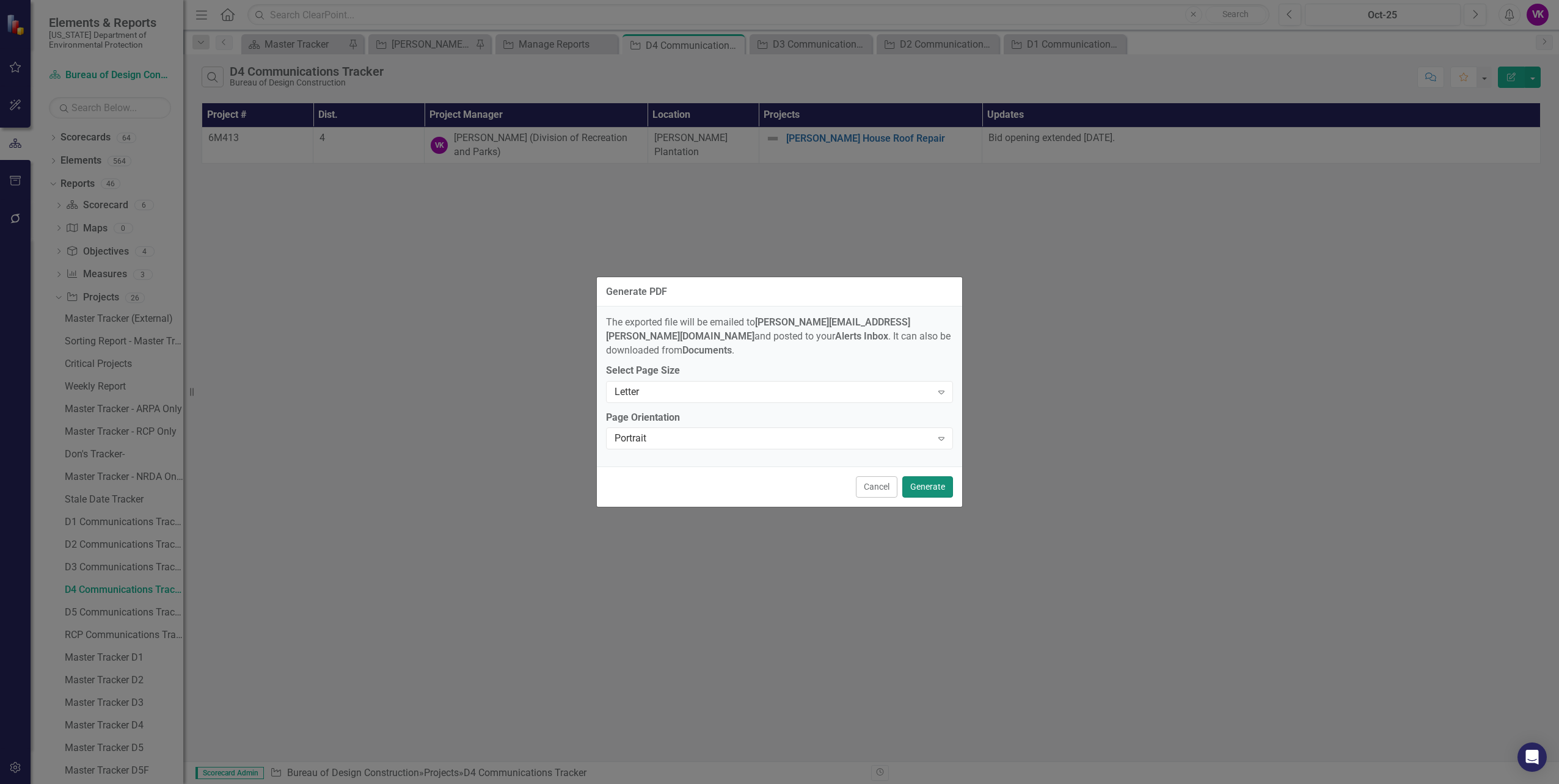
click at [932, 481] on button "Generate" at bounding box center [928, 487] width 50 height 21
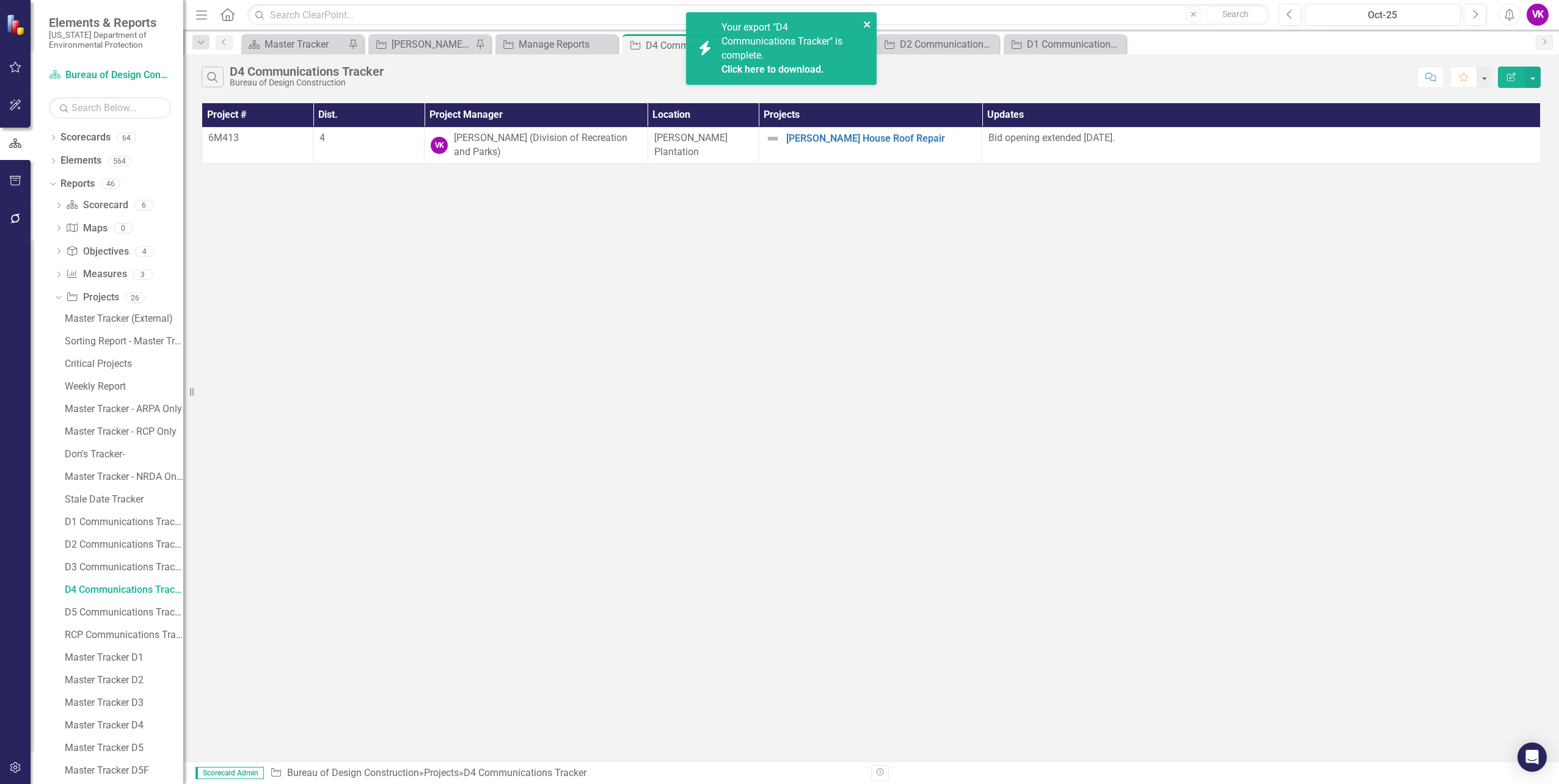
click at [867, 22] on icon "close" at bounding box center [867, 24] width 9 height 10
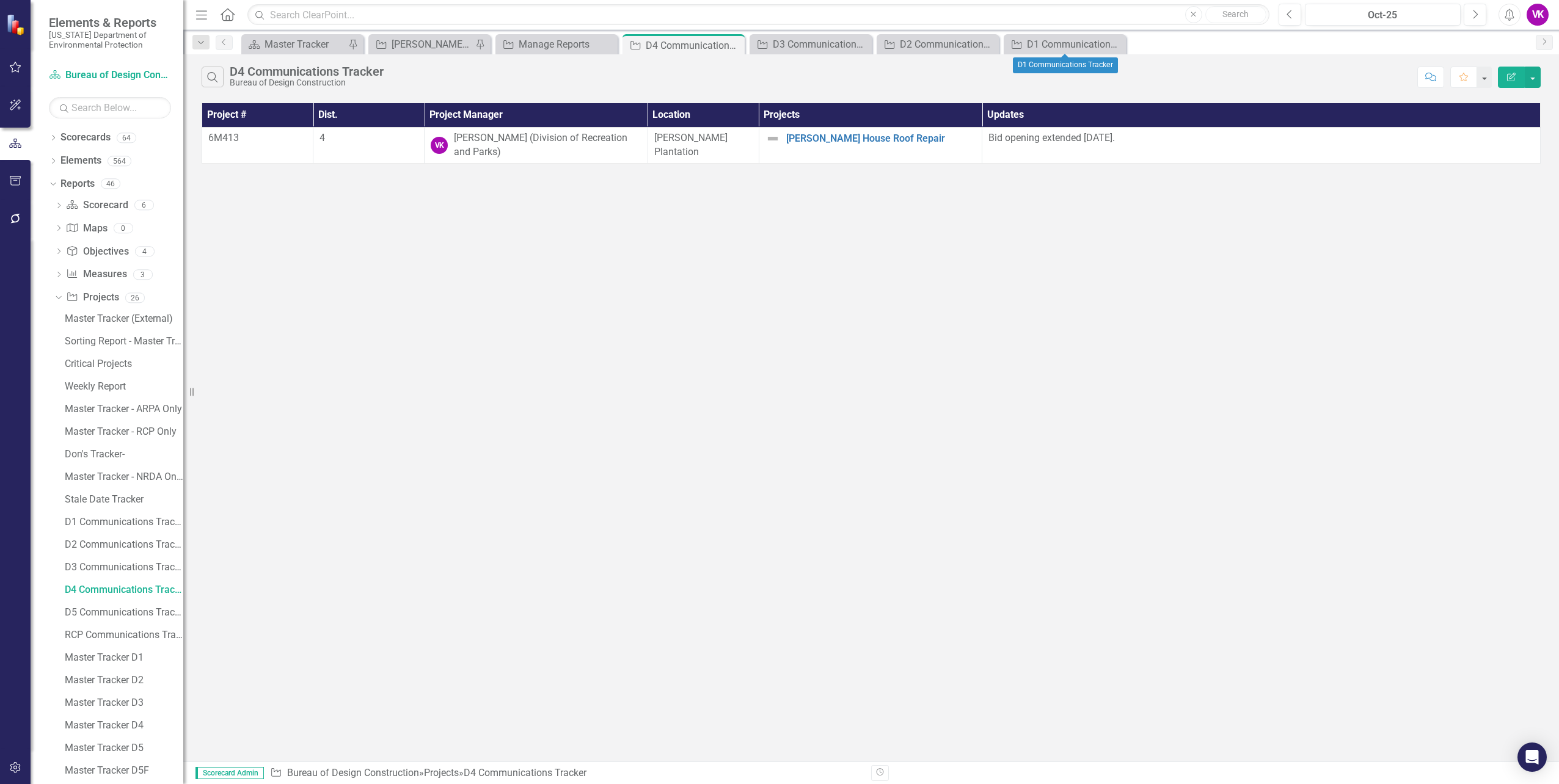
click at [0, 0] on icon "Close" at bounding box center [0, 0] width 0 height 0
click at [989, 43] on icon at bounding box center [988, 44] width 7 height 7
click at [0, 0] on icon "Close" at bounding box center [0, 0] width 0 height 0
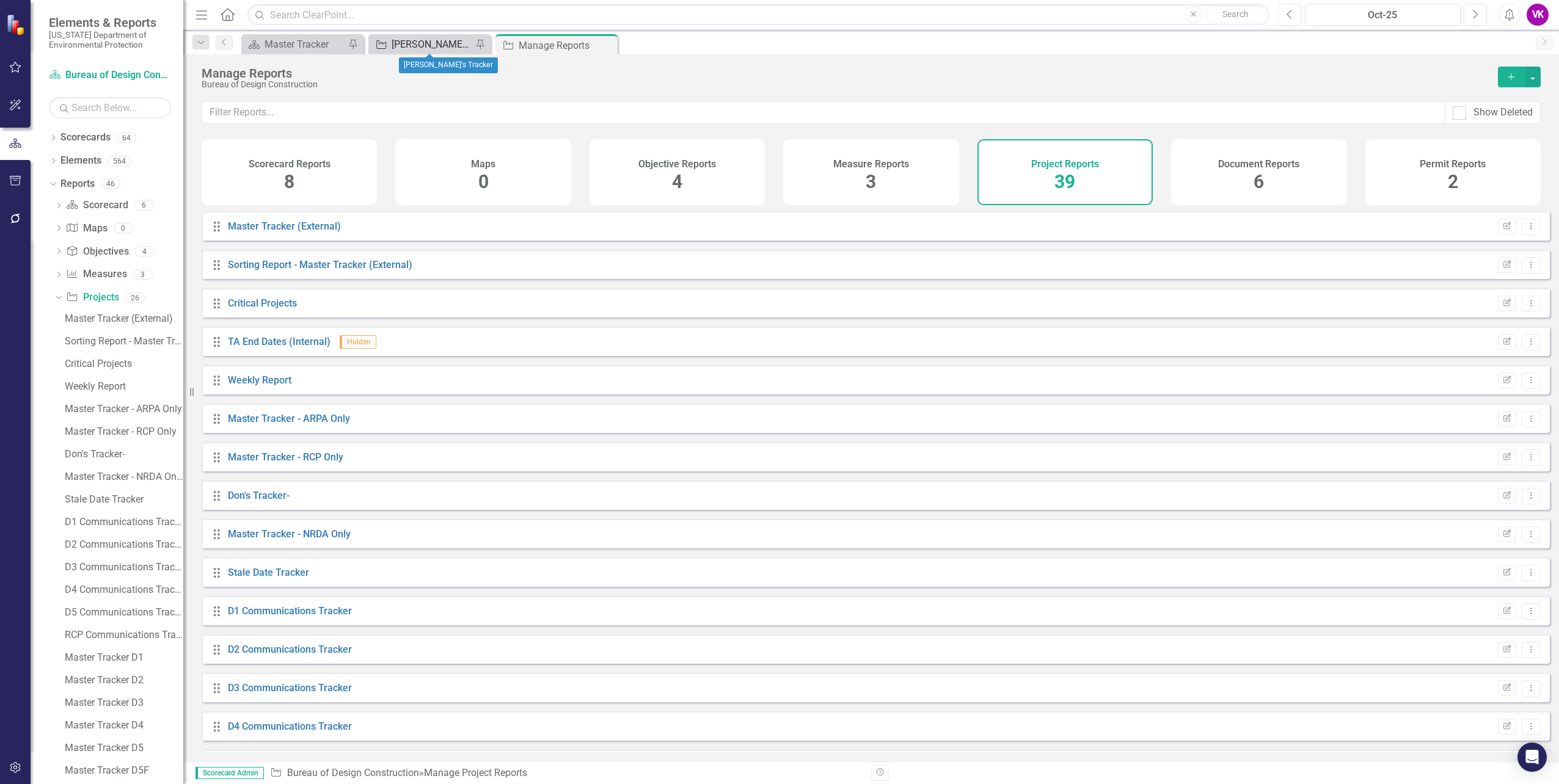
click at [430, 46] on div "[PERSON_NAME]'s Tracker" at bounding box center [432, 44] width 81 height 15
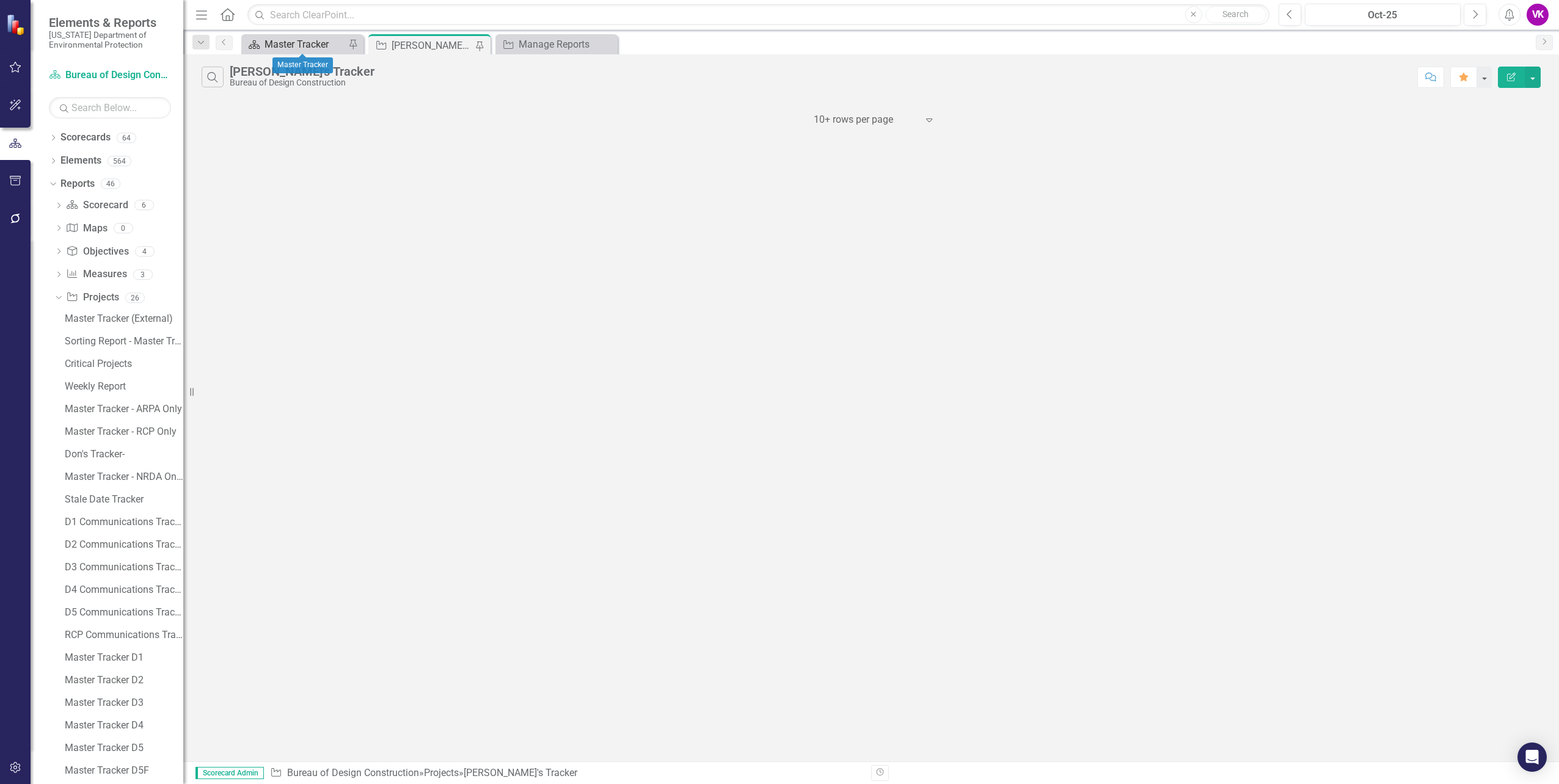
click at [312, 44] on div "Master Tracker" at bounding box center [305, 44] width 81 height 15
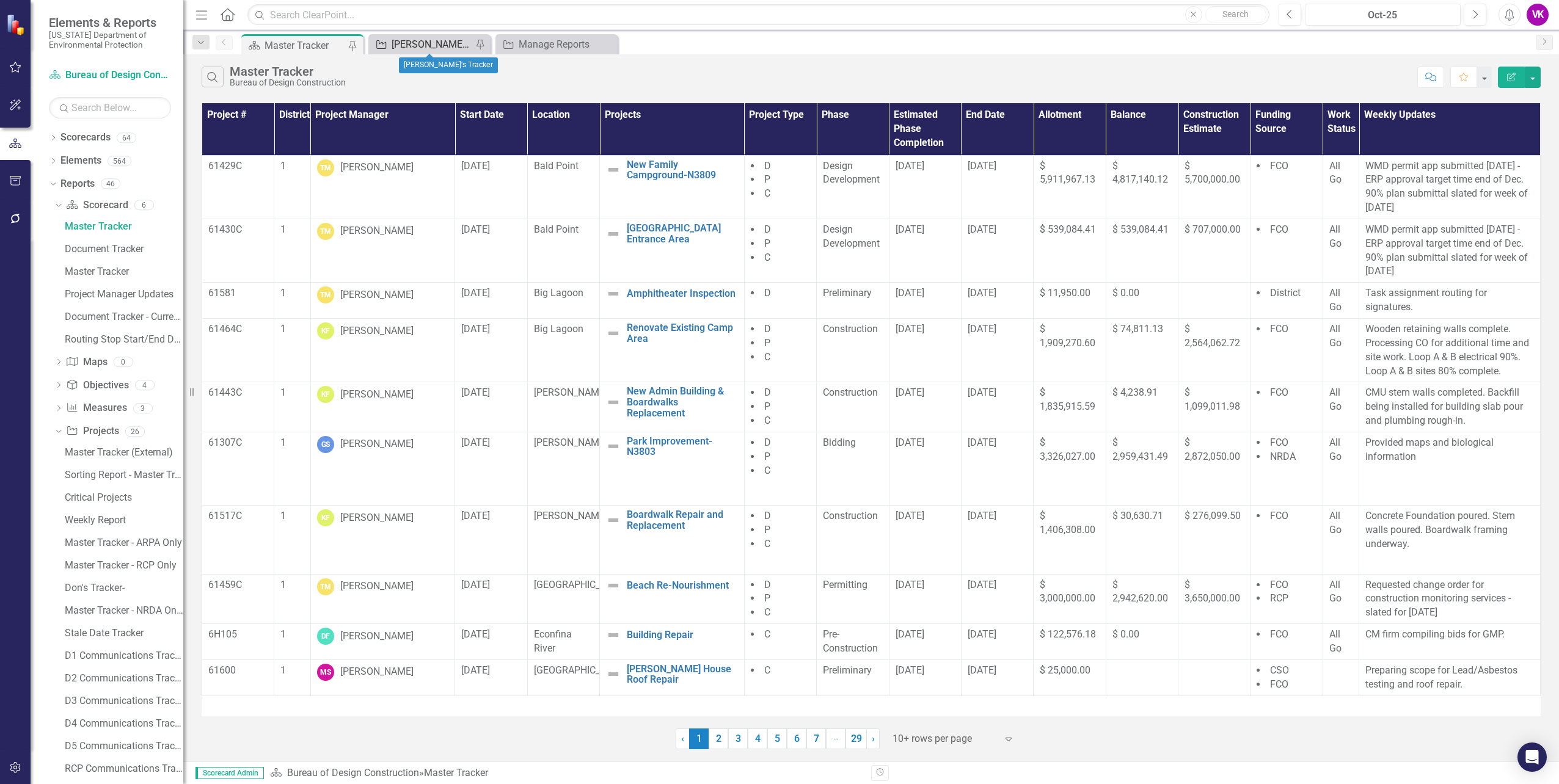
click at [446, 42] on div "[PERSON_NAME]'s Tracker" at bounding box center [432, 44] width 81 height 15
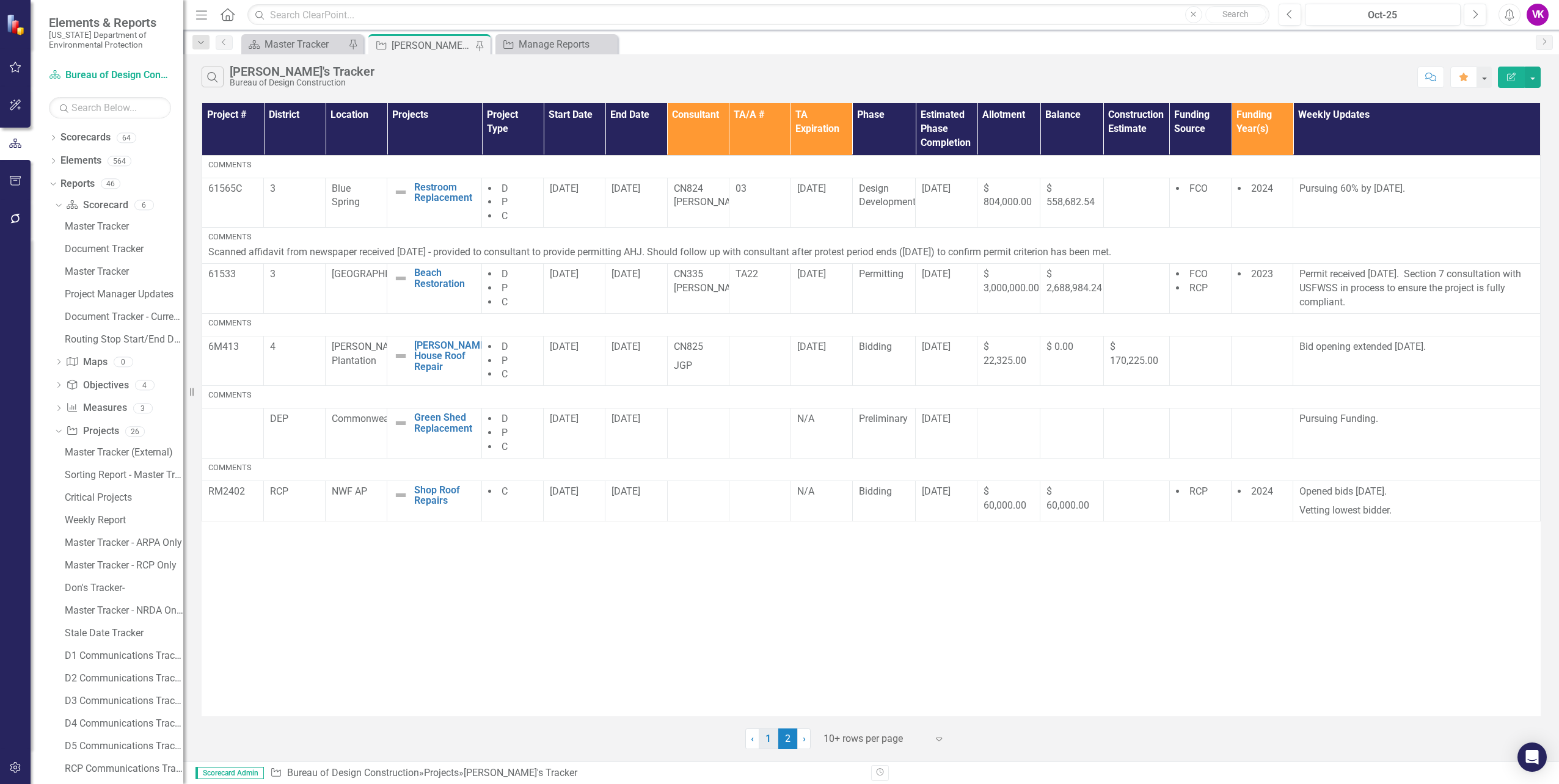
click at [764, 742] on link "1" at bounding box center [768, 738] width 19 height 21
